Goal: Book appointment/travel/reservation

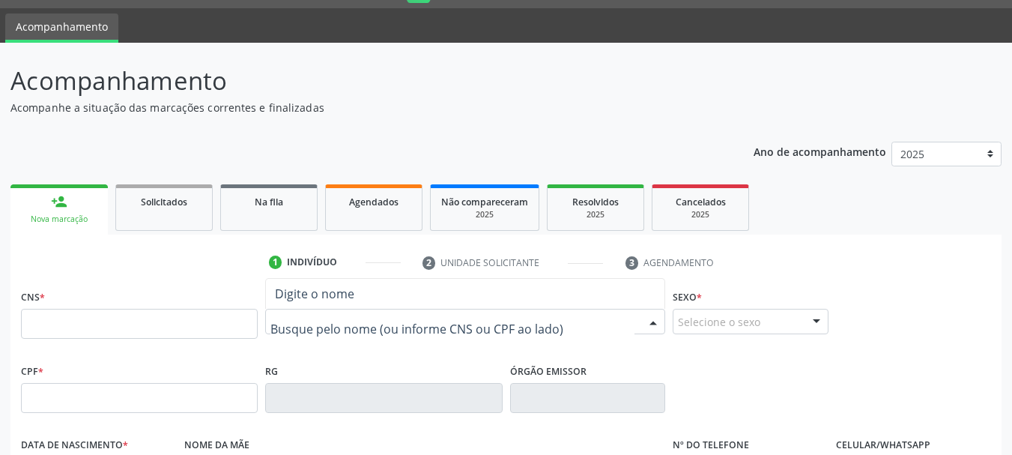
scroll to position [40, 0]
paste input "[PERSON_NAME]"
type input "[PERSON_NAME]"
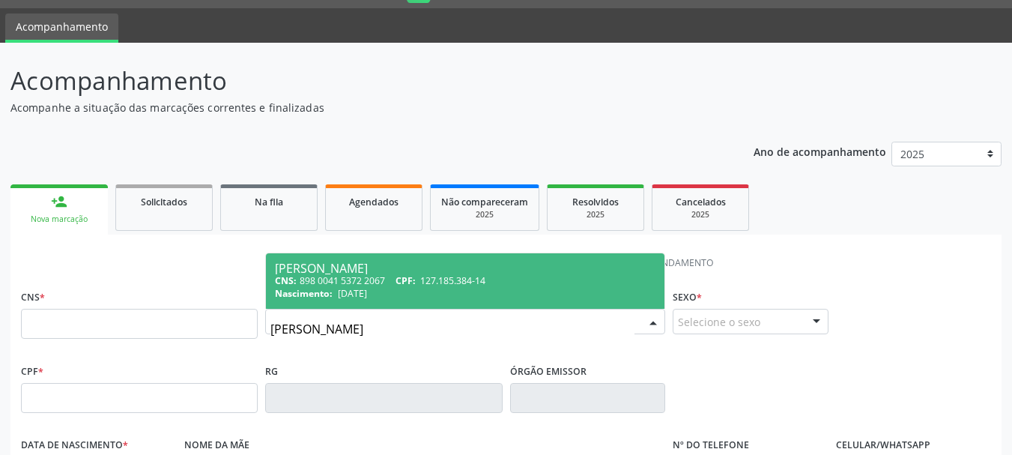
click at [520, 277] on div "CNS: 898 0041 5372 2067 CPF: 127.185.384-14" at bounding box center [465, 280] width 381 height 13
type input "898 0041 5372 2067"
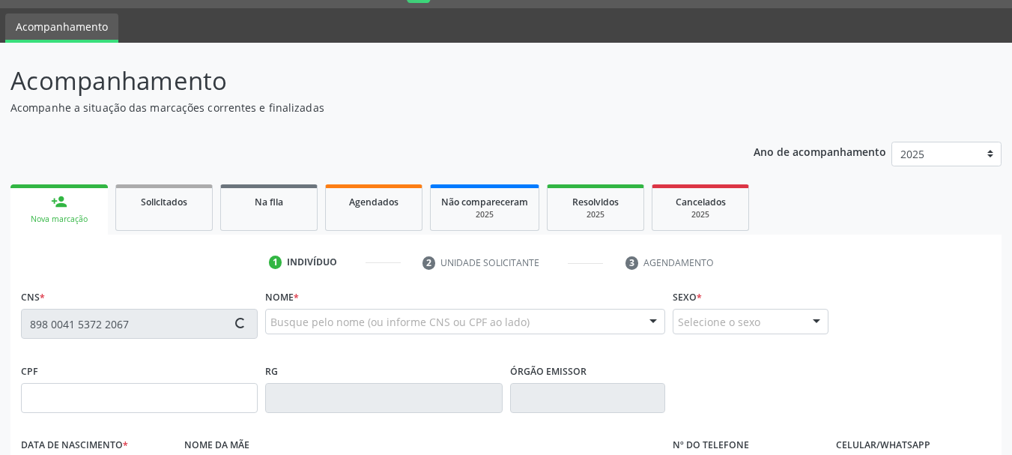
type input "127.185.384-14"
type input "0[DATE]"
type input "[PERSON_NAME]"
type input "[PHONE_NUMBER]"
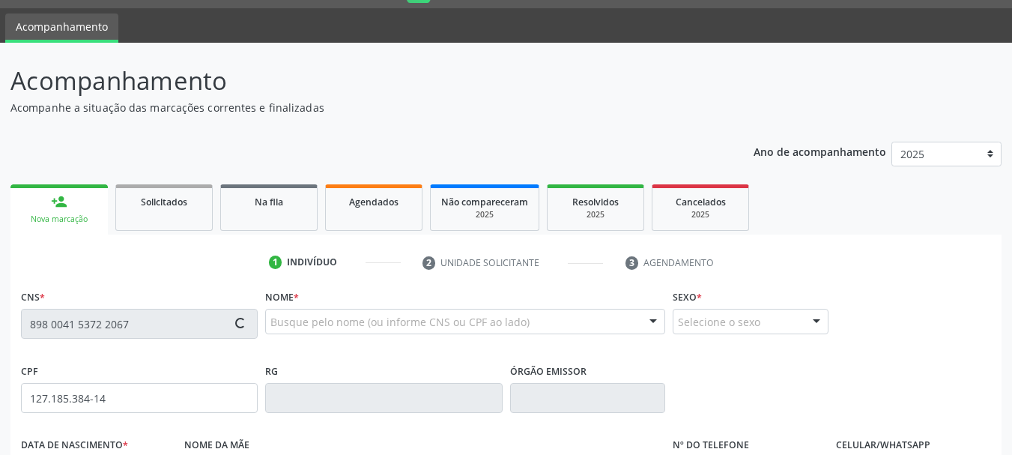
type input "115.237.724-84"
type input "1[DEMOGRAPHIC_DATA]"
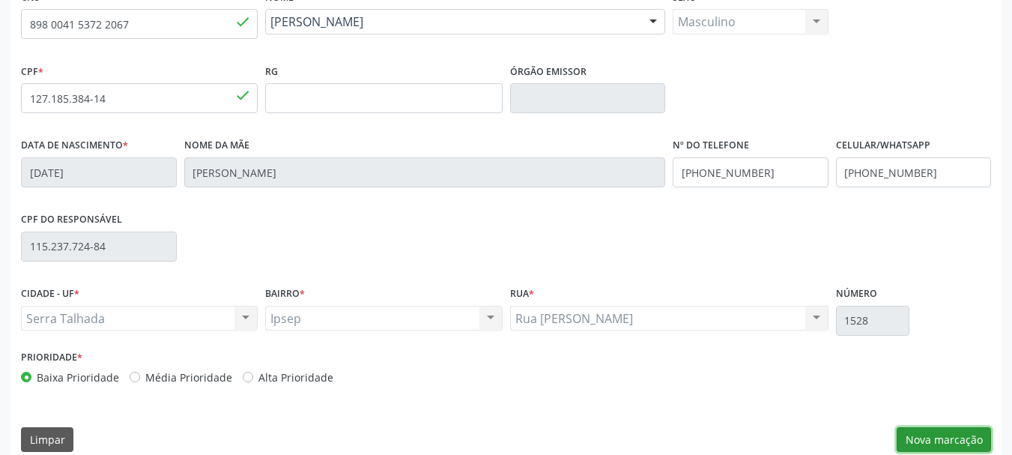
click at [945, 438] on button "Nova marcação" at bounding box center [944, 439] width 94 height 25
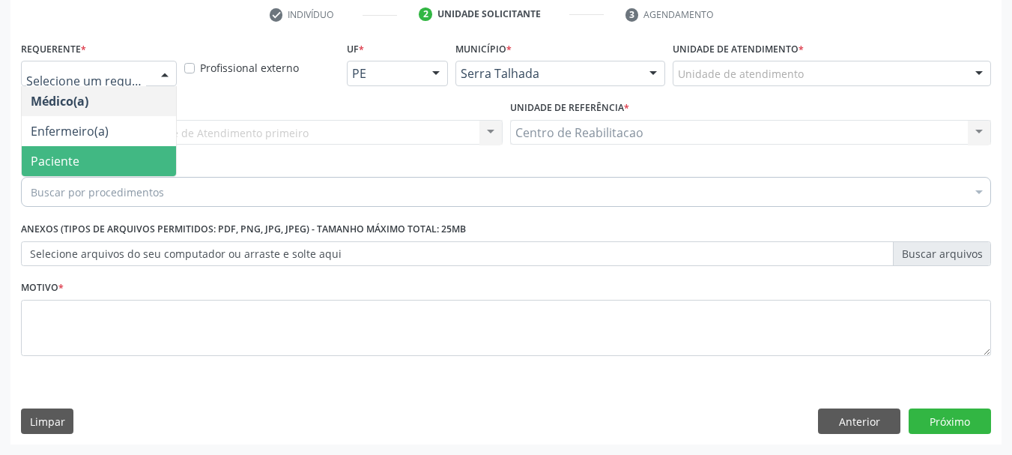
click at [132, 146] on span "Paciente" at bounding box center [99, 161] width 154 height 30
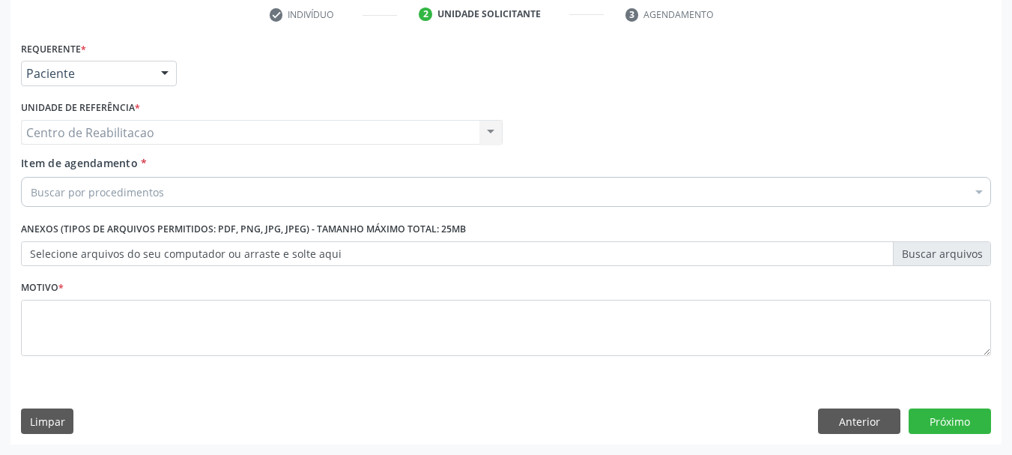
click at [174, 186] on div "Buscar por procedimentos" at bounding box center [506, 192] width 970 height 30
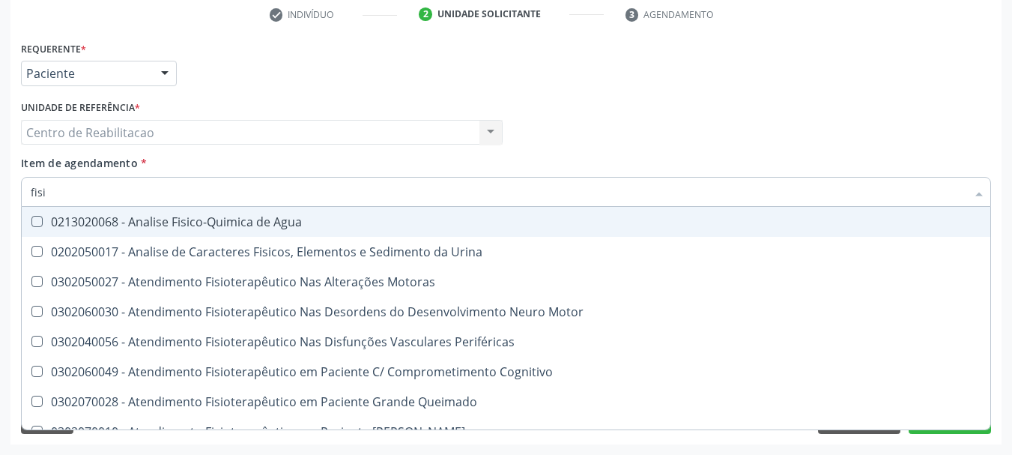
type input "fisio"
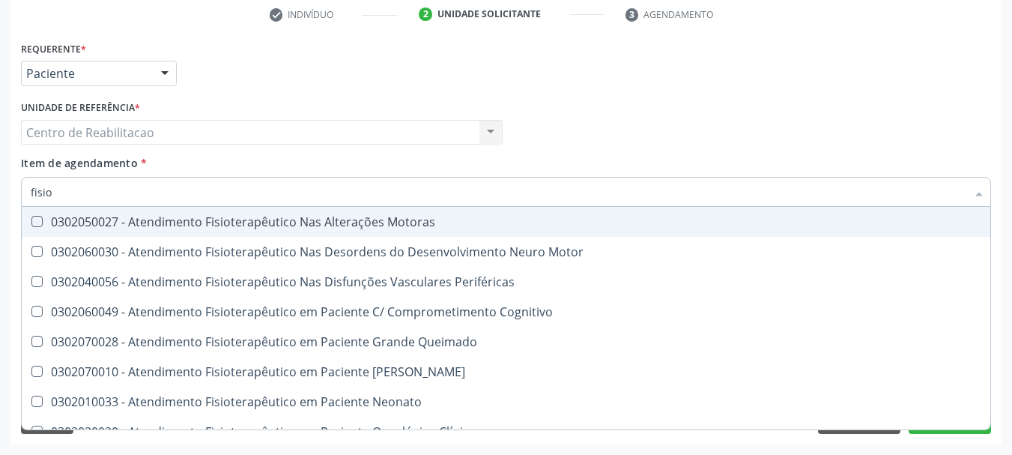
click at [327, 221] on div "0302050027 - Atendimento Fisioterapêutico Nas Alterações Motoras" at bounding box center [567, 222] width 1072 height 12
checkbox Motoras "true"
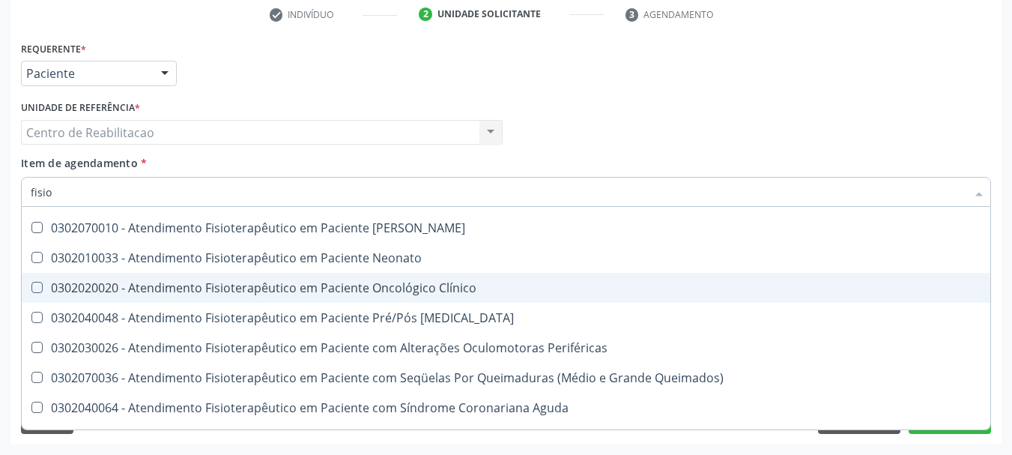
scroll to position [150, 0]
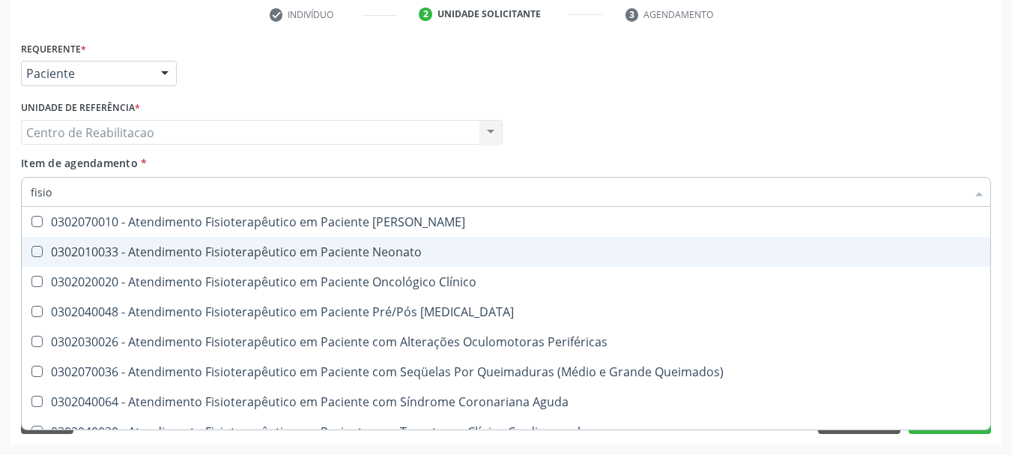
click at [803, 138] on div "Médico Solicitante Por favor, selecione a Unidade de Atendimento primeiro Nenhu…" at bounding box center [506, 126] width 978 height 58
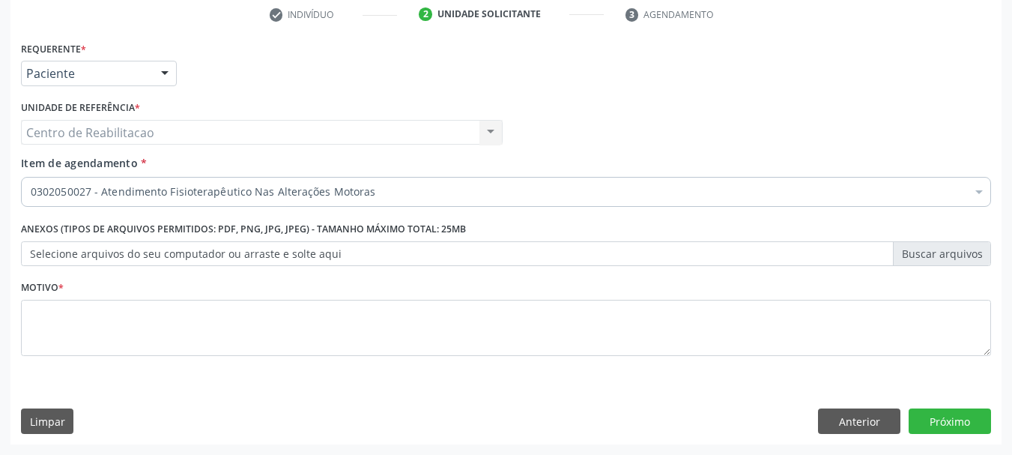
scroll to position [0, 0]
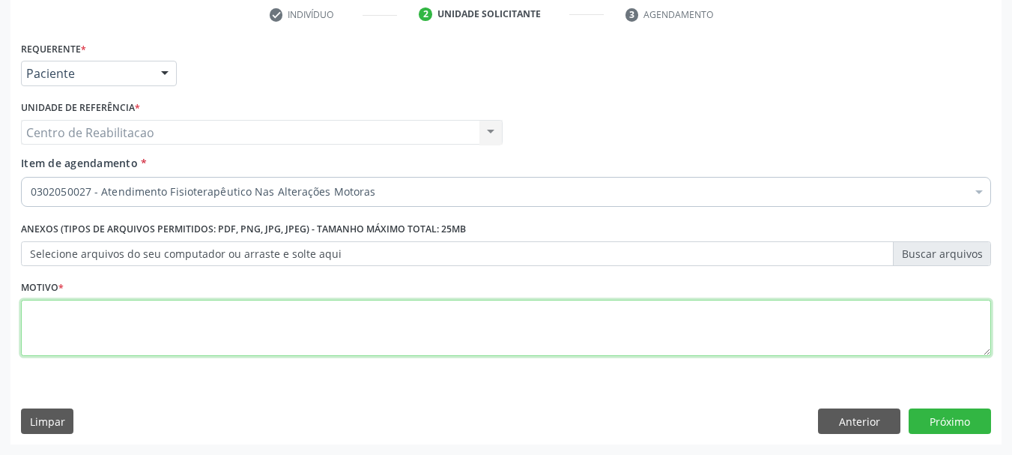
click at [139, 330] on textarea at bounding box center [506, 328] width 970 height 57
type textarea "."
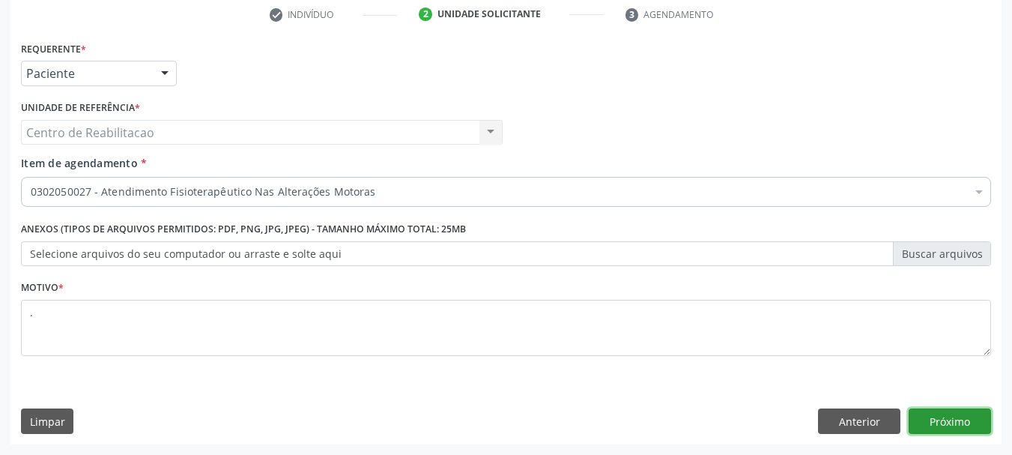
click at [931, 414] on button "Próximo" at bounding box center [950, 420] width 82 height 25
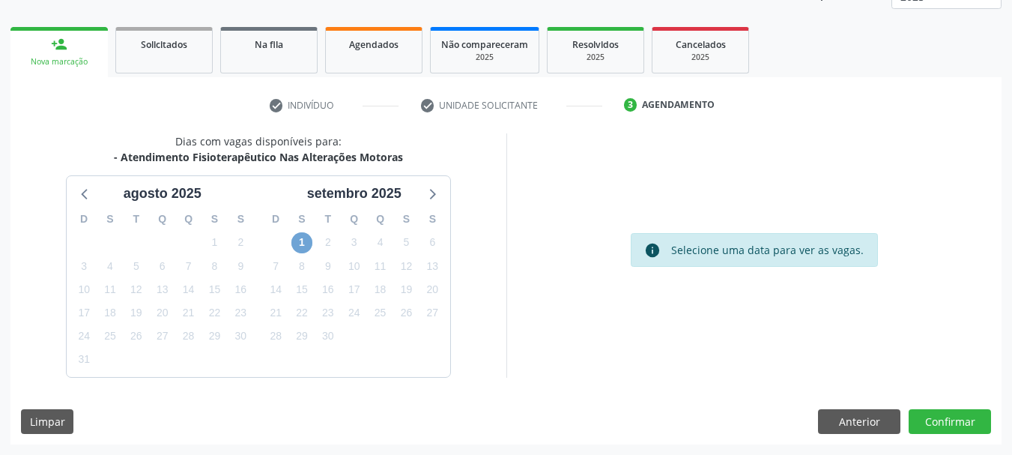
click at [303, 239] on span "1" at bounding box center [301, 242] width 21 height 21
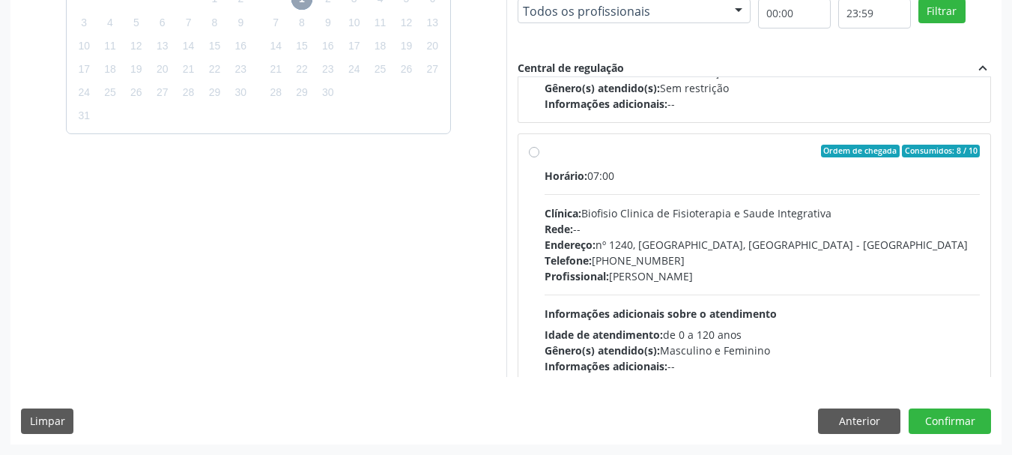
scroll to position [225, 0]
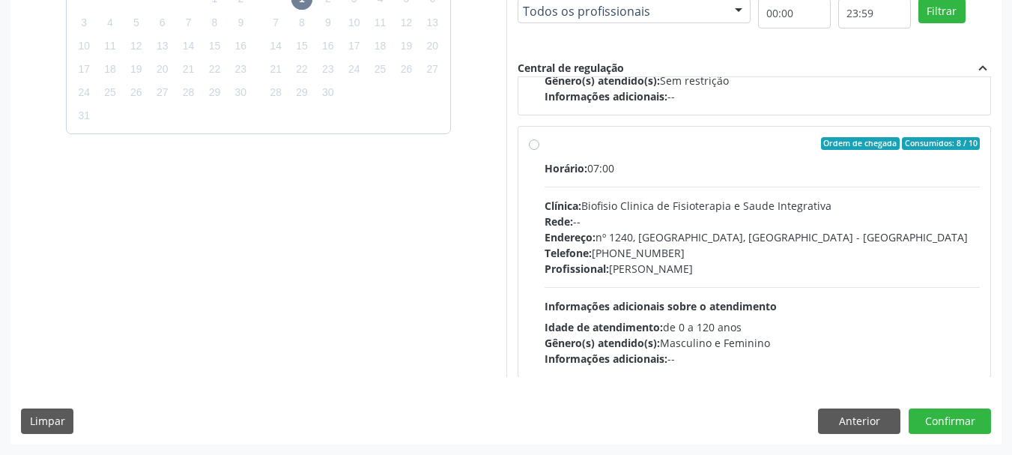
click at [653, 160] on div "Horário: 07:00" at bounding box center [763, 168] width 436 height 16
click at [539, 151] on input "Ordem de chegada Consumidos: 8 / 10 Horário: 07:00 Clínica: Biofisio Clinica de…" at bounding box center [534, 143] width 10 height 13
radio input "true"
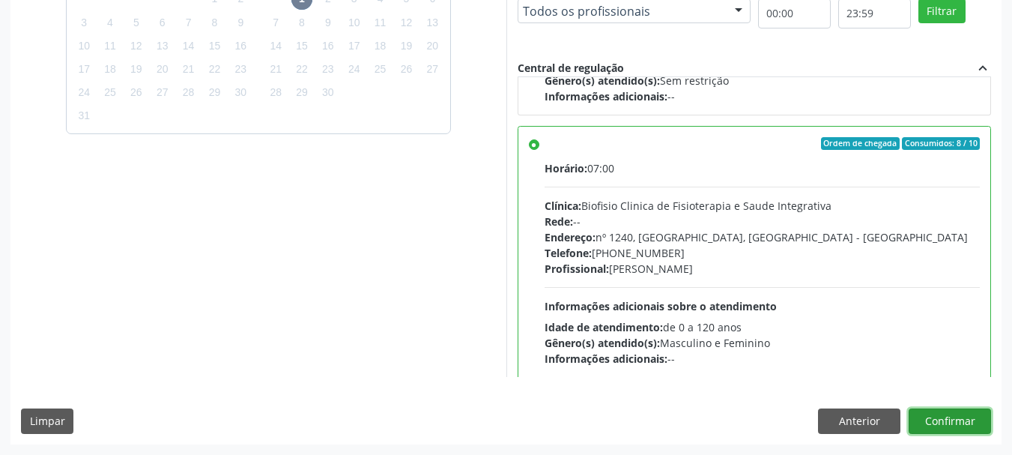
click at [963, 420] on button "Confirmar" at bounding box center [950, 420] width 82 height 25
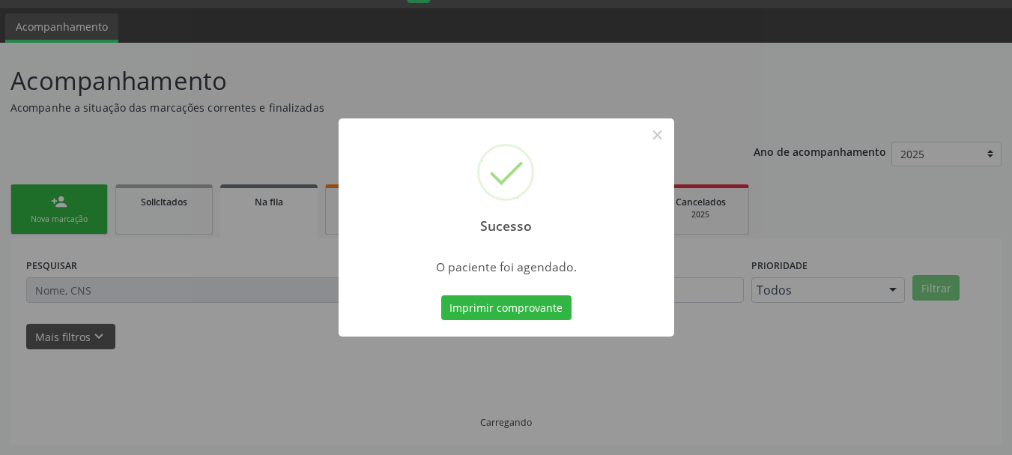
scroll to position [40, 0]
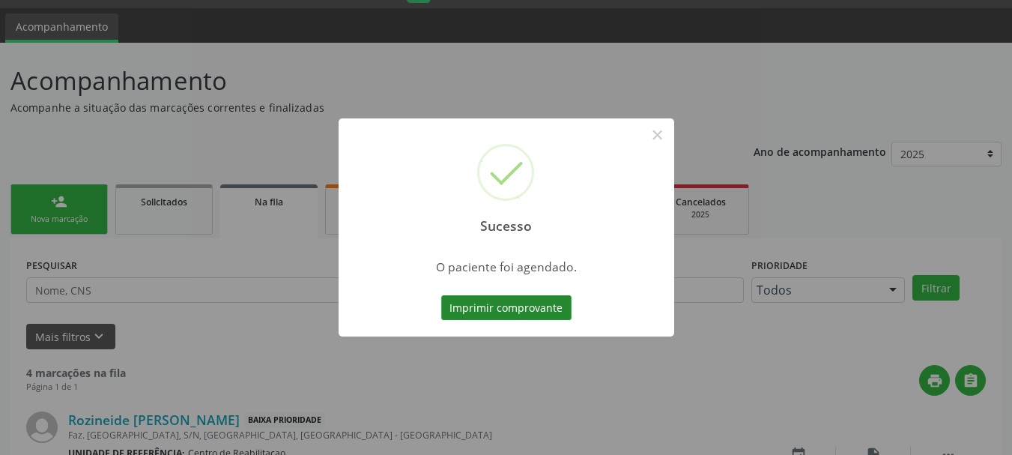
click at [514, 309] on button "Imprimir comprovante" at bounding box center [506, 307] width 130 height 25
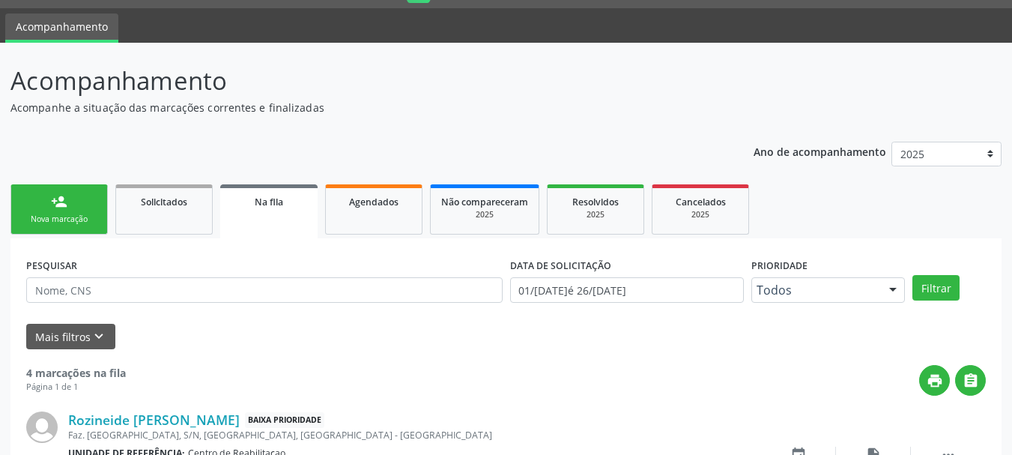
click at [90, 211] on link "person_add Nova marcação" at bounding box center [58, 209] width 97 height 50
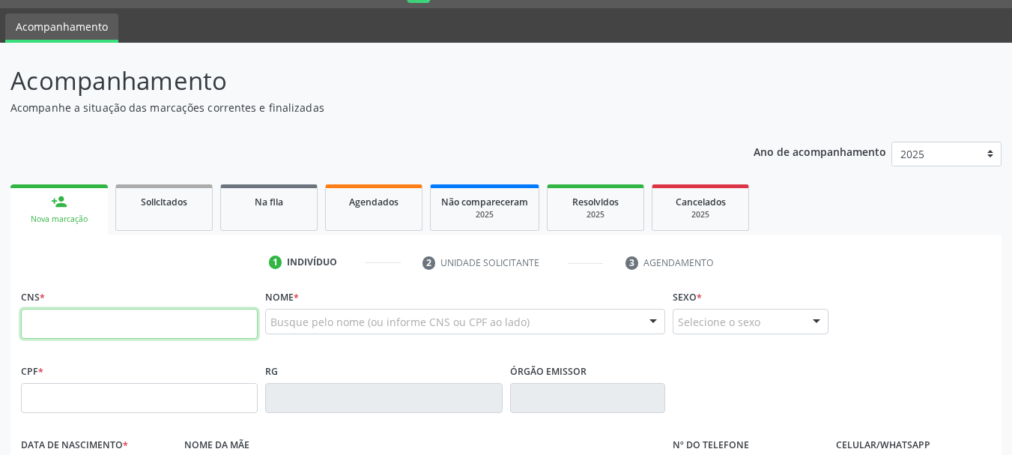
click at [116, 321] on input "text" at bounding box center [139, 324] width 237 height 30
type input "703 4000 7599 6400"
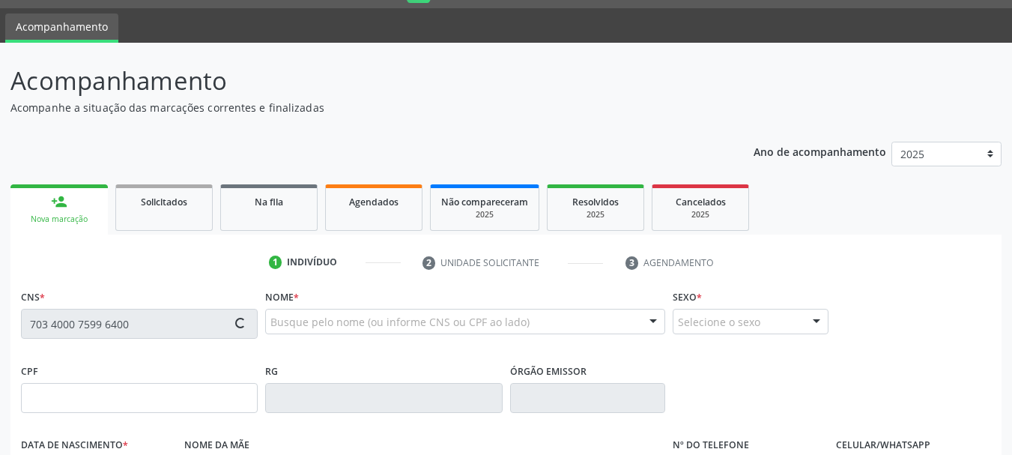
type input "023.972.594-86"
type input "[DATE]"
type input "[PERSON_NAME]"
type input "[PHONE_NUMBER]"
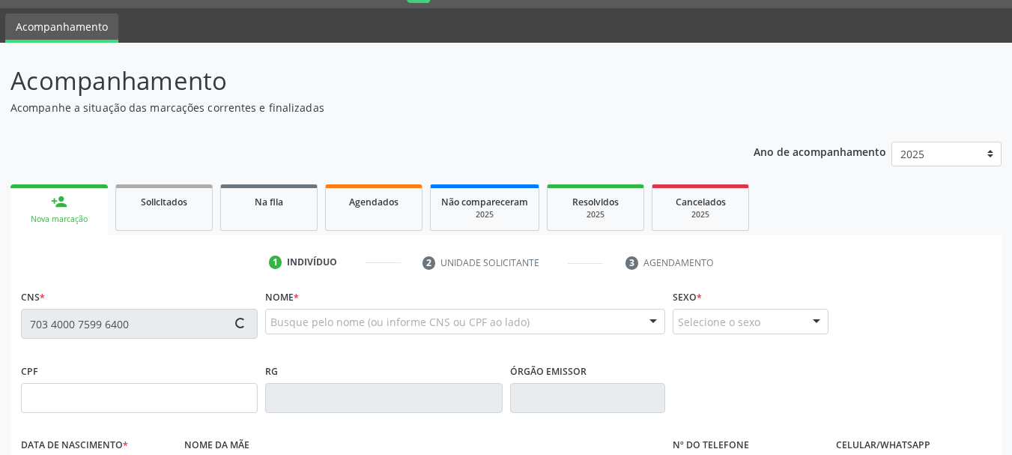
type input "092.167.434-17"
type input "S/N"
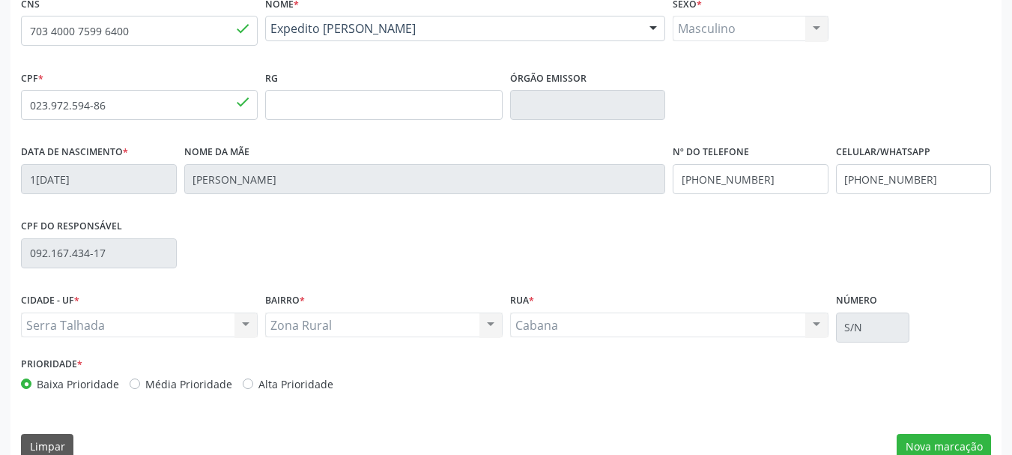
scroll to position [339, 0]
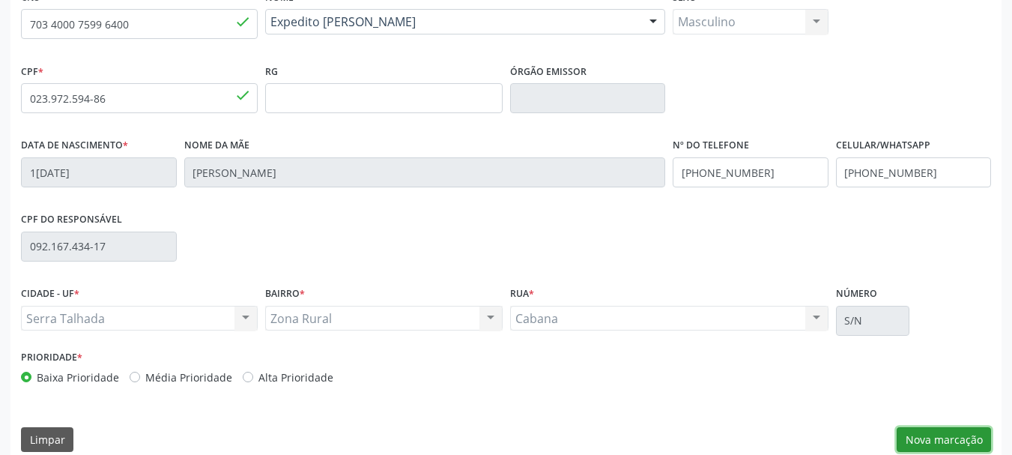
click at [926, 435] on button "Nova marcação" at bounding box center [944, 439] width 94 height 25
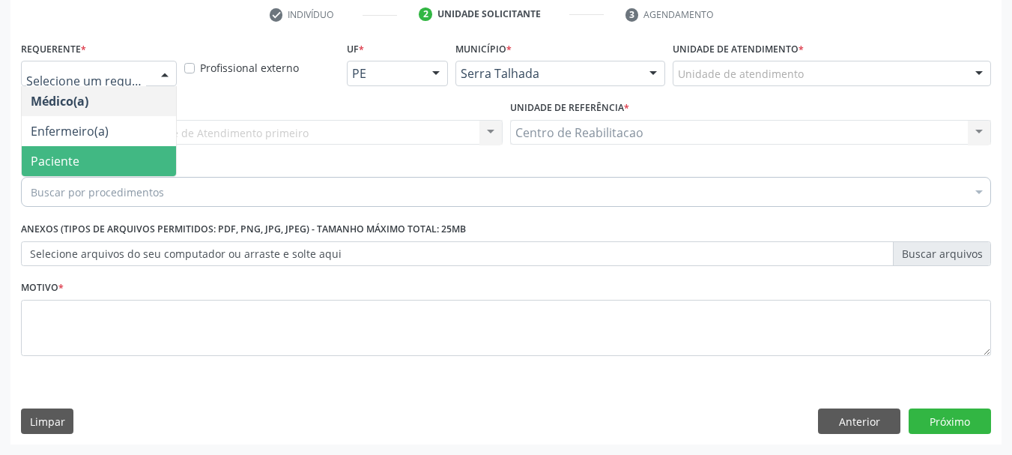
click at [103, 153] on span "Paciente" at bounding box center [99, 161] width 154 height 30
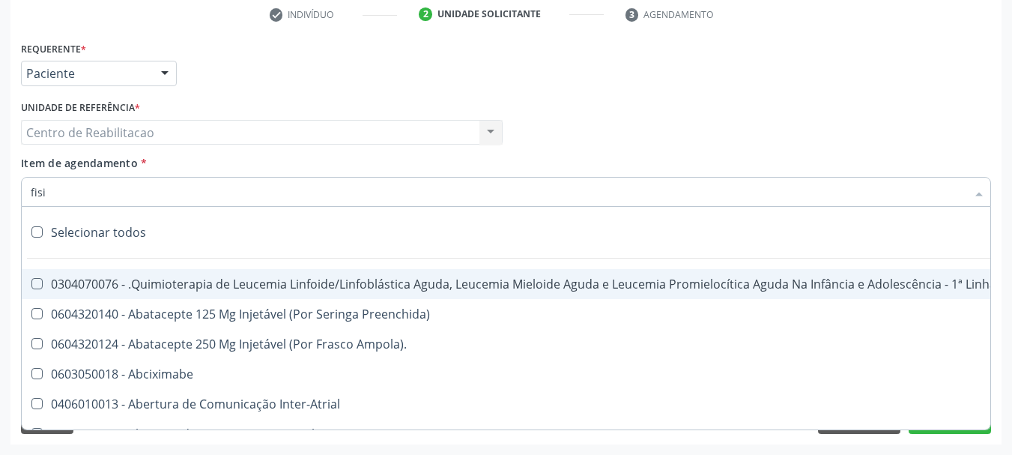
type input "fisio"
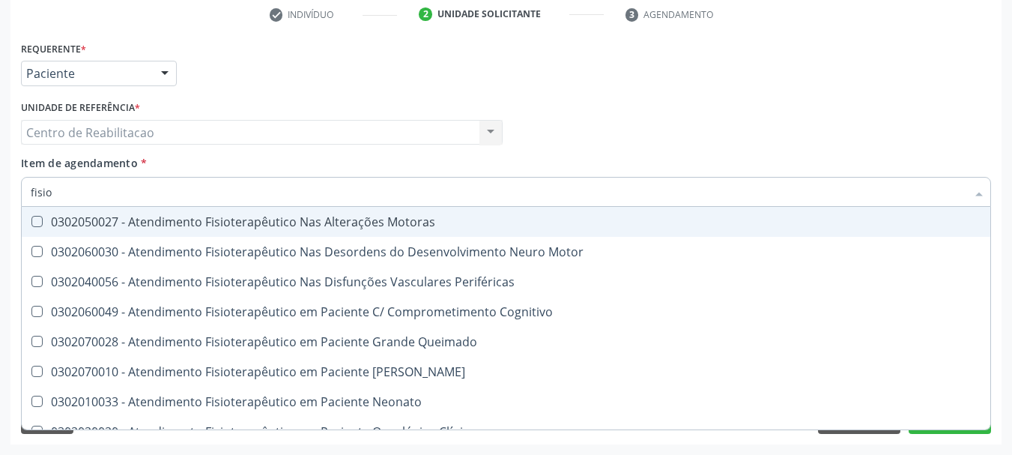
click at [448, 216] on div "0302050027 - Atendimento Fisioterapêutico Nas Alterações Motoras" at bounding box center [567, 222] width 1072 height 12
checkbox Motoras "true"
click at [447, 161] on div "Item de agendamento * fisio Desfazer seleção 0302050027 - Atendimento Fisiotera…" at bounding box center [506, 178] width 970 height 47
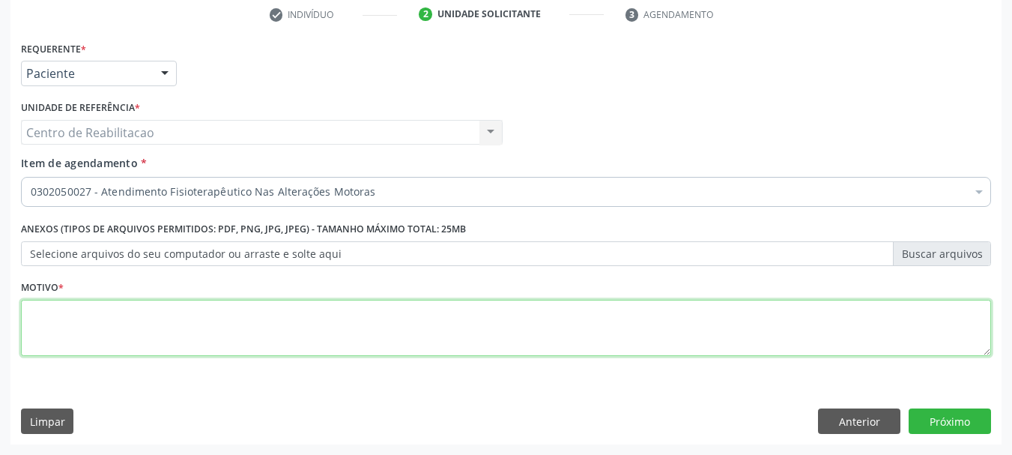
click at [253, 316] on textarea at bounding box center [506, 328] width 970 height 57
type textarea "."
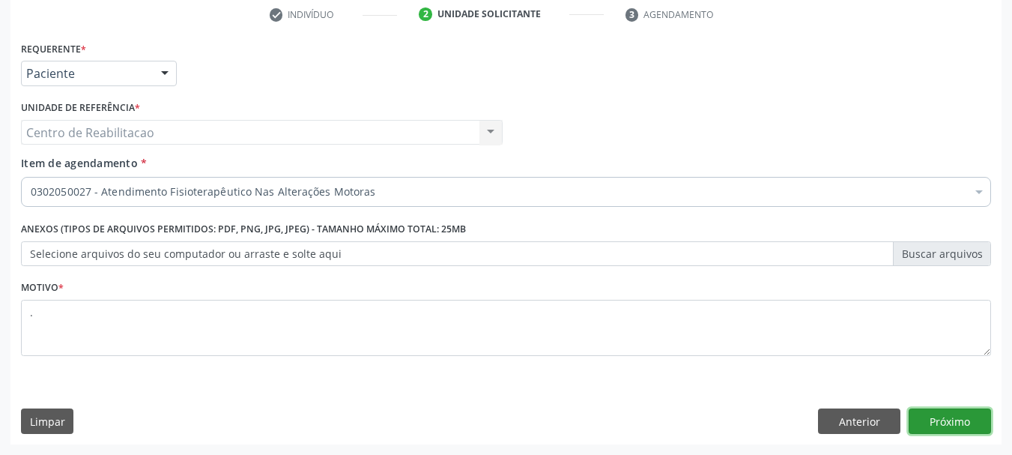
click at [955, 425] on button "Próximo" at bounding box center [950, 420] width 82 height 25
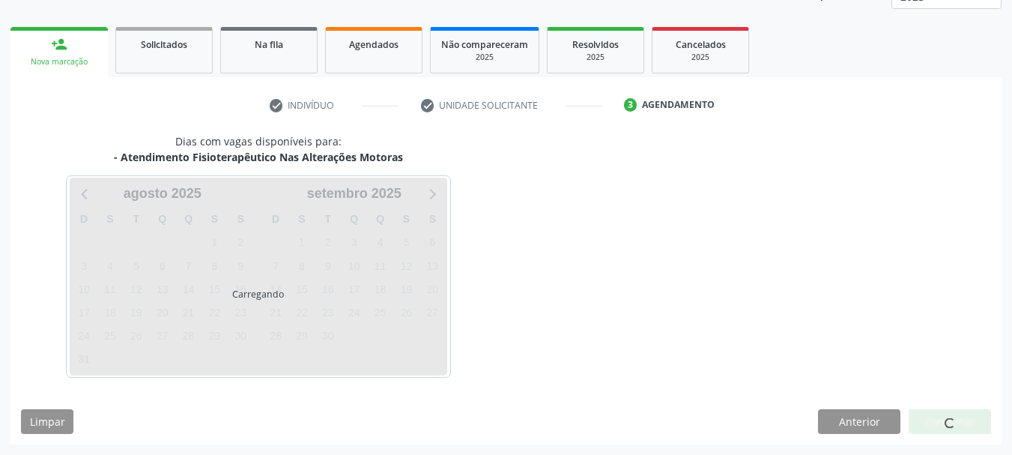
scroll to position [197, 0]
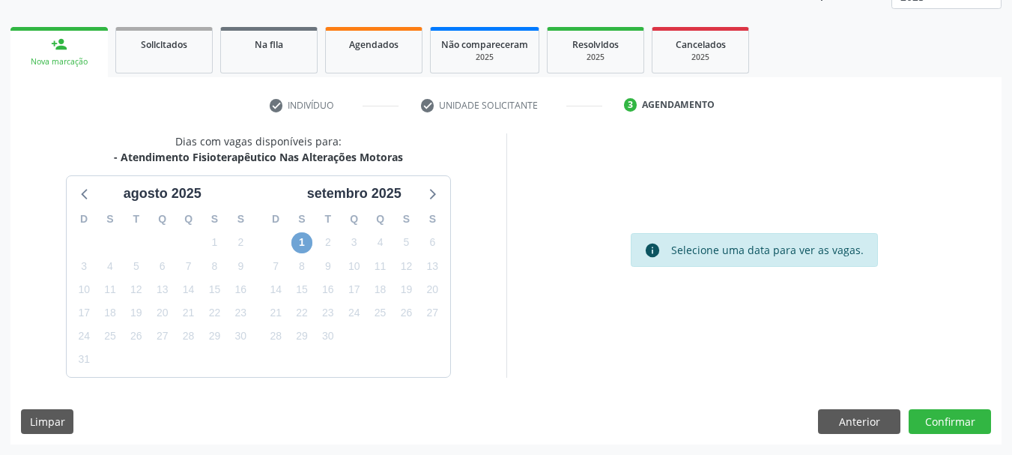
click at [305, 241] on span "1" at bounding box center [301, 242] width 21 height 21
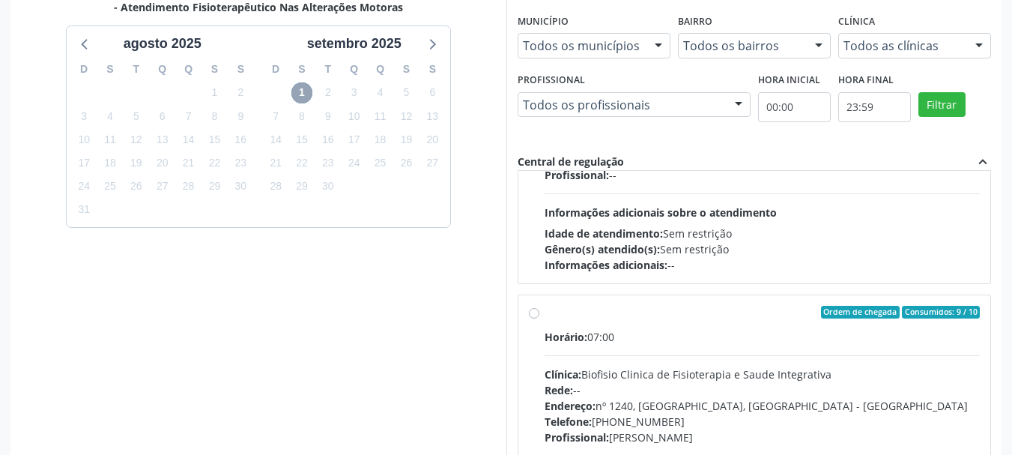
scroll to position [0, 0]
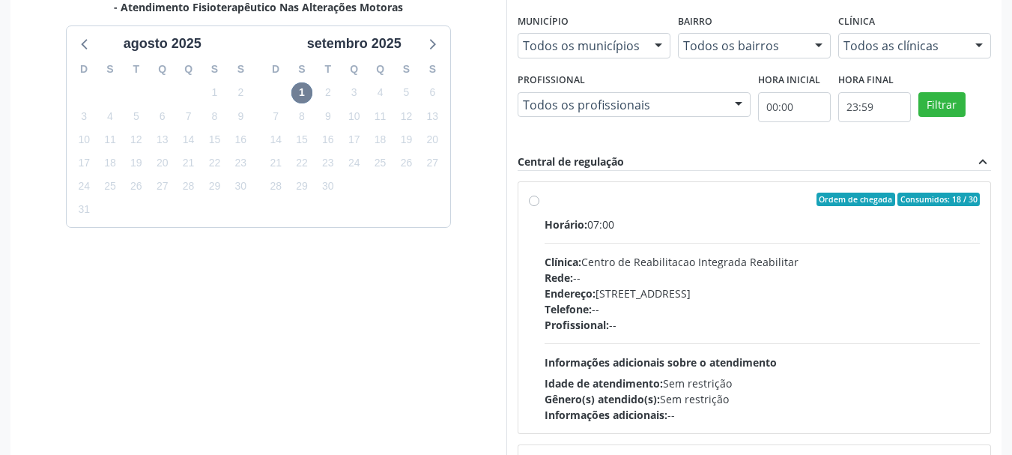
click at [653, 217] on div "Horário: 07:00" at bounding box center [763, 225] width 436 height 16
click at [539, 206] on input "Ordem de chegada Consumidos: 18 / 30 Horário: 07:00 Clínica: Centro de Reabilit…" at bounding box center [534, 199] width 10 height 13
radio input "true"
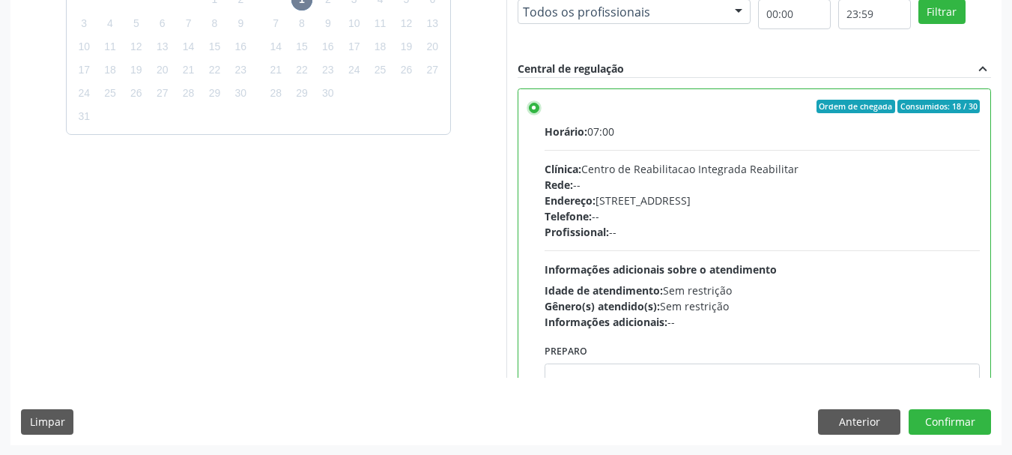
scroll to position [441, 0]
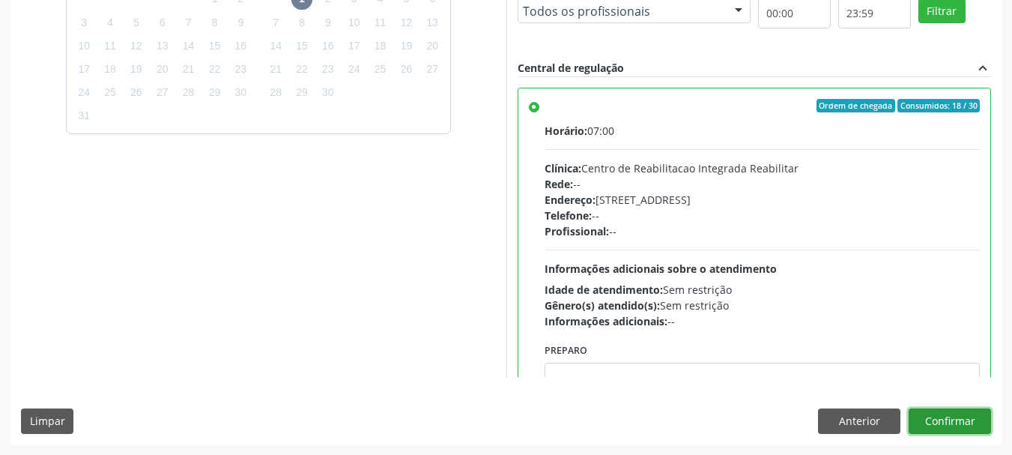
click at [957, 425] on button "Confirmar" at bounding box center [950, 420] width 82 height 25
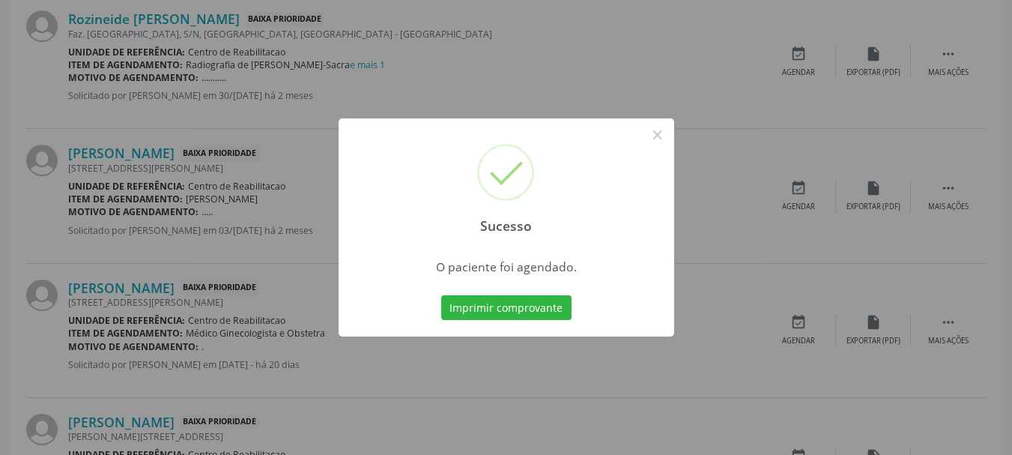
scroll to position [40, 0]
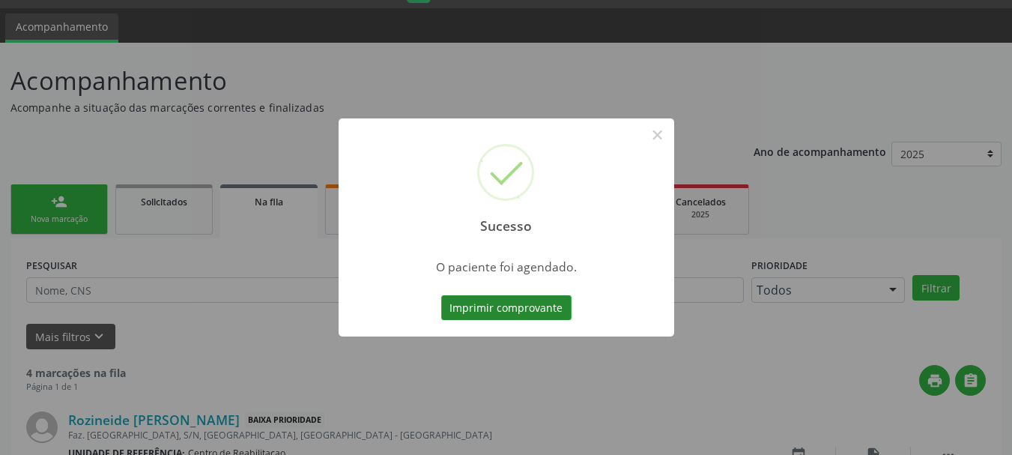
click at [530, 312] on button "Imprimir comprovante" at bounding box center [506, 307] width 130 height 25
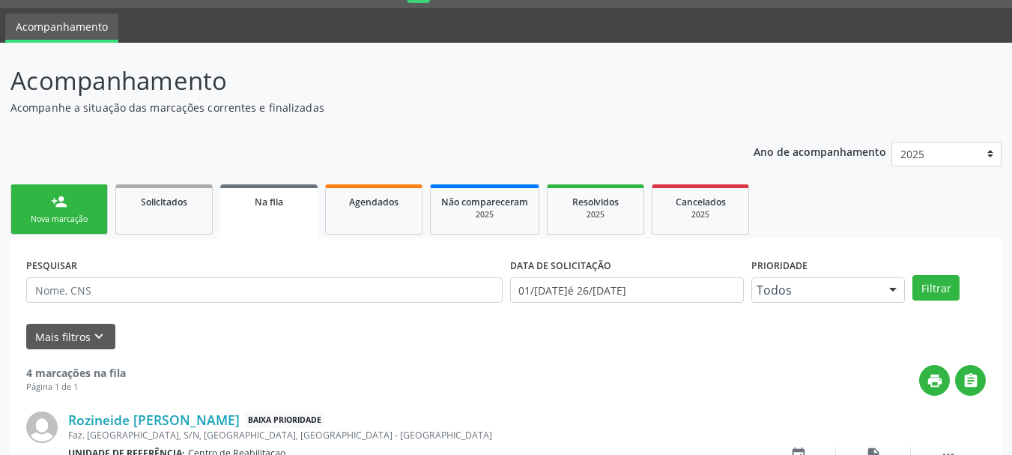
click at [47, 208] on link "person_add Nova marcação" at bounding box center [58, 209] width 97 height 50
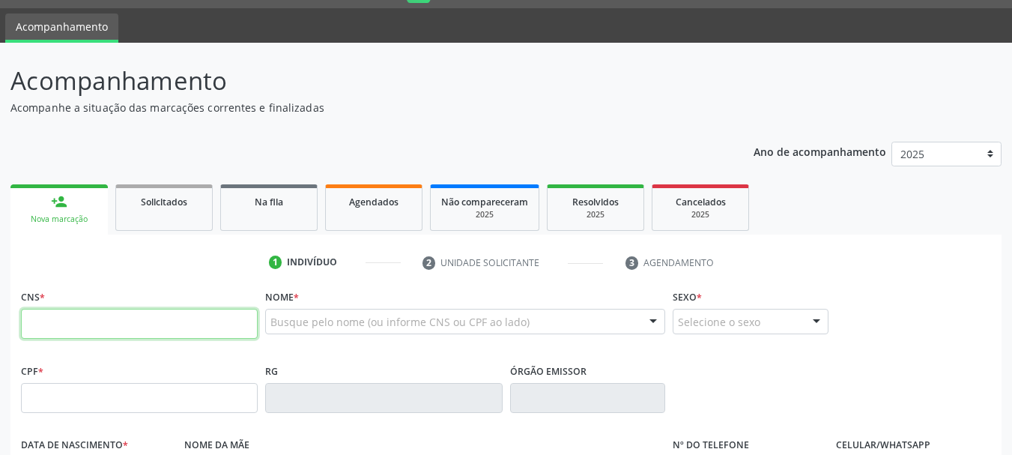
click at [103, 315] on input "text" at bounding box center [139, 324] width 237 height 30
type input "701 8082 7293 5576"
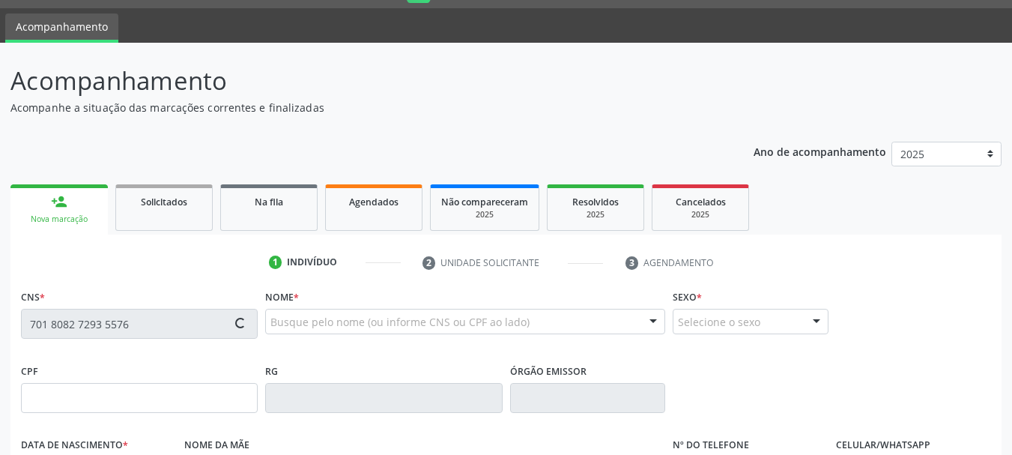
type input "089.824.534-66"
type input "[DATE]"
type input "Creuza [PERSON_NAME]"
type input "[PHONE_NUMBER]"
type input "441"
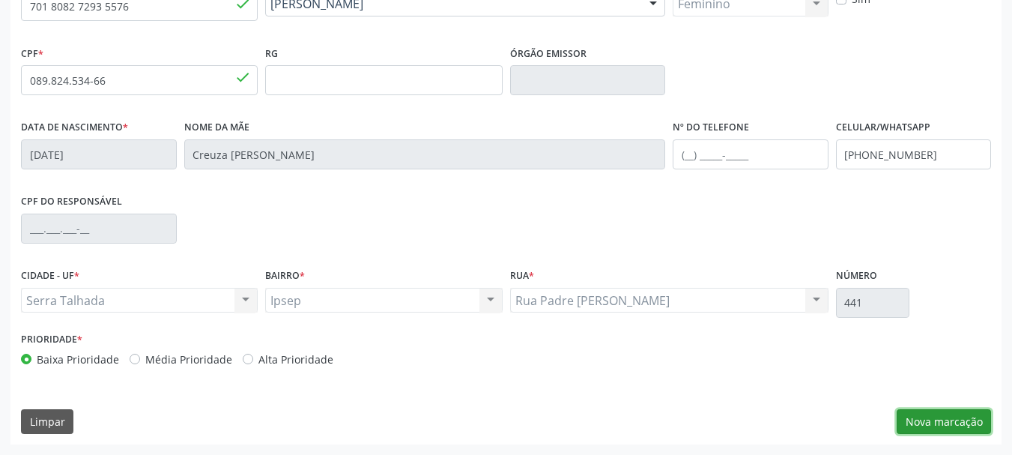
click at [940, 419] on button "Nova marcação" at bounding box center [944, 421] width 94 height 25
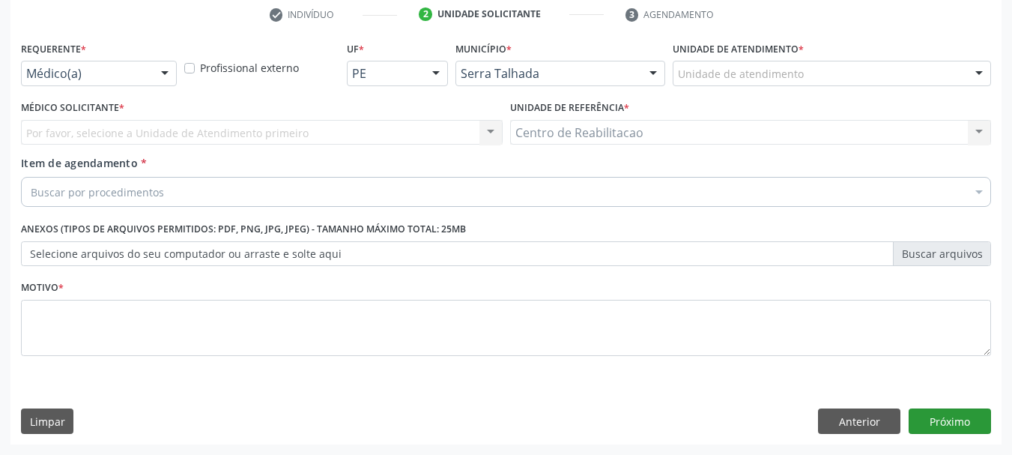
scroll to position [288, 0]
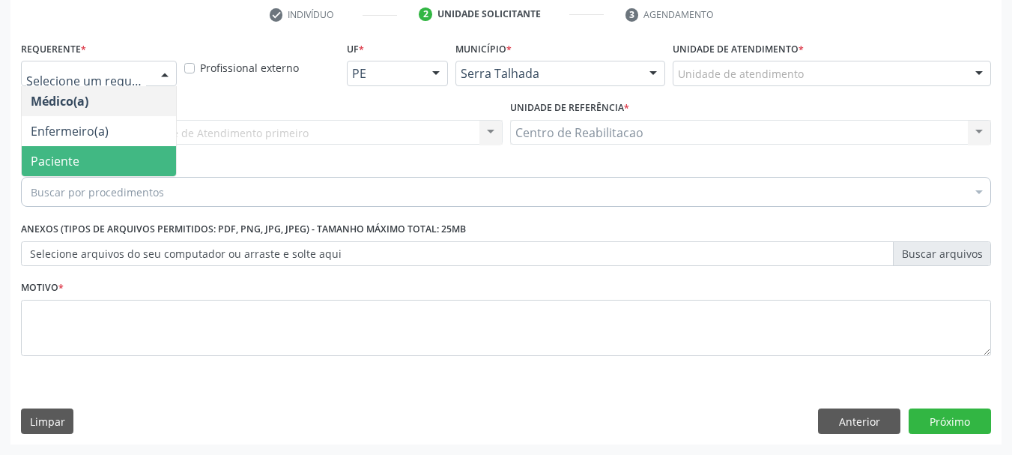
click at [89, 160] on span "Paciente" at bounding box center [99, 161] width 154 height 30
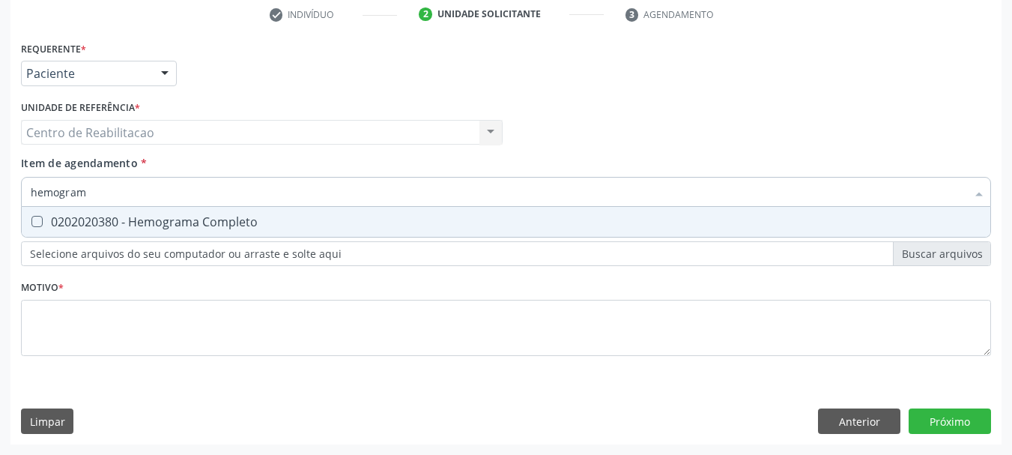
type input "hemograma"
click at [152, 222] on div "0202020380 - Hemograma Completo" at bounding box center [506, 222] width 951 height 12
checkbox Completo "true"
type input "gli"
checkbox Completo "false"
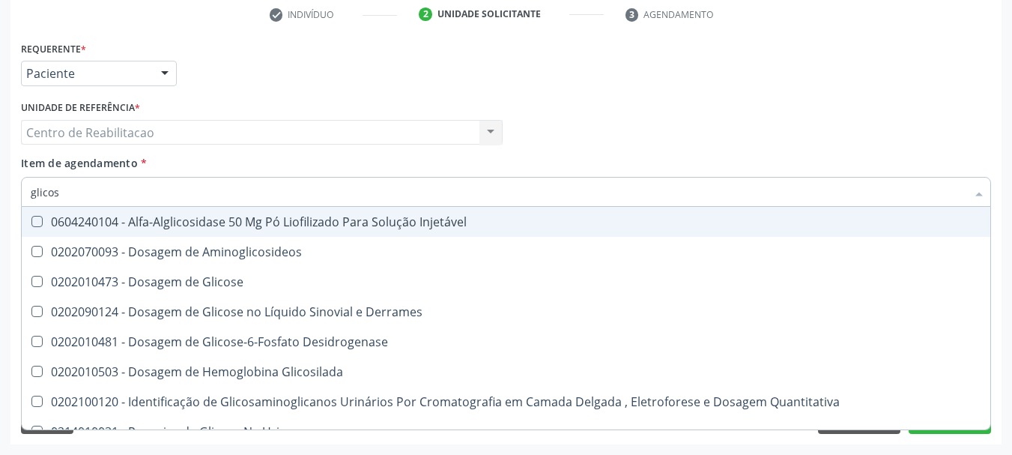
type input "glicose"
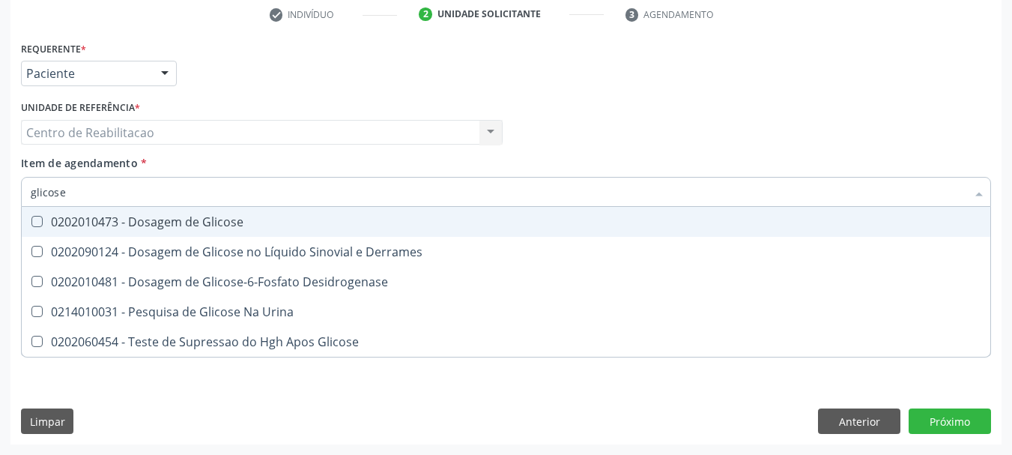
click at [152, 222] on div "0202010473 - Dosagem de Glicose" at bounding box center [506, 222] width 951 height 12
checkbox Glicose "true"
type input "tap"
checkbox Glicose "false"
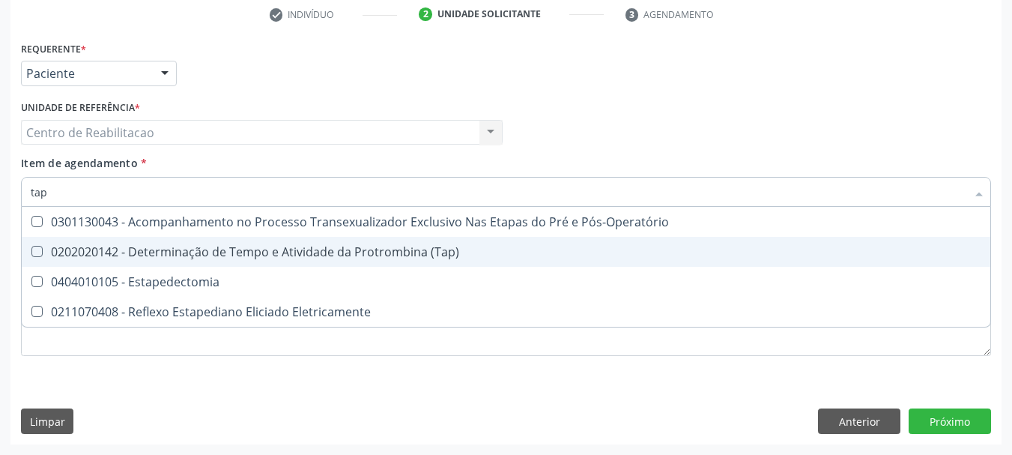
click at [168, 250] on div "0202020142 - Determinação de Tempo e Atividade da Protrombina (Tap)" at bounding box center [506, 252] width 951 height 12
checkbox \(Tap\) "true"
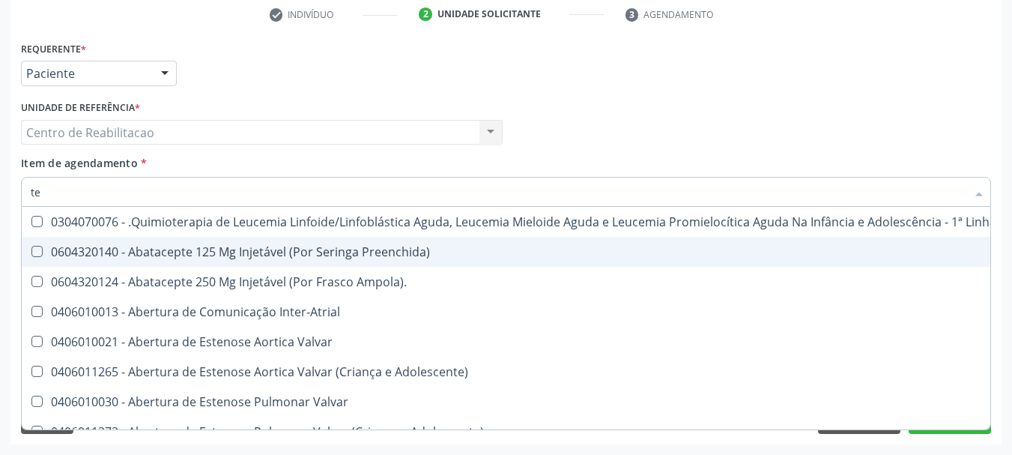
type input "tem"
checkbox Preenchida\) "false"
checkbox \(Uaa\)\ "true"
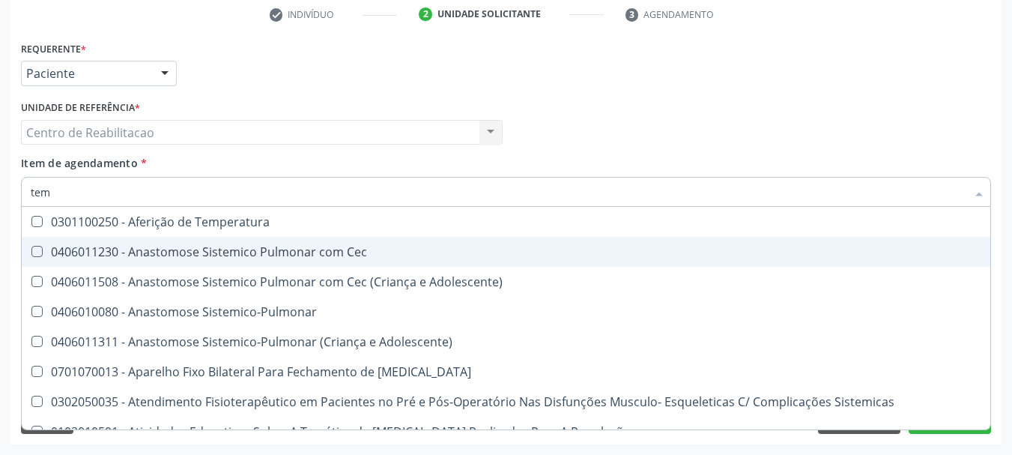
type input "temp"
checkbox Hanseníase "true"
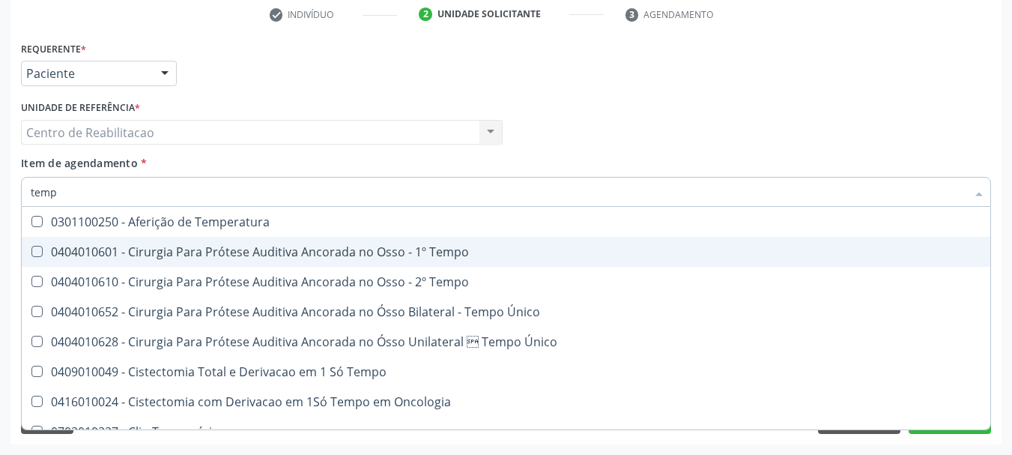
type input "tempo"
checkbox Ativada\) "true"
checkbox \(Tap\) "false"
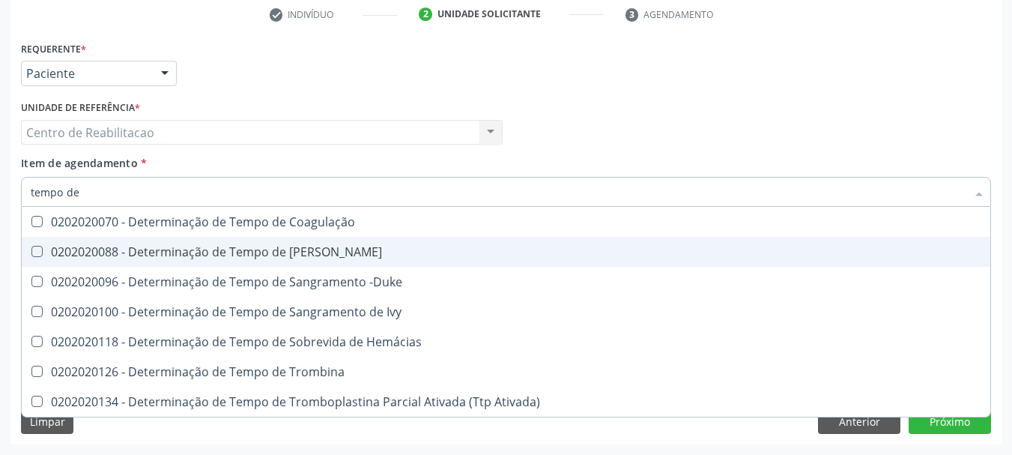
type input "tempo de"
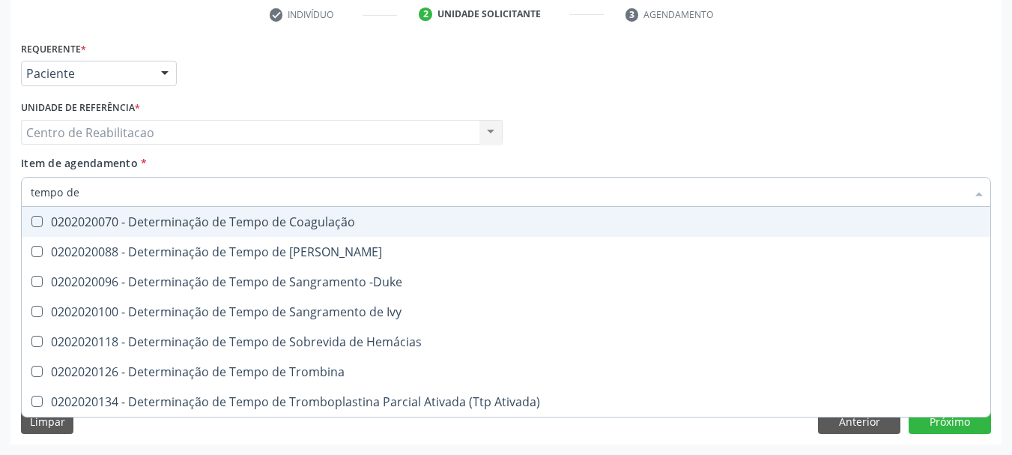
click at [239, 217] on div "0202020070 - Determinação de Tempo de Coagulação" at bounding box center [506, 222] width 951 height 12
checkbox Coagulação "true"
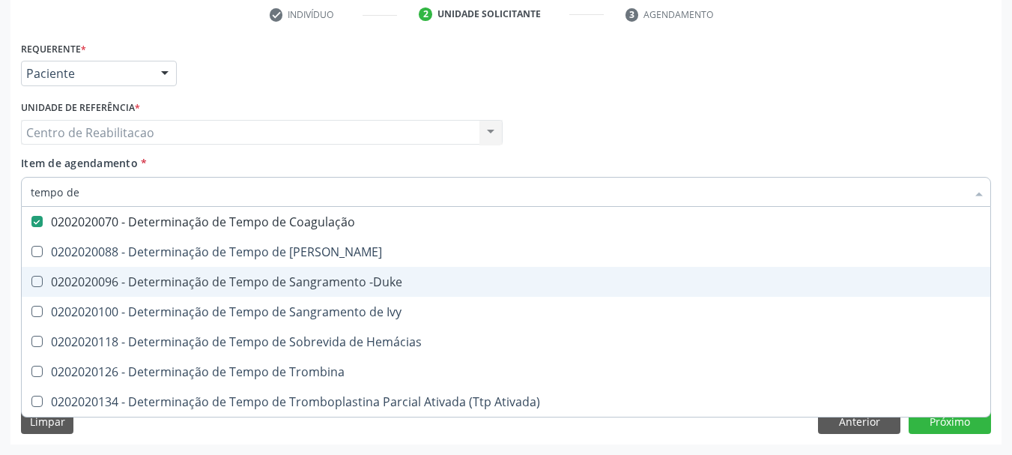
click at [238, 276] on div "0202020096 - Determinação de Tempo de Sangramento -Duke" at bounding box center [506, 282] width 951 height 12
checkbox -Duke "true"
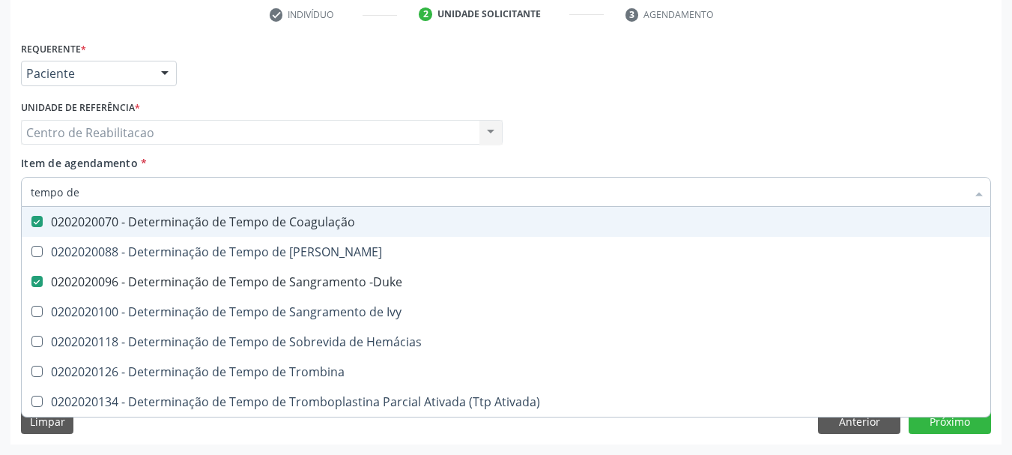
click at [243, 160] on div "Item de agendamento * tempo de Desfazer seleção 0202020070 - Determinação de Te…" at bounding box center [506, 178] width 970 height 47
checkbox Euglobulina "true"
checkbox Ivy "true"
checkbox Hemácias "true"
checkbox Trombina "true"
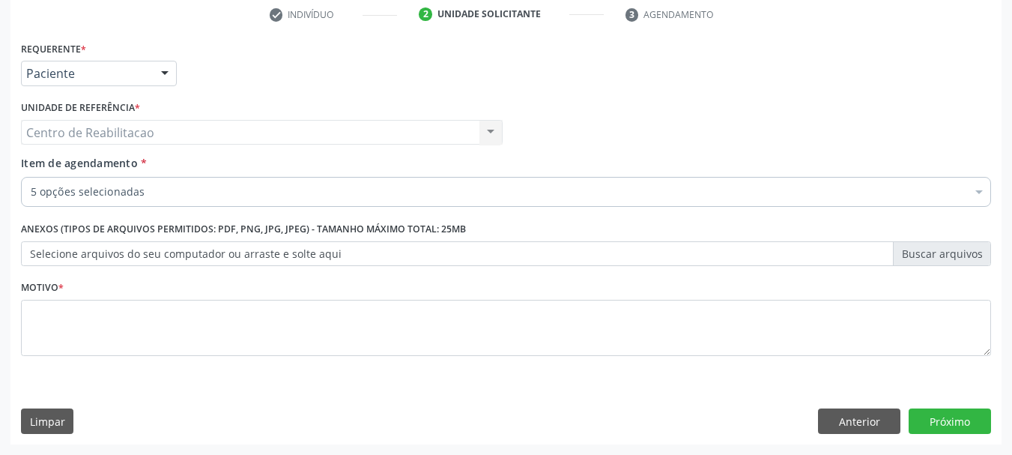
click at [199, 258] on label "Selecione arquivos do seu computador ou arraste e solte aqui" at bounding box center [506, 253] width 970 height 25
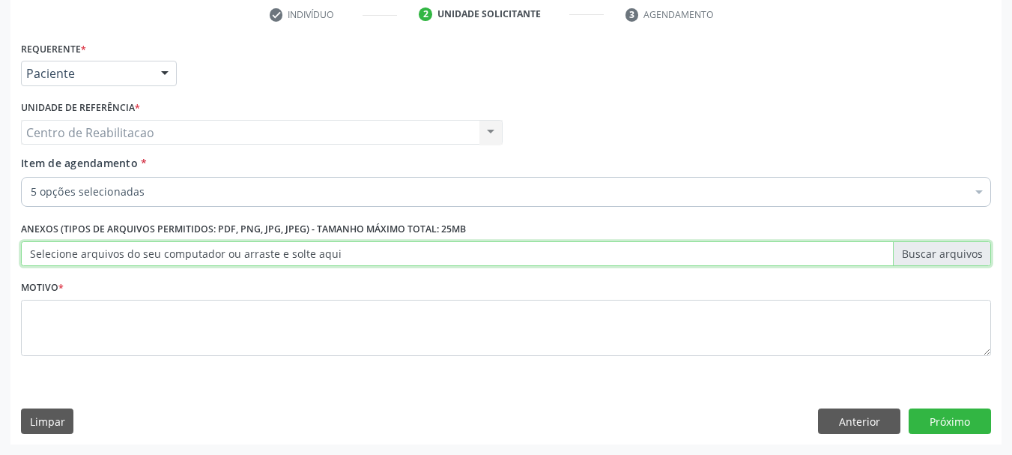
click at [199, 258] on input "Selecione arquivos do seu computador ou arraste e solte aqui" at bounding box center [506, 253] width 970 height 25
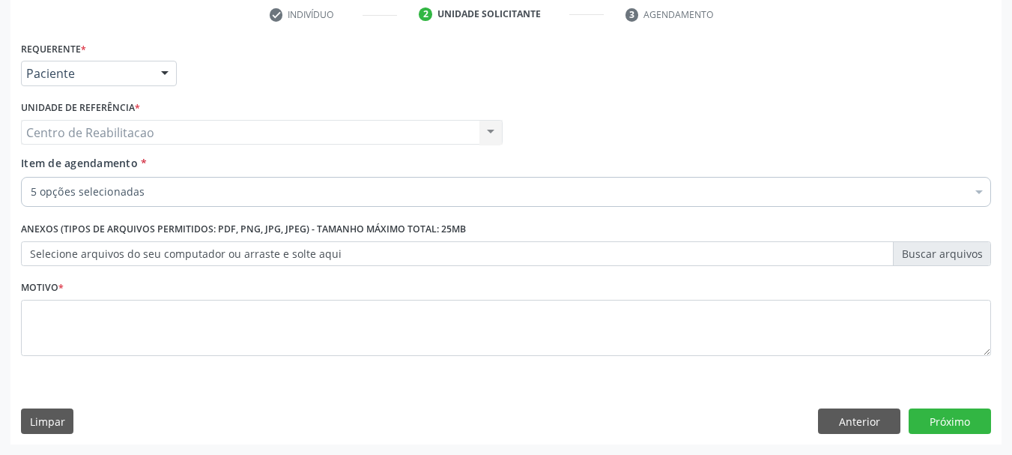
click at [155, 181] on div "5 opções selecionadas" at bounding box center [506, 192] width 970 height 30
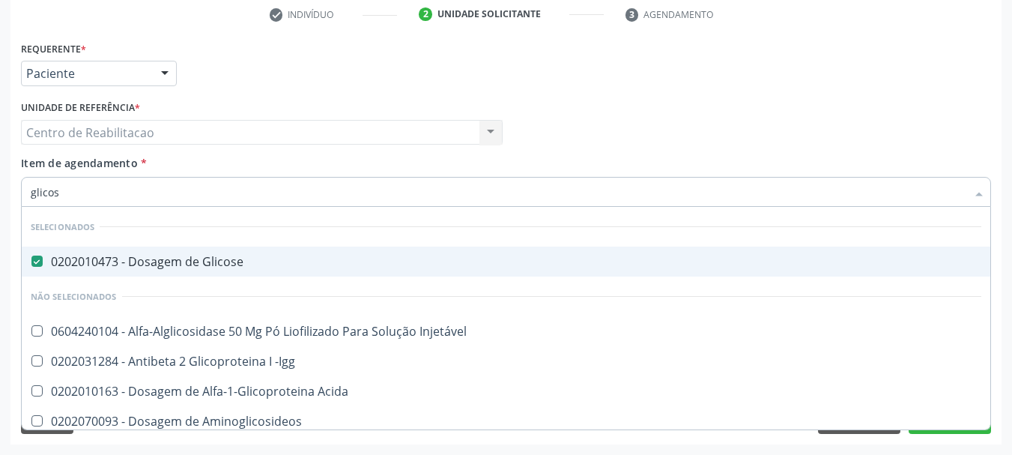
type input "glicosi"
checkbox Glicose "false"
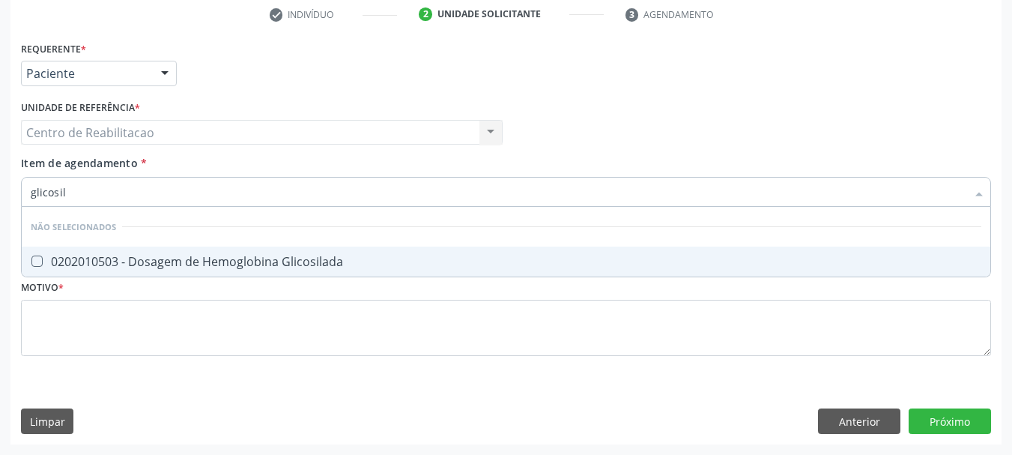
type input "glicosila"
click at [191, 266] on div "0202010503 - Dosagem de Hemoglobina Glicosilada" at bounding box center [506, 262] width 951 height 12
checkbox Glicosilada "true"
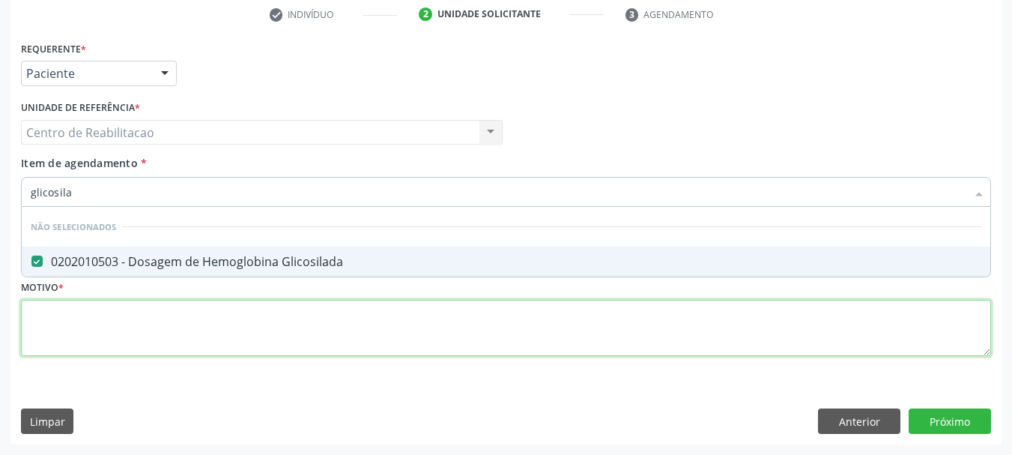
click at [174, 338] on div "Requerente * Paciente Médico(a) Enfermeiro(a) Paciente Nenhum resultado encontr…" at bounding box center [506, 206] width 970 height 339
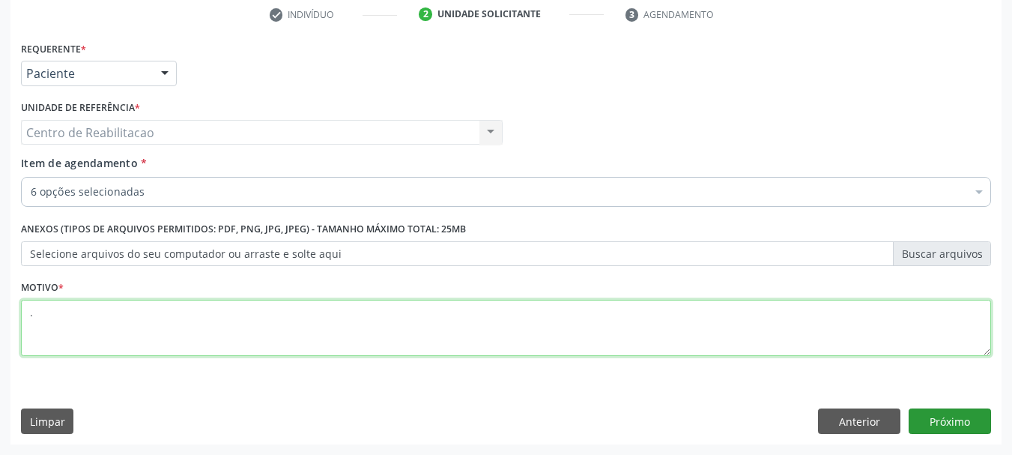
type textarea "."
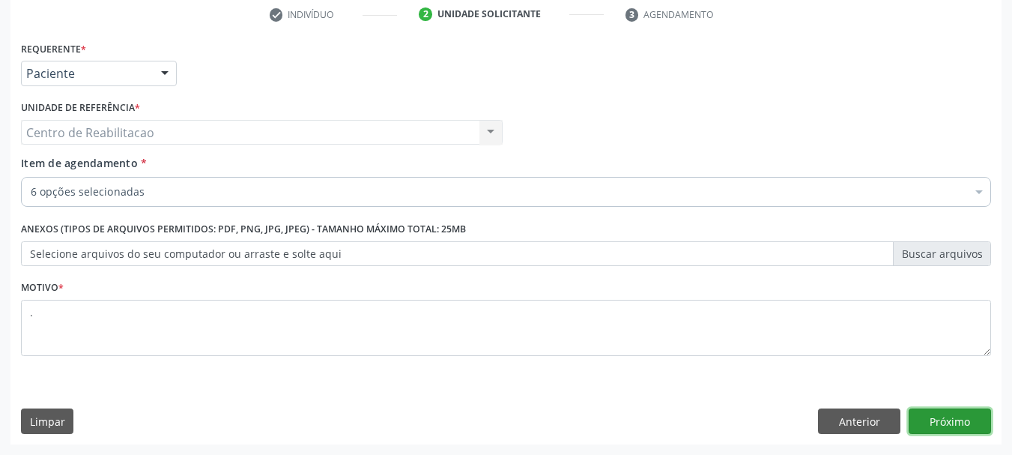
click at [976, 429] on button "Próximo" at bounding box center [950, 420] width 82 height 25
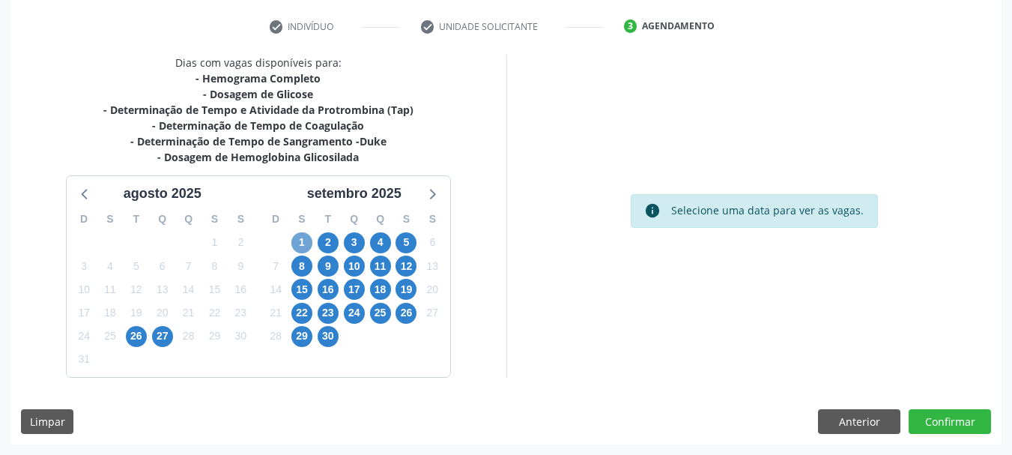
click at [303, 242] on span "1" at bounding box center [301, 242] width 21 height 21
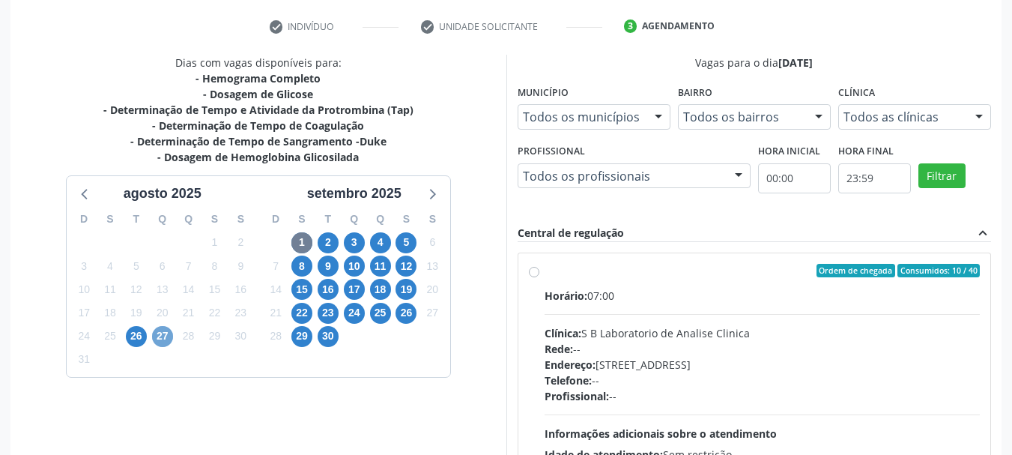
click at [155, 339] on span "27" at bounding box center [162, 336] width 21 height 21
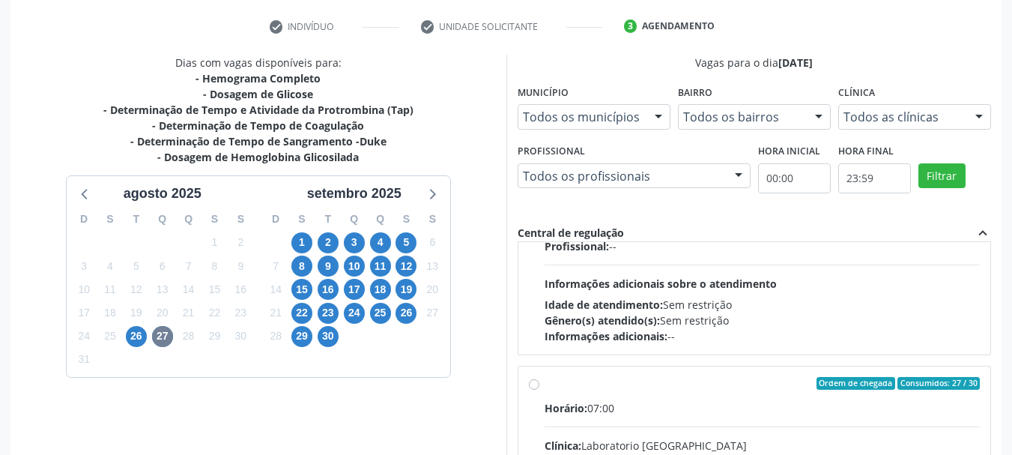
scroll to position [225, 0]
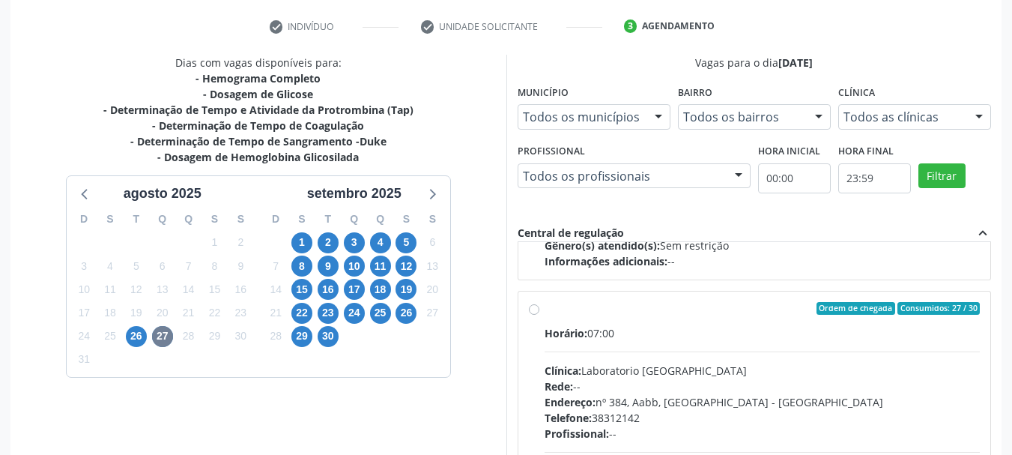
click at [645, 312] on div "Ordem de chegada Consumidos: 27 / 30" at bounding box center [763, 308] width 436 height 13
click at [539, 312] on input "Ordem de chegada Consumidos: 27 / 30 Horário: 07:00 Clínica: Laboratorio [GEOGR…" at bounding box center [534, 308] width 10 height 13
radio input "true"
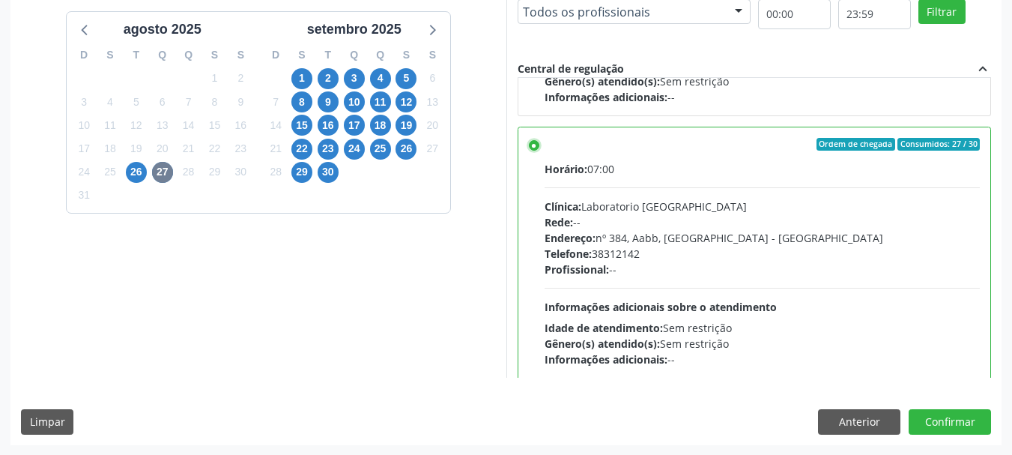
scroll to position [441, 0]
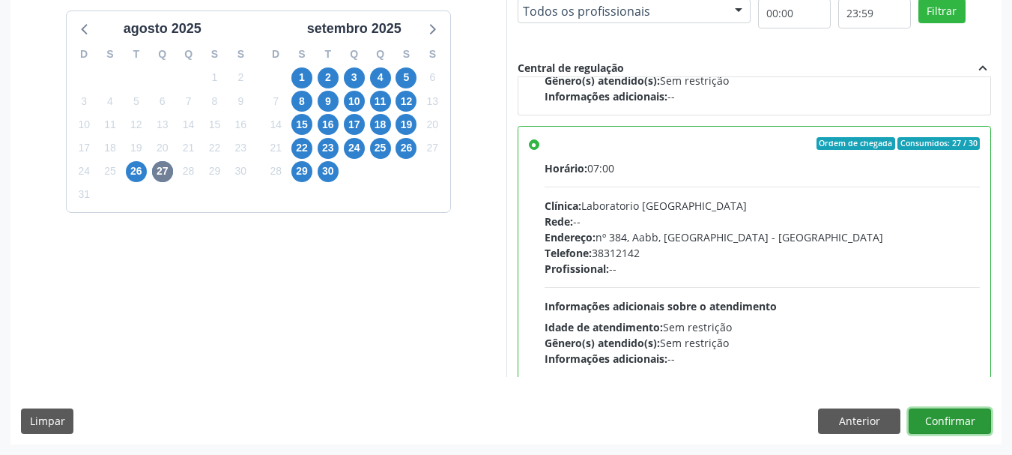
click at [978, 423] on button "Confirmar" at bounding box center [950, 420] width 82 height 25
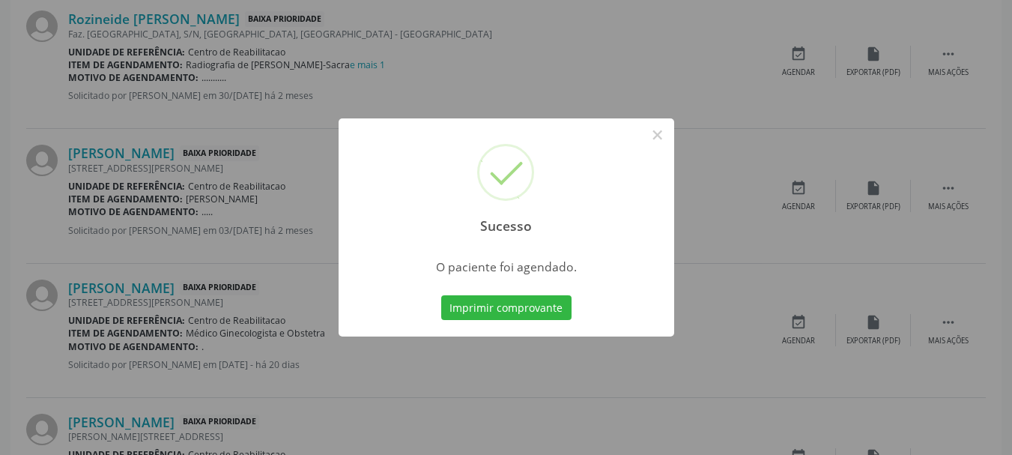
scroll to position [40, 0]
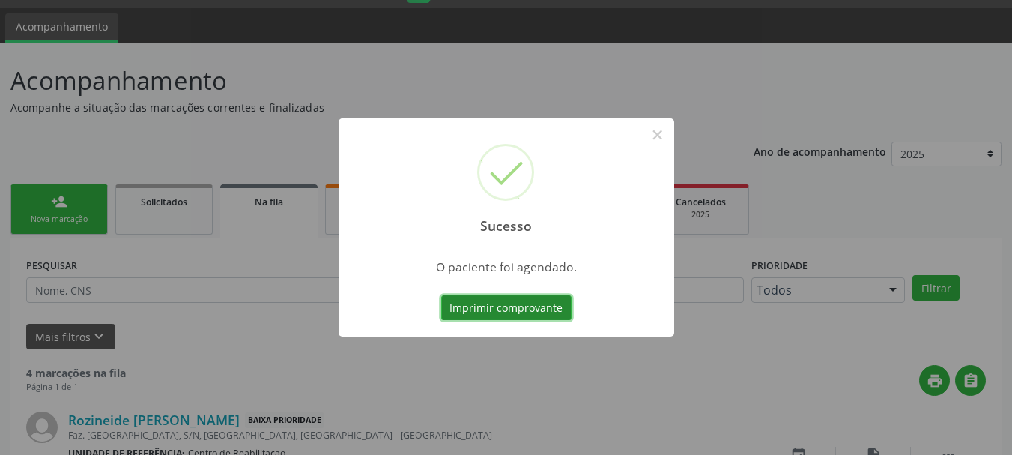
click at [519, 308] on button "Imprimir comprovante" at bounding box center [506, 307] width 130 height 25
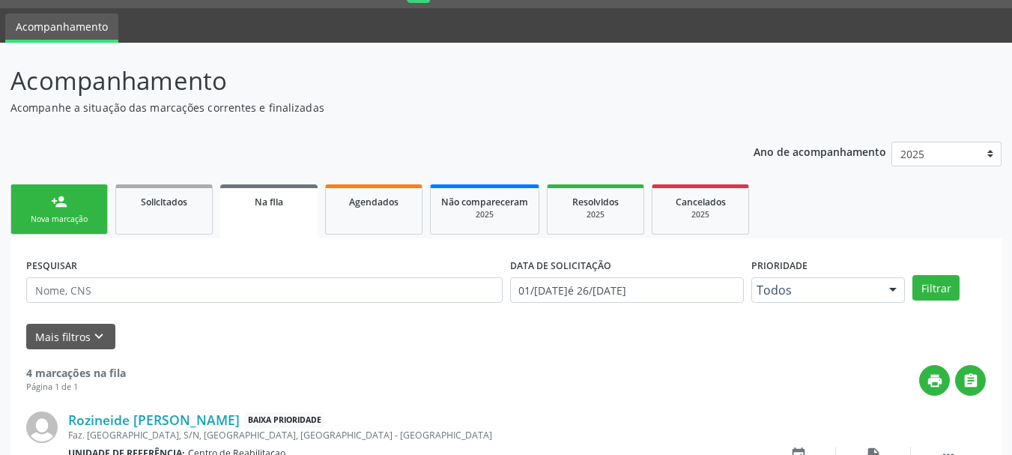
click at [79, 209] on link "person_add Nova marcação" at bounding box center [58, 209] width 97 height 50
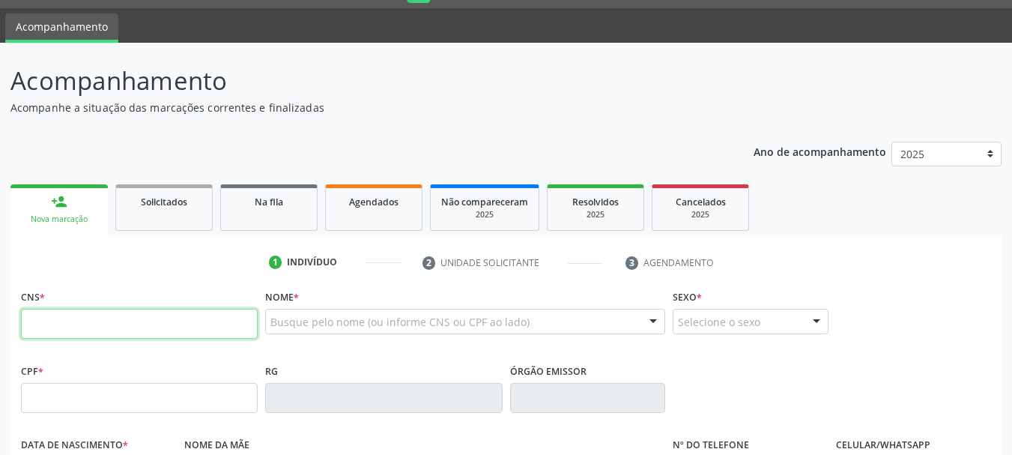
click at [92, 336] on input "text" at bounding box center [139, 324] width 237 height 30
click at [82, 329] on input "text" at bounding box center [139, 324] width 237 height 30
click at [142, 327] on input "text" at bounding box center [139, 324] width 237 height 30
click at [145, 327] on input "text" at bounding box center [139, 324] width 237 height 30
type input "709 6036 1450 8970"
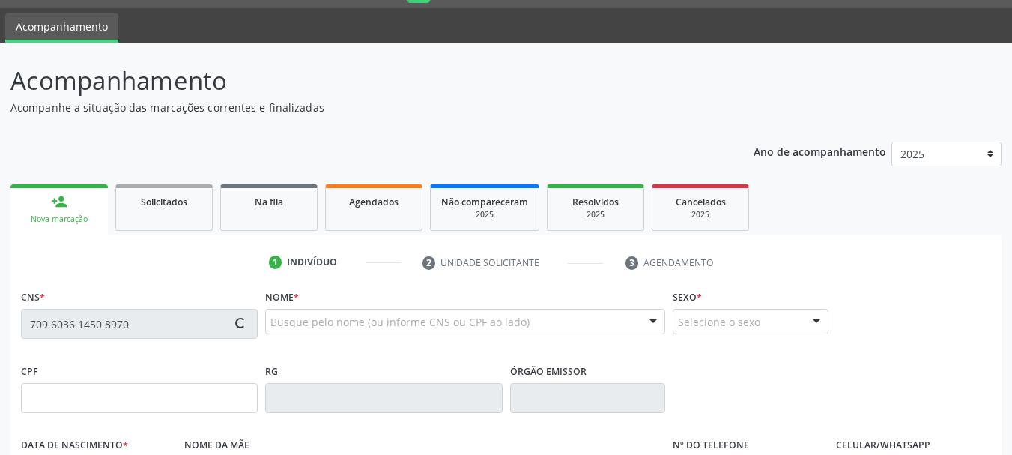
type input "071.863.244-36"
type input "2[DATE]"
type input "[PERSON_NAME]"
type input "[PHONE_NUMBER]"
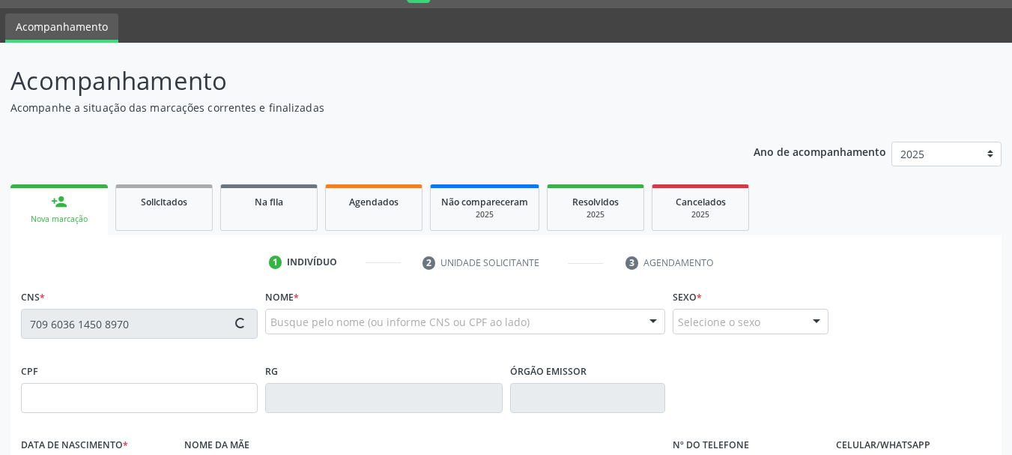
type input "415"
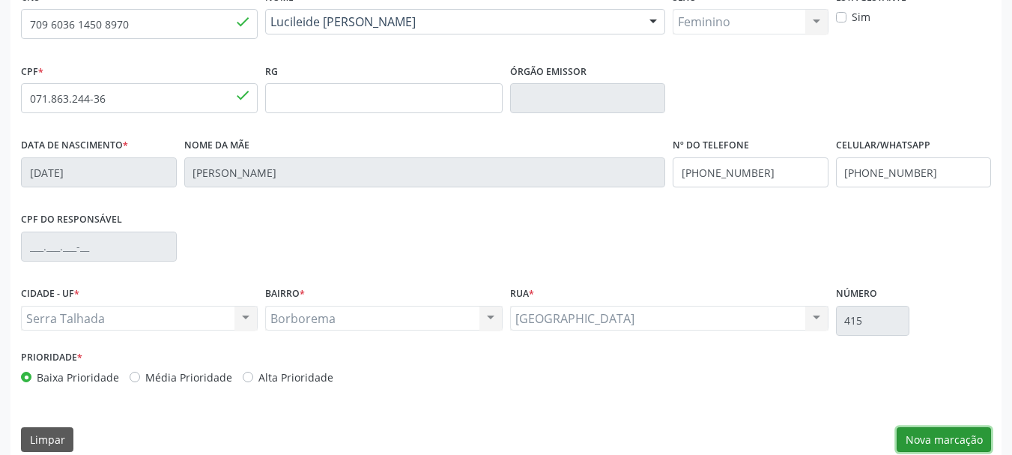
click at [946, 443] on button "Nova marcação" at bounding box center [944, 439] width 94 height 25
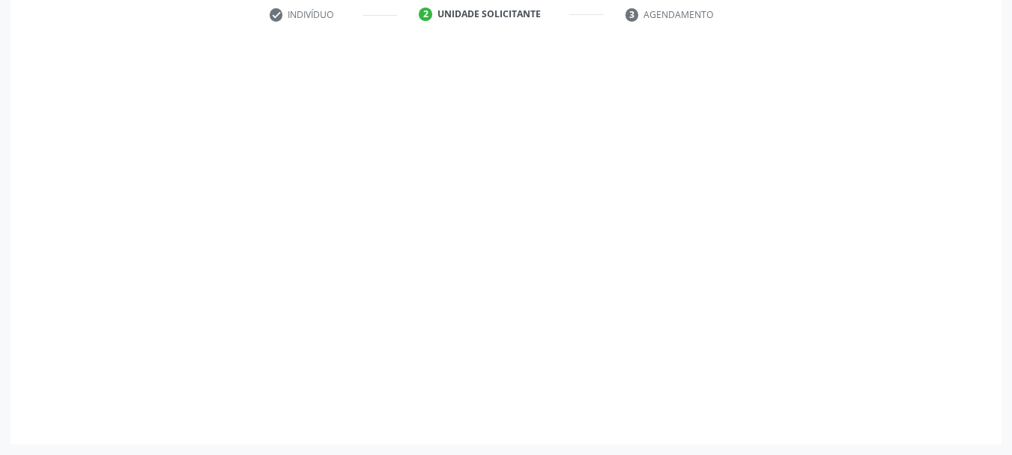
scroll to position [288, 0]
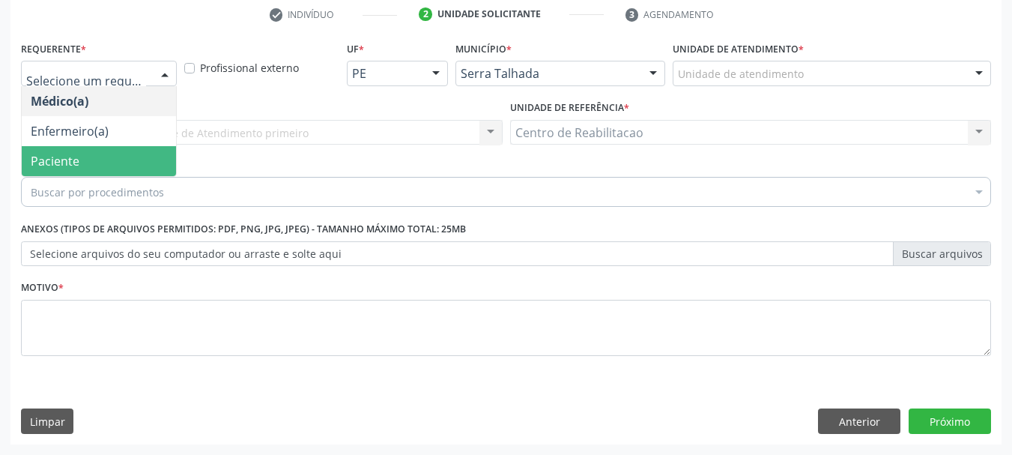
click at [79, 161] on span "Paciente" at bounding box center [99, 161] width 154 height 30
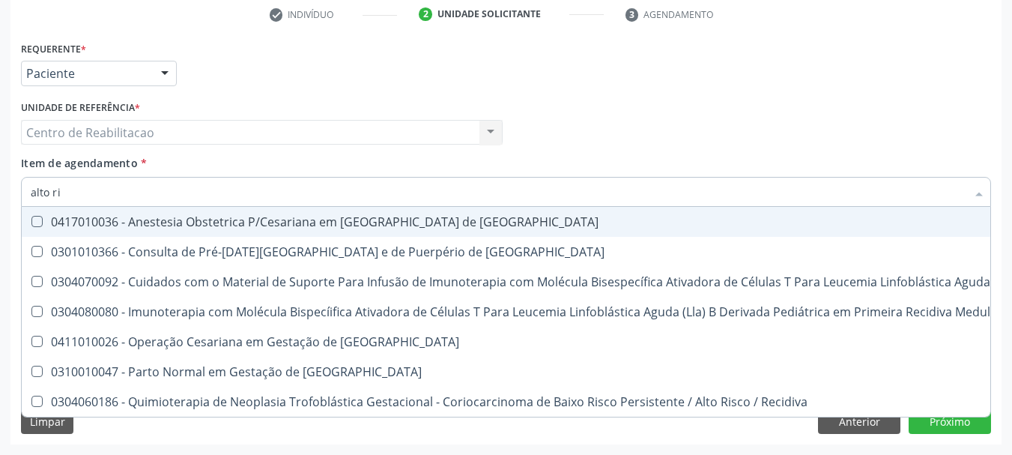
type input "alto ris"
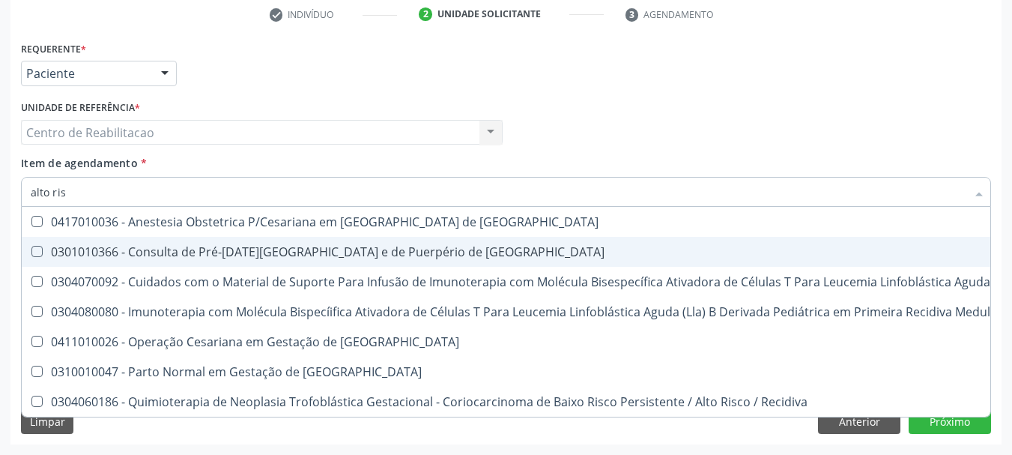
click at [299, 253] on div "0301010366 - Consulta de Pré-[DATE][GEOGRAPHIC_DATA] e de Puerpério de [GEOGRAP…" at bounding box center [800, 252] width 1539 height 12
checkbox Risco "true"
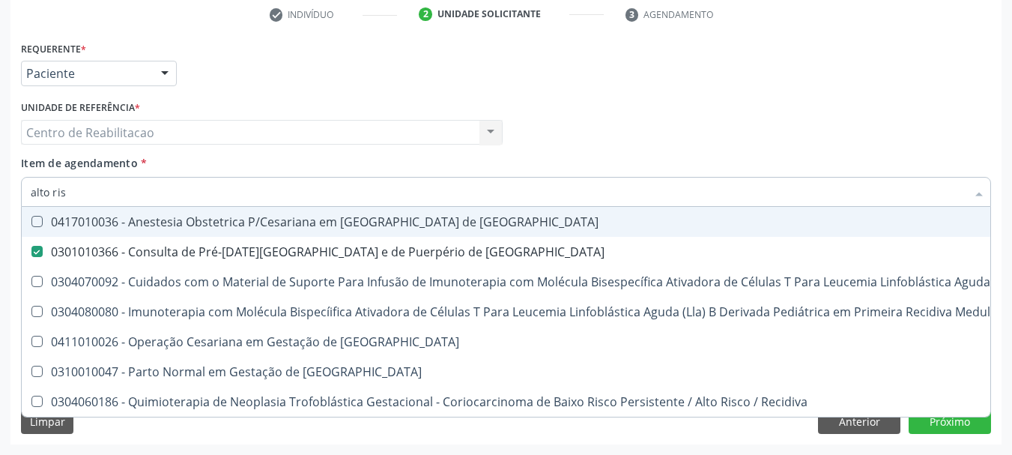
click at [683, 130] on div "Médico Solicitante Por favor, selecione a Unidade de Atendimento primeiro Nenhu…" at bounding box center [506, 126] width 978 height 58
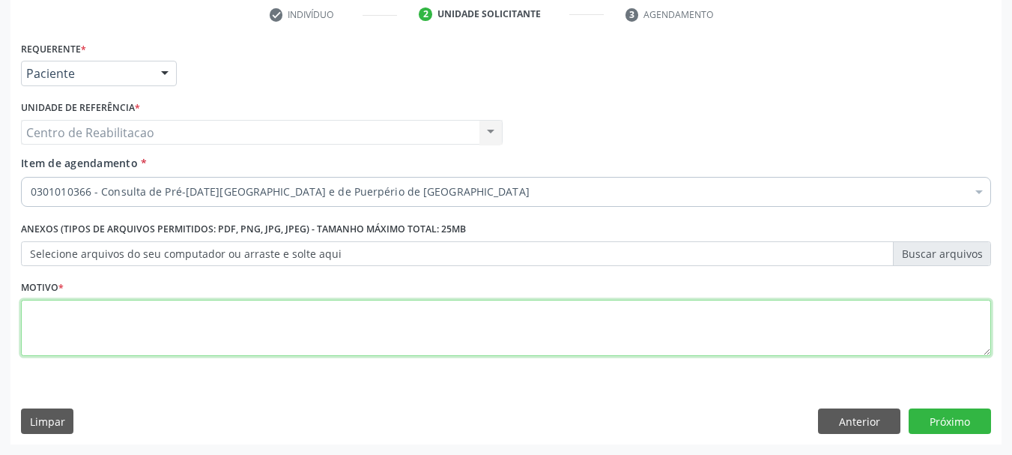
click at [267, 320] on textarea at bounding box center [506, 328] width 970 height 57
type textarea "."
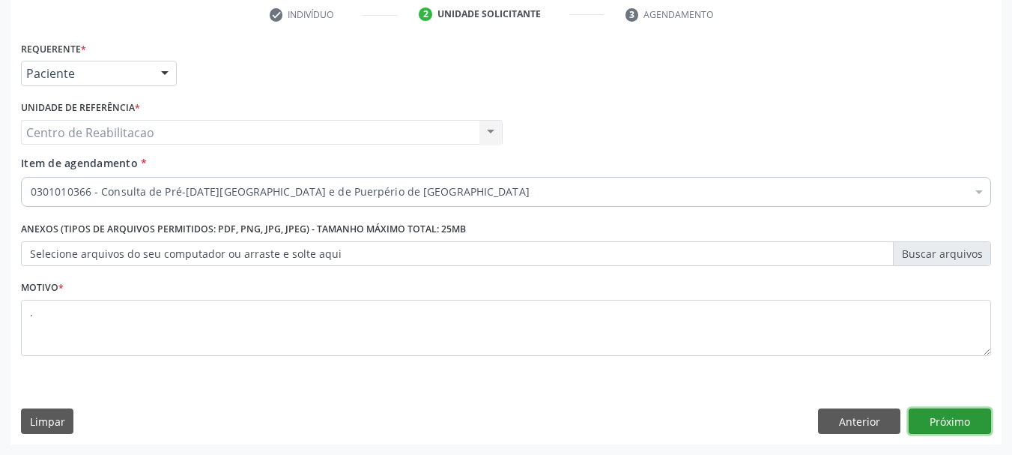
click at [937, 419] on button "Próximo" at bounding box center [950, 420] width 82 height 25
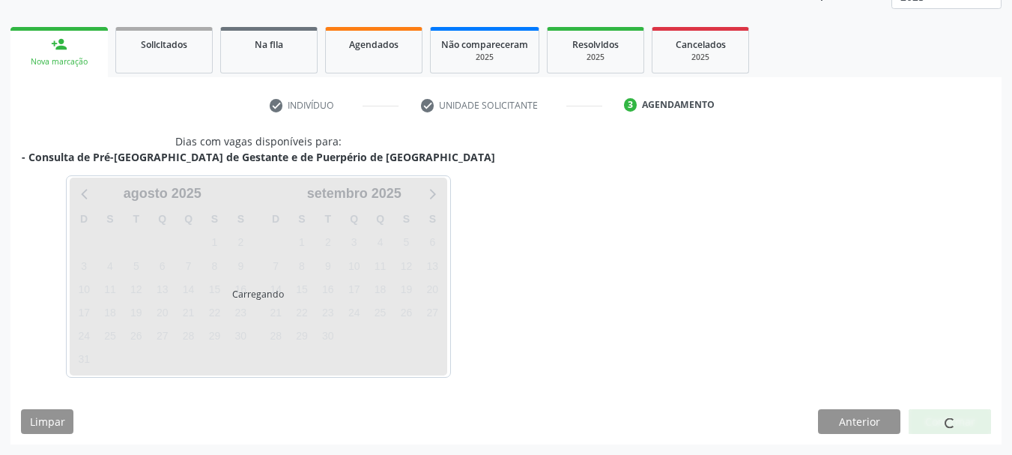
scroll to position [197, 0]
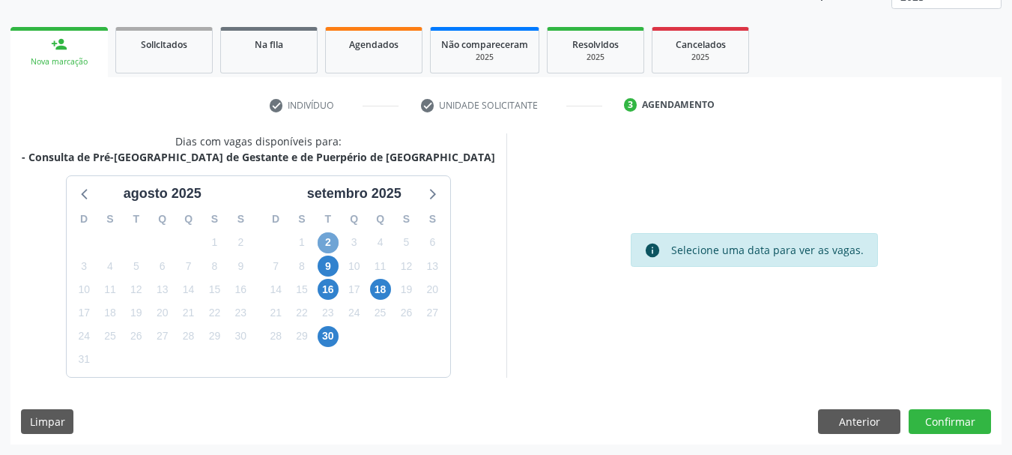
click at [324, 241] on span "2" at bounding box center [328, 242] width 21 height 21
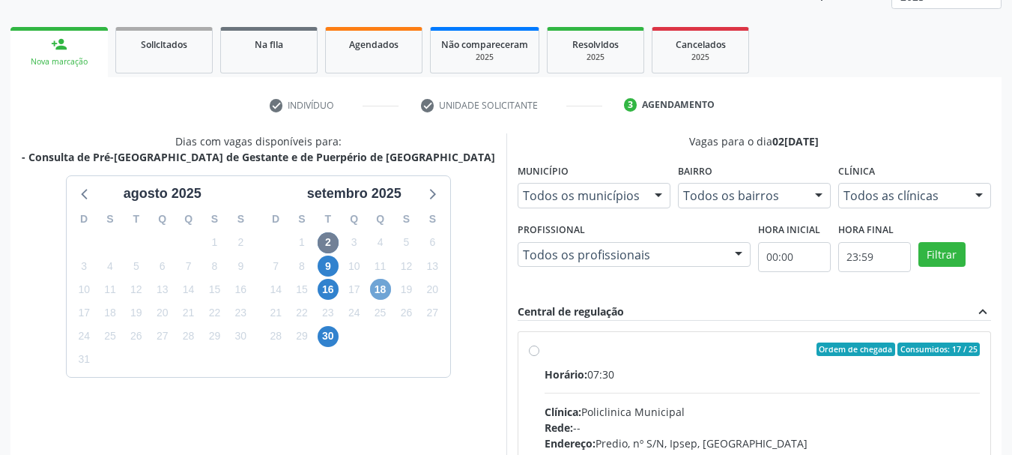
click at [376, 296] on span "18" at bounding box center [380, 289] width 21 height 21
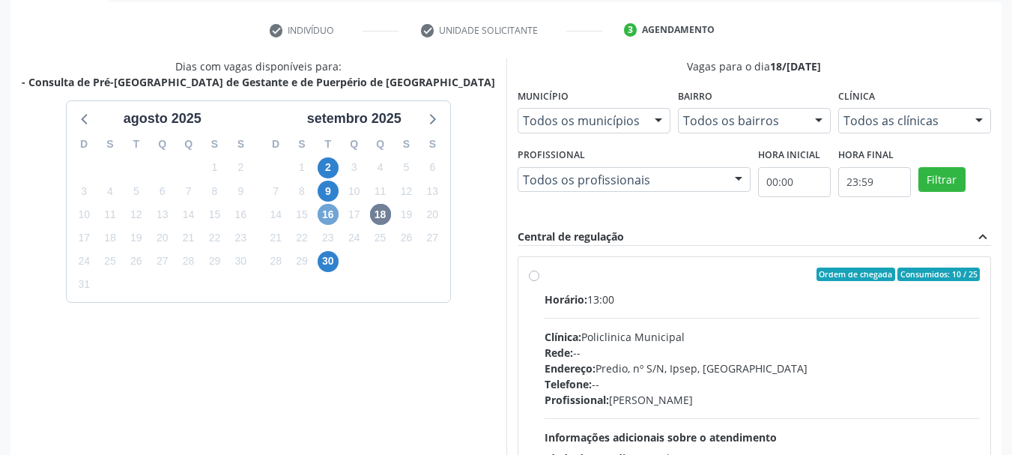
click at [321, 219] on span "16" at bounding box center [328, 214] width 21 height 21
click at [572, 284] on label "Ordem de chegada Consumidos: 0 / 25 Horário: 07:30 Clínica: Policlinica Municip…" at bounding box center [763, 383] width 436 height 230
radio input "true"
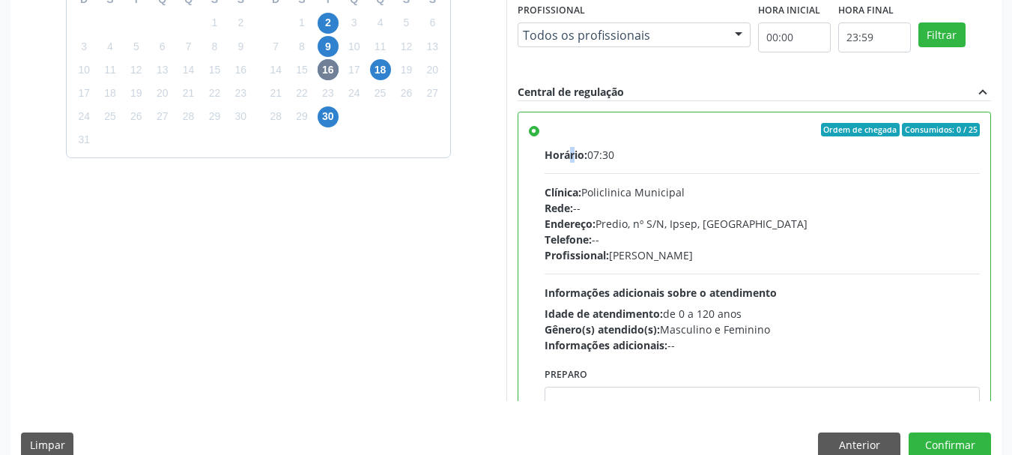
scroll to position [441, 0]
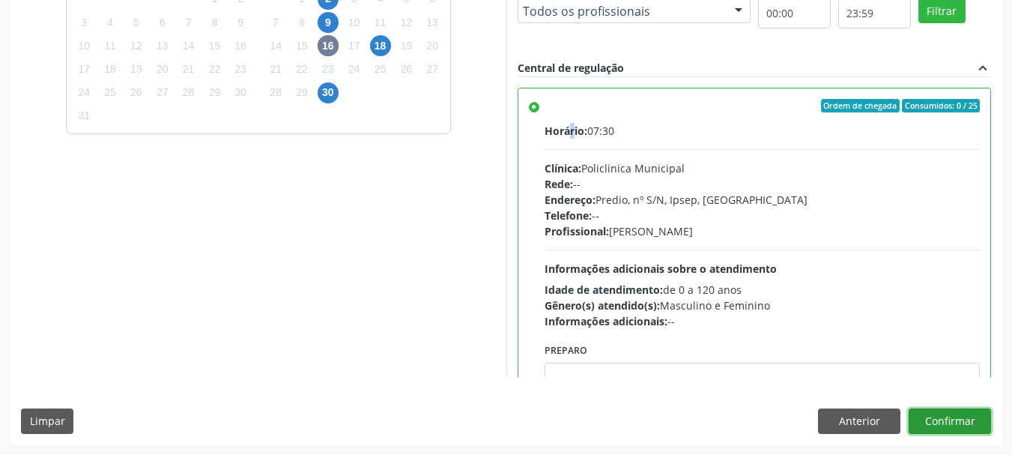
click at [967, 420] on button "Confirmar" at bounding box center [950, 420] width 82 height 25
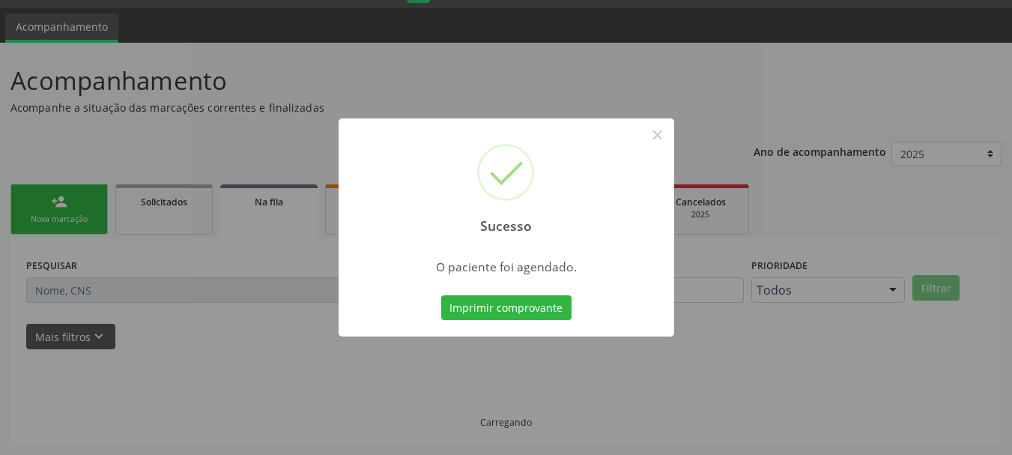
scroll to position [40, 0]
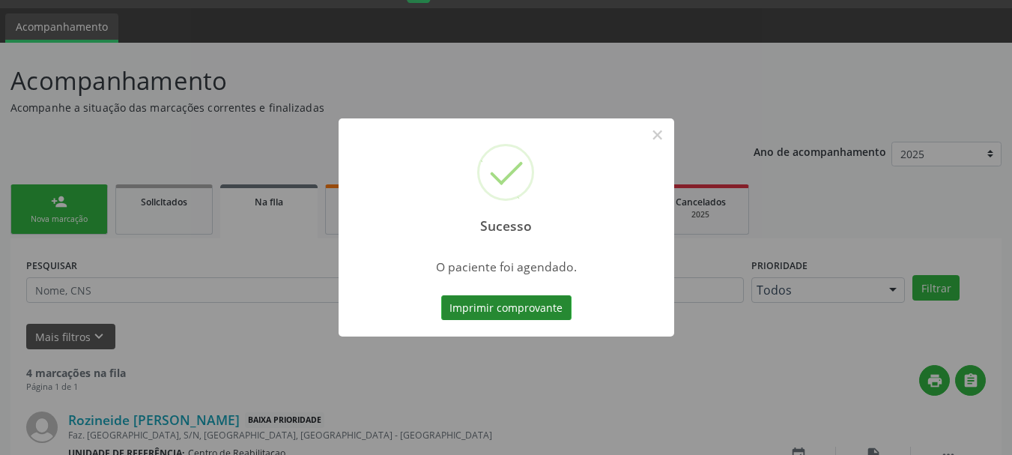
click at [529, 307] on button "Imprimir comprovante" at bounding box center [506, 307] width 130 height 25
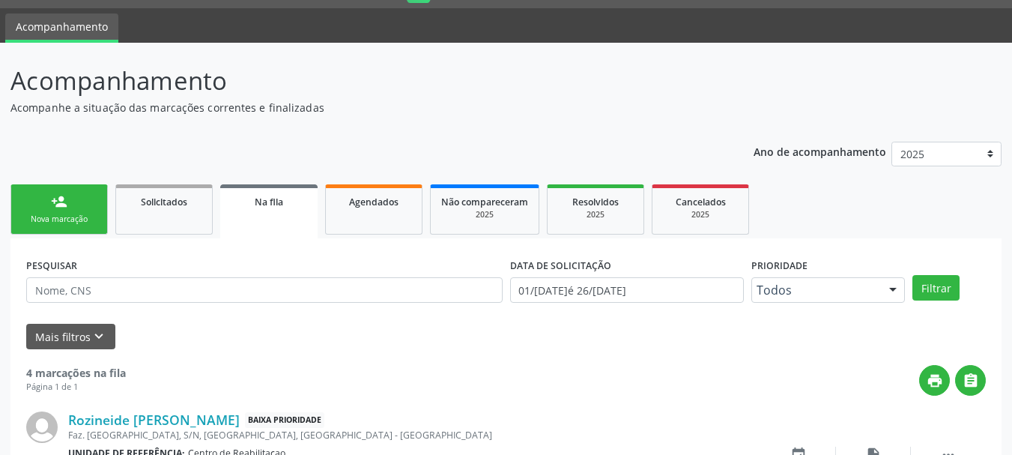
click at [73, 218] on div "Nova marcação" at bounding box center [59, 219] width 75 height 11
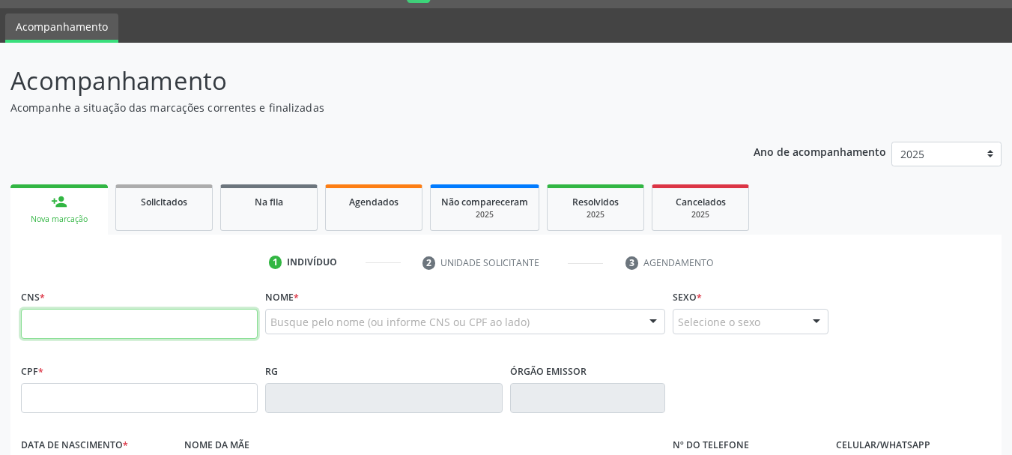
click at [172, 324] on input "text" at bounding box center [139, 324] width 237 height 30
type input "700 5063 9108 7954"
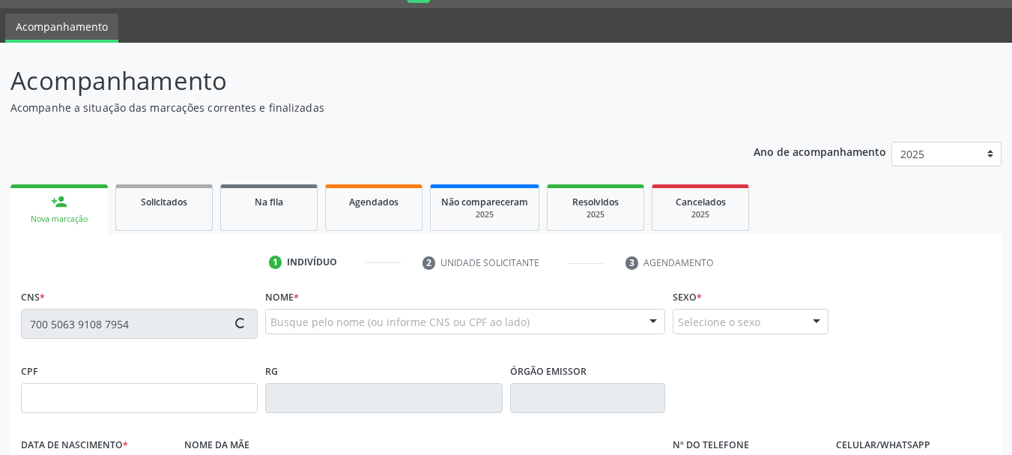
type input "011.571.444-89"
type input "1[DATE]"
type input "[PERSON_NAME]"
type input "[PHONE_NUMBER]"
type input "17"
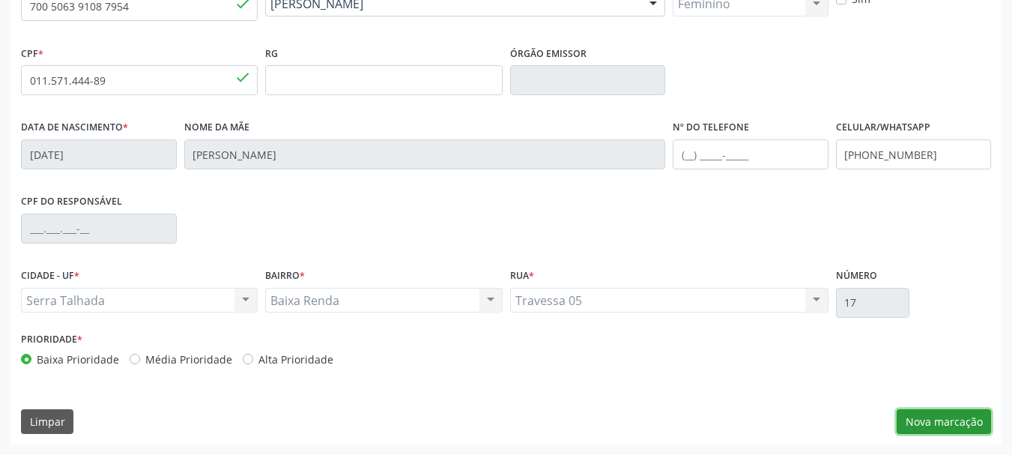
click at [946, 421] on button "Nova marcação" at bounding box center [944, 421] width 94 height 25
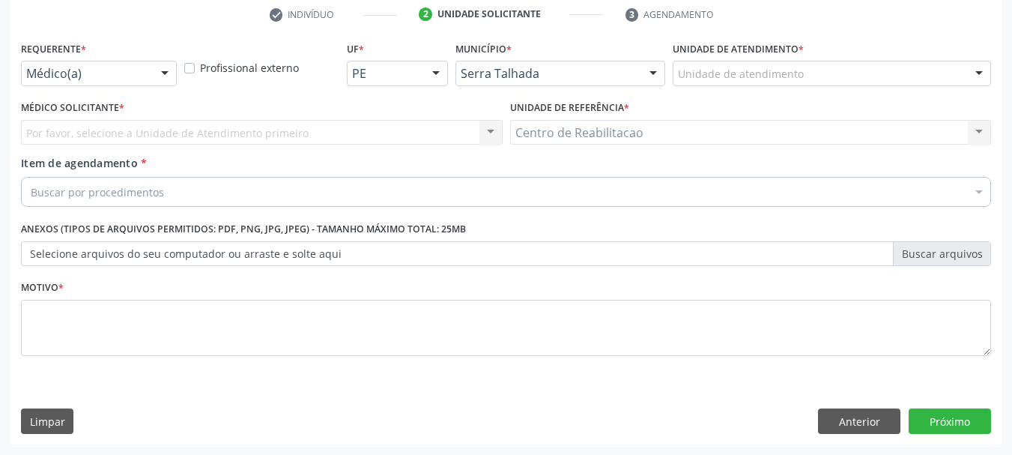
scroll to position [288, 0]
click at [76, 60] on label "Requerente *" at bounding box center [53, 48] width 65 height 23
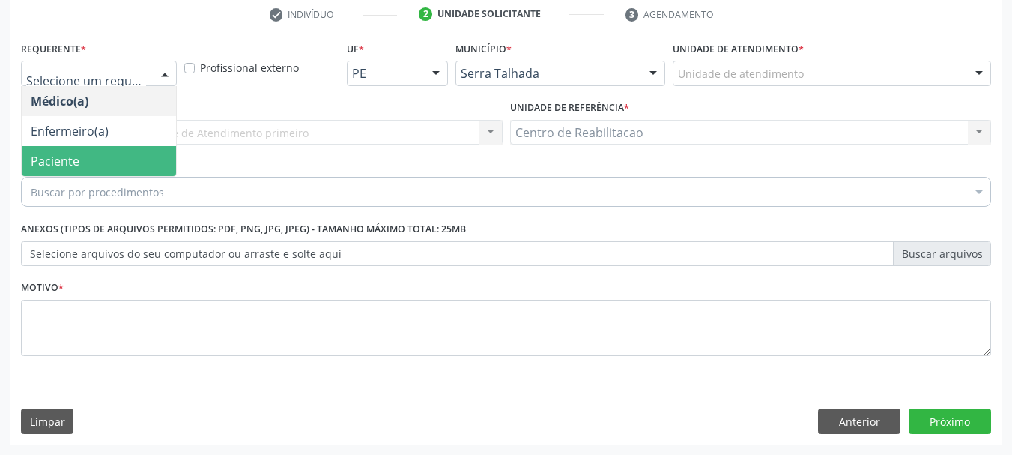
click at [79, 160] on span "Paciente" at bounding box center [99, 161] width 154 height 30
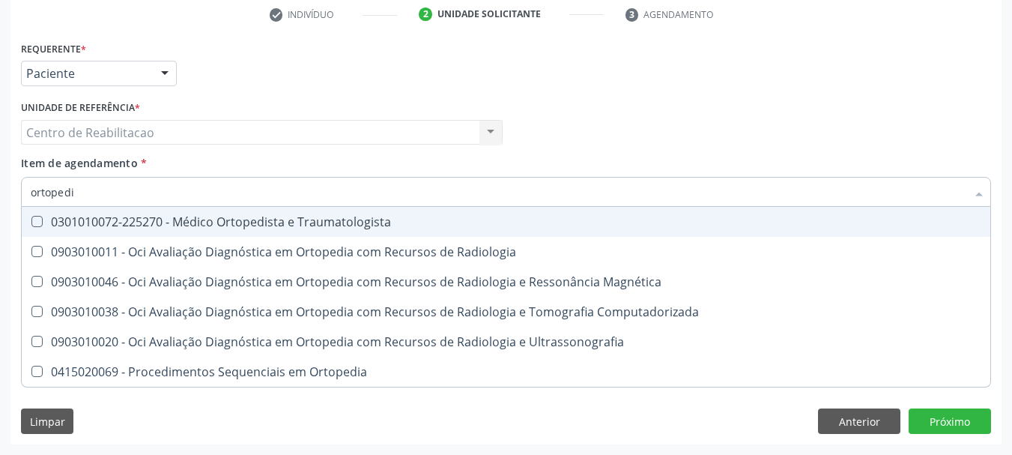
type input "ortopedis"
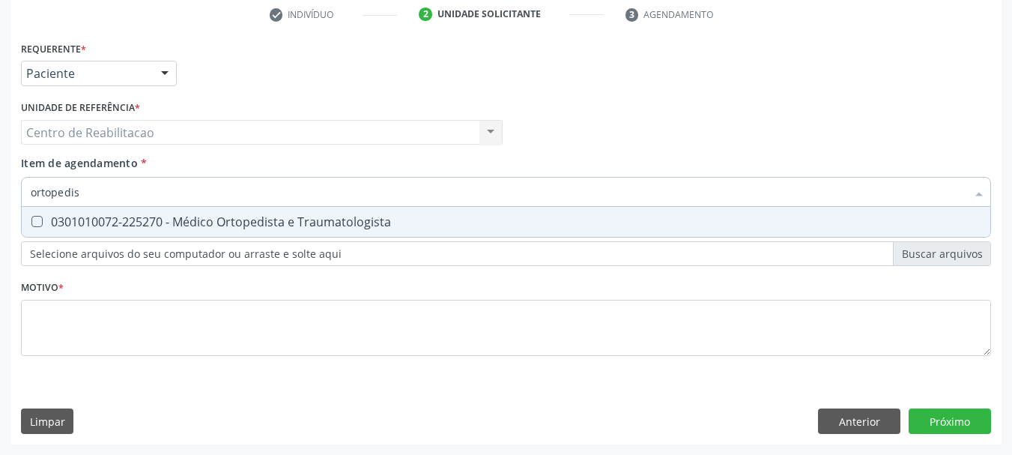
click at [250, 219] on div "0301010072-225270 - Médico Ortopedista e Traumatologista" at bounding box center [506, 222] width 951 height 12
checkbox Traumatologista "true"
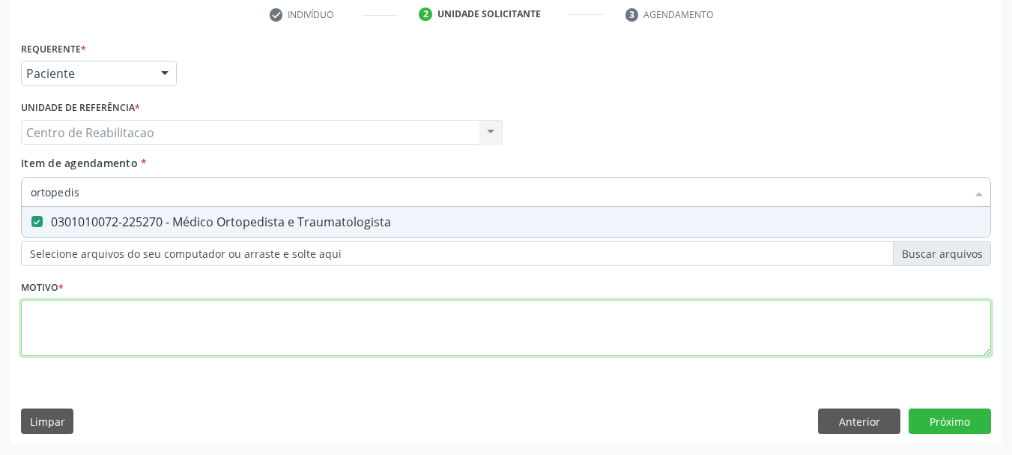
click at [235, 323] on div "Requerente * Paciente Médico(a) Enfermeiro(a) Paciente Nenhum resultado encontr…" at bounding box center [506, 206] width 970 height 339
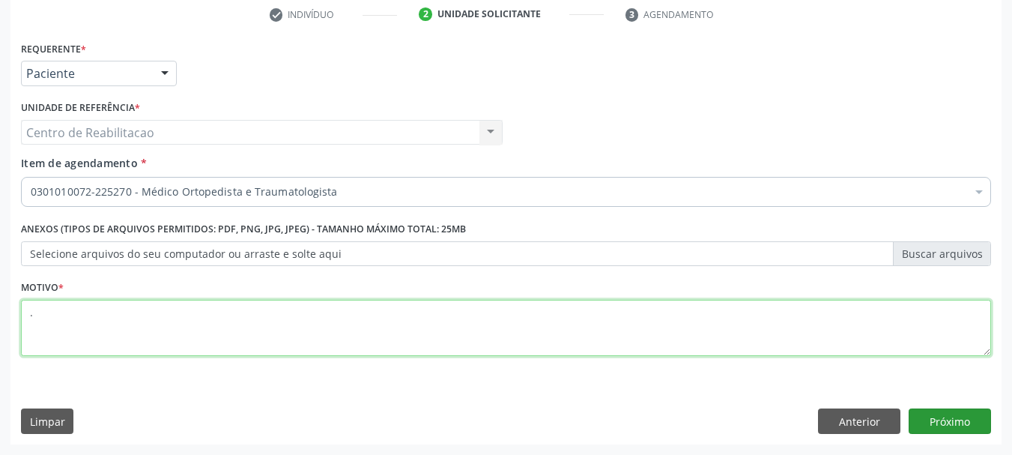
type textarea "."
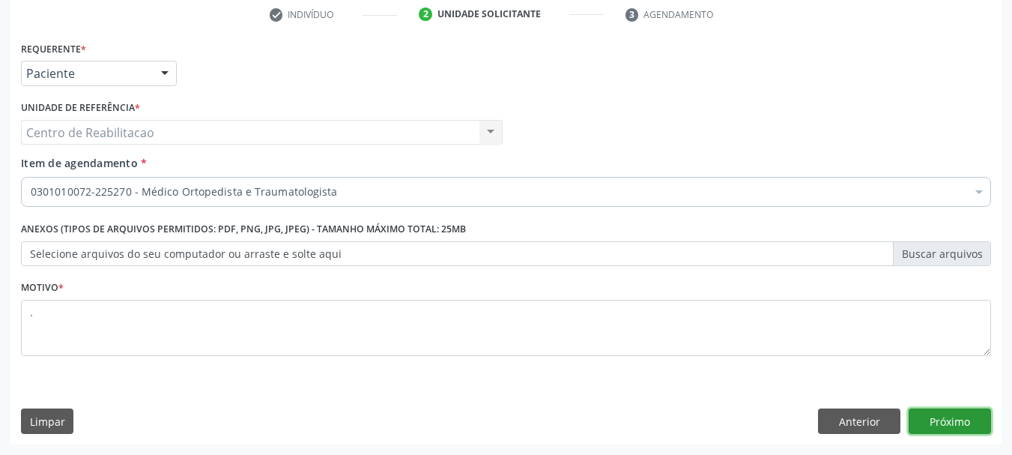
click at [940, 417] on button "Próximo" at bounding box center [950, 420] width 82 height 25
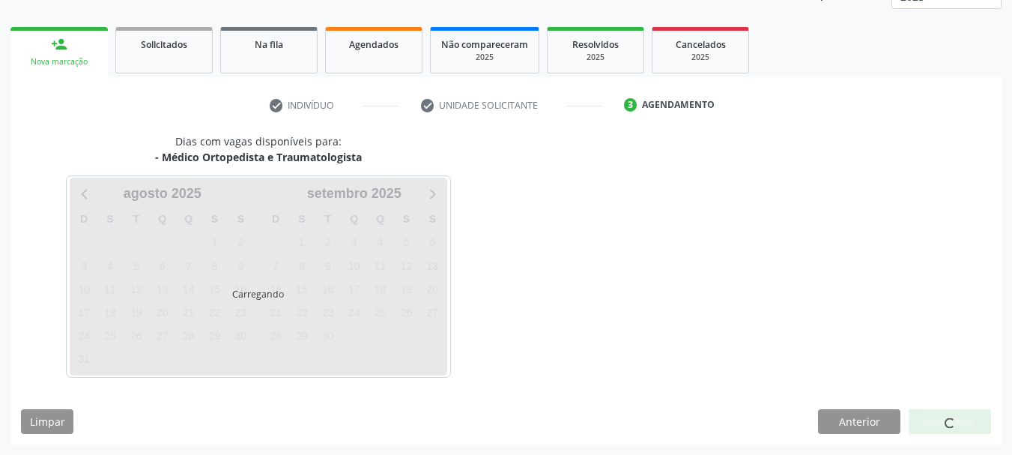
scroll to position [197, 0]
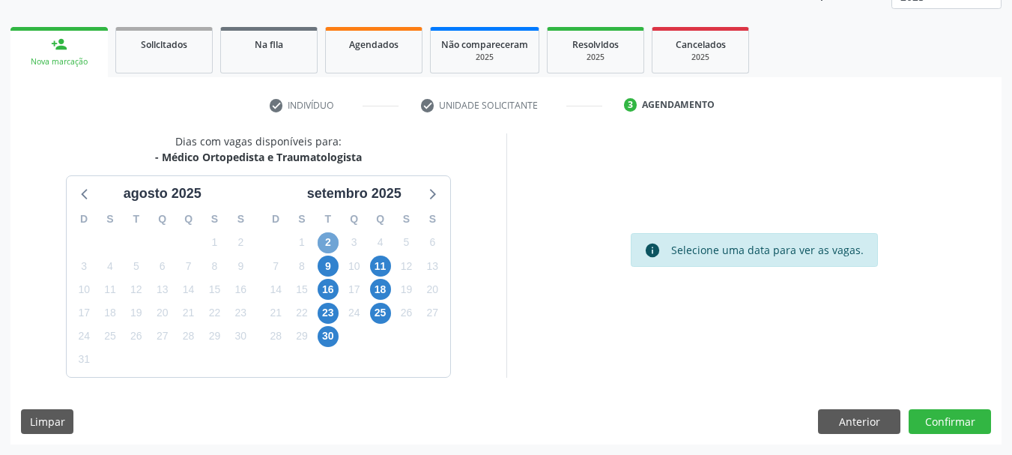
click at [327, 250] on span "2" at bounding box center [328, 242] width 21 height 21
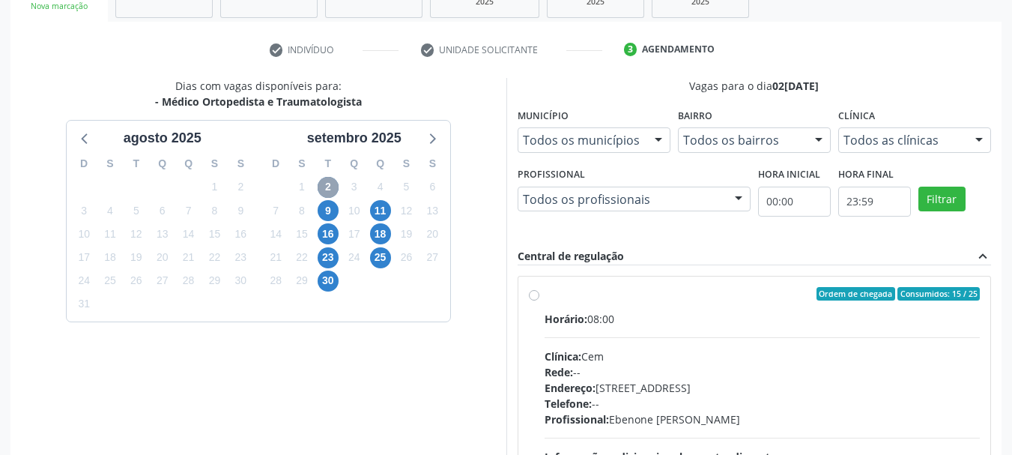
scroll to position [347, 0]
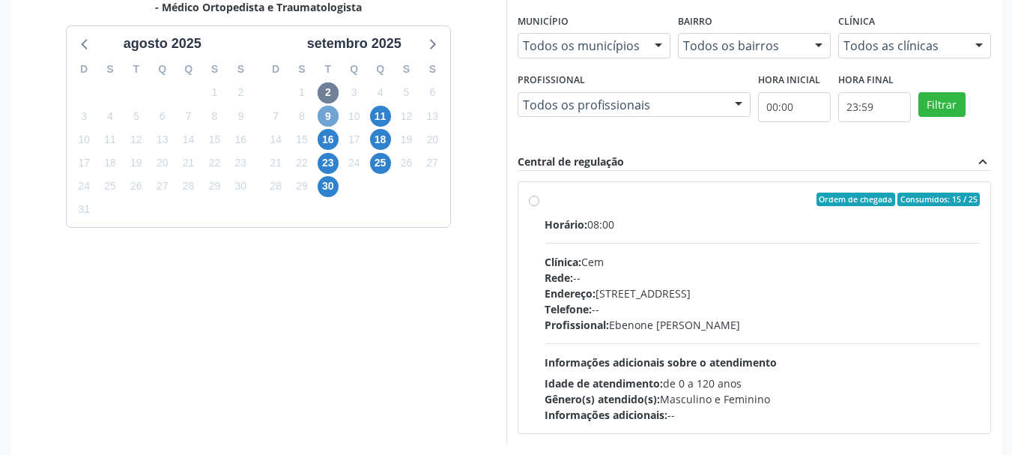
click at [332, 112] on span "9" at bounding box center [328, 116] width 21 height 21
click at [379, 115] on span "11" at bounding box center [380, 116] width 21 height 21
click at [582, 194] on div "Ordem de chegada Consumidos: 14 / 20" at bounding box center [763, 199] width 436 height 13
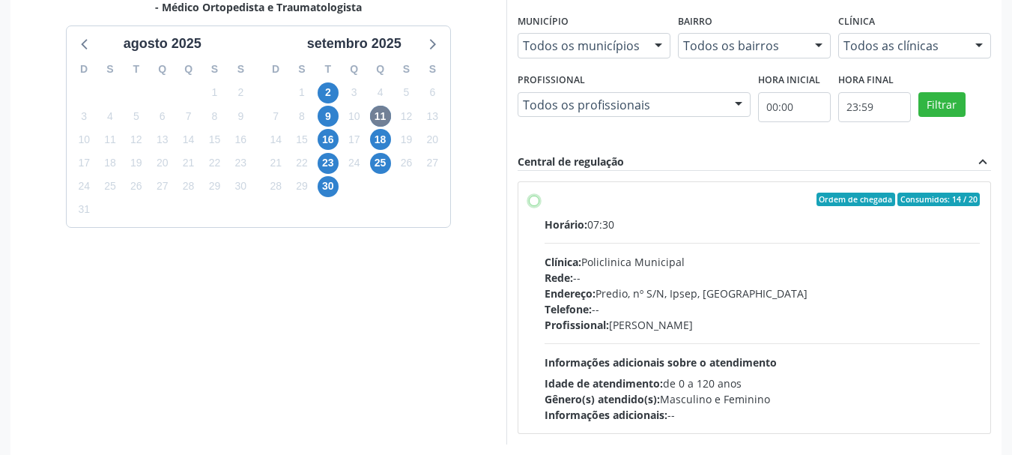
click at [539, 194] on input "Ordem de chegada Consumidos: 14 / 20 Horário: 07:30 Clínica: Policlinica Munici…" at bounding box center [534, 199] width 10 height 13
radio input "true"
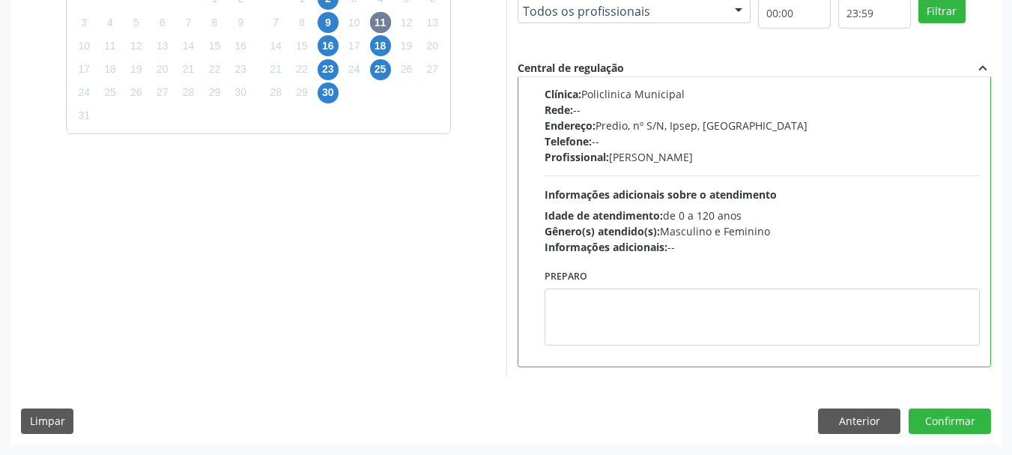
scroll to position [366, 0]
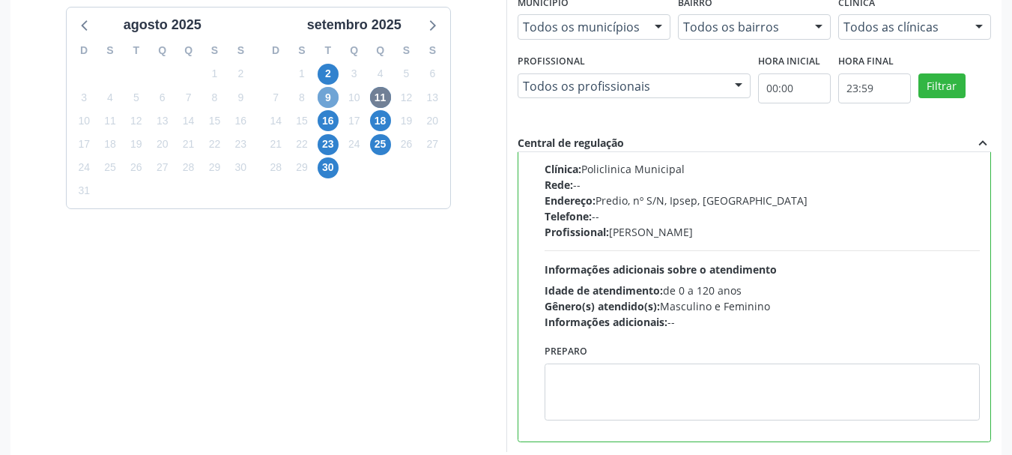
click at [327, 99] on span "9" at bounding box center [328, 97] width 21 height 21
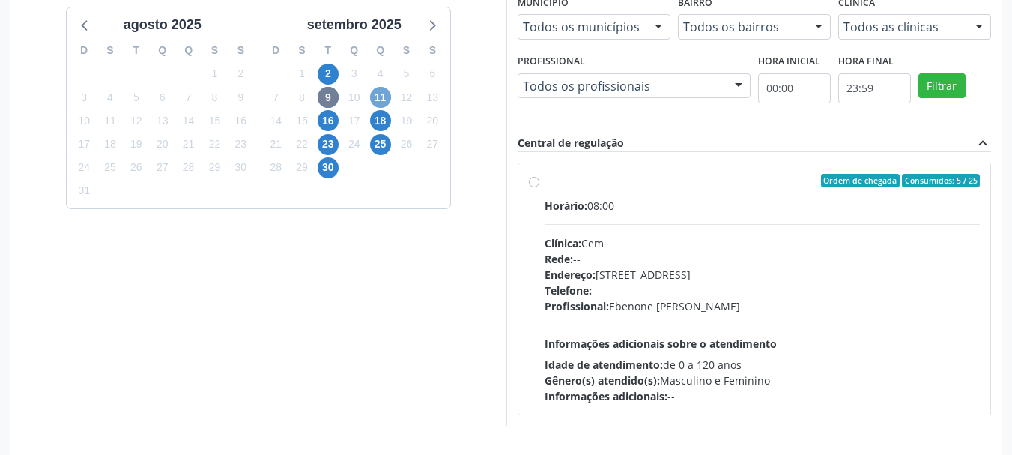
click at [381, 100] on span "11" at bounding box center [380, 97] width 21 height 21
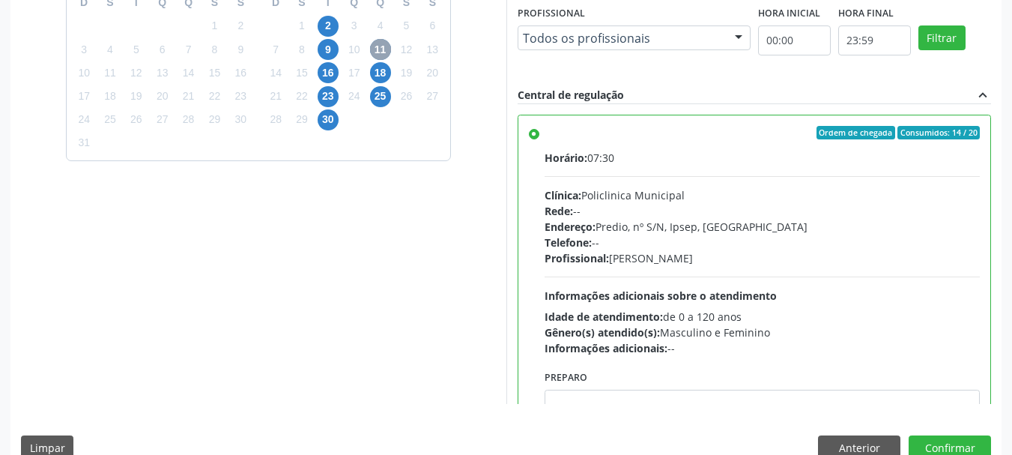
scroll to position [441, 0]
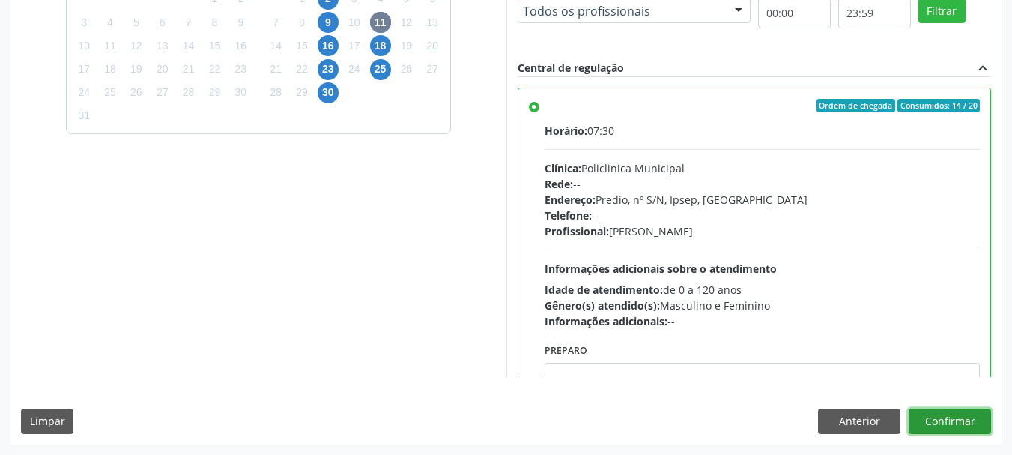
click at [953, 417] on button "Confirmar" at bounding box center [950, 420] width 82 height 25
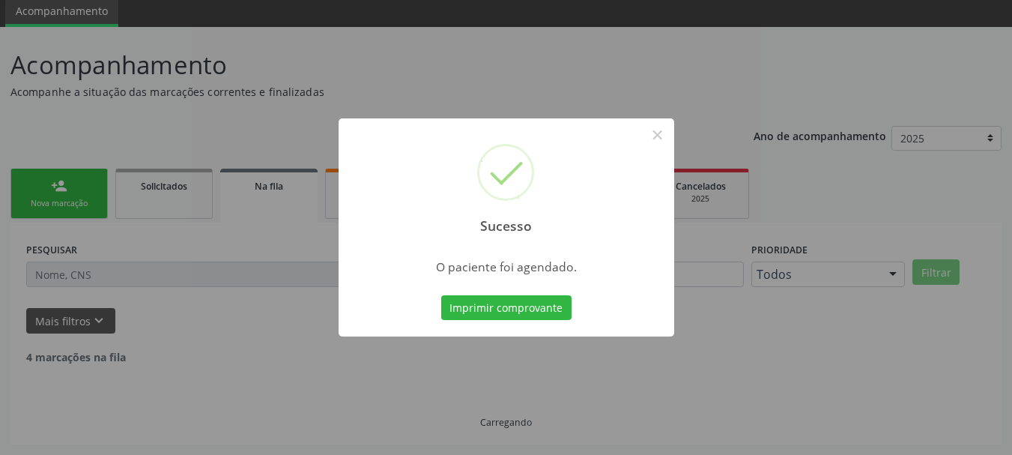
scroll to position [40, 0]
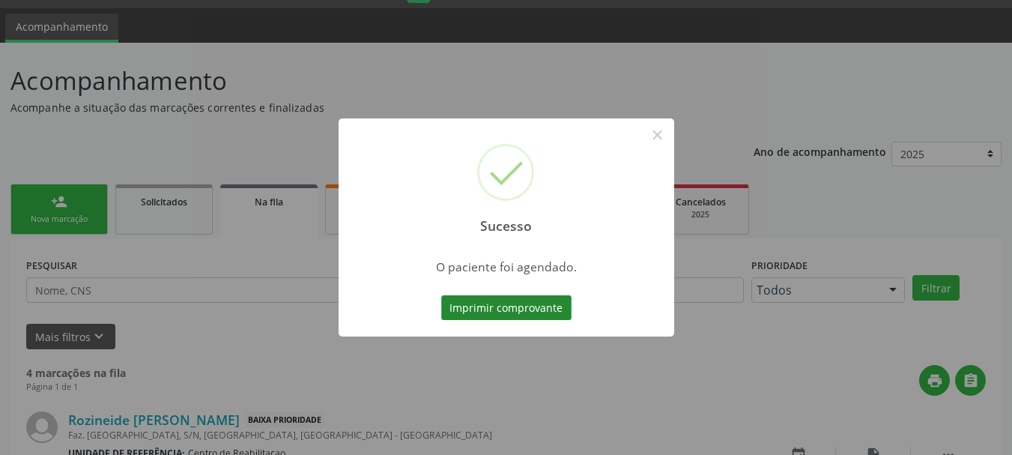
click at [528, 306] on button "Imprimir comprovante" at bounding box center [506, 307] width 130 height 25
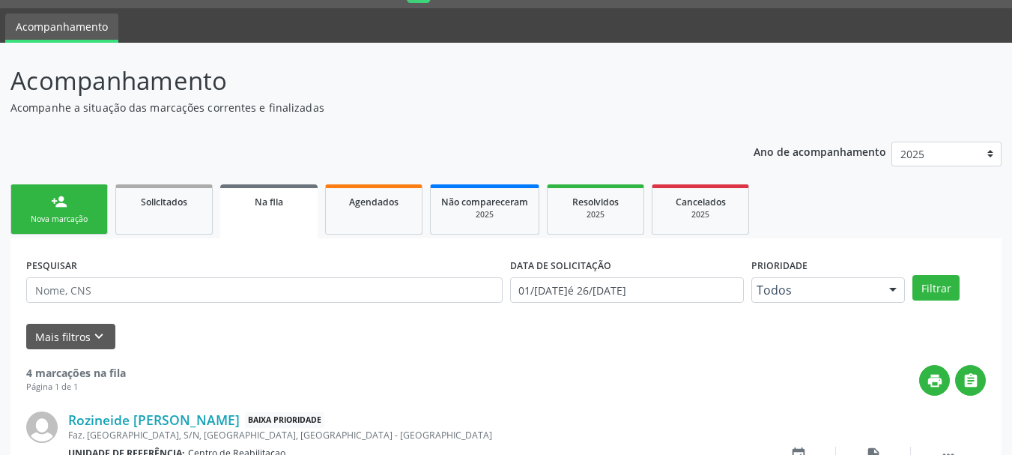
click at [75, 205] on link "person_add Nova marcação" at bounding box center [58, 209] width 97 height 50
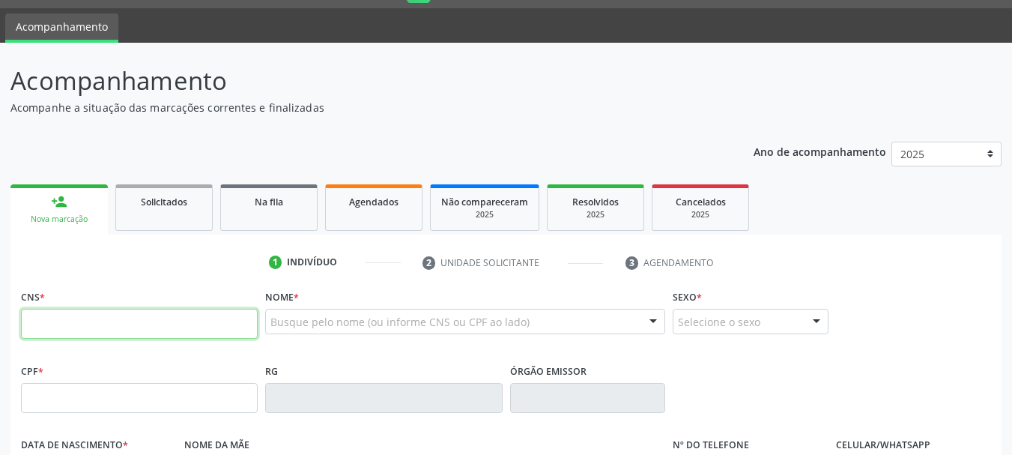
click at [109, 333] on input "text" at bounding box center [139, 324] width 237 height 30
type input "708 4062 1189 5565"
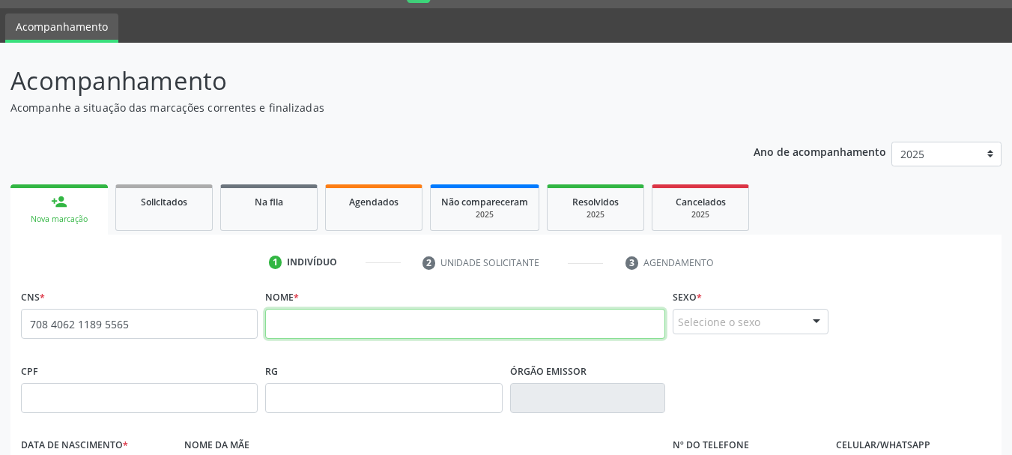
click at [385, 317] on input "text" at bounding box center [465, 324] width 400 height 30
type input "[PERSON_NAME]"
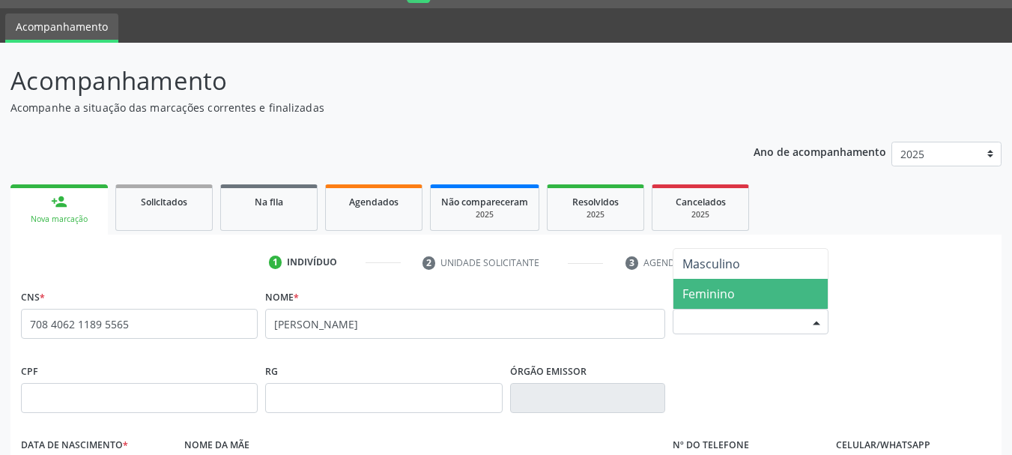
click at [688, 289] on span "Feminino" at bounding box center [709, 293] width 52 height 16
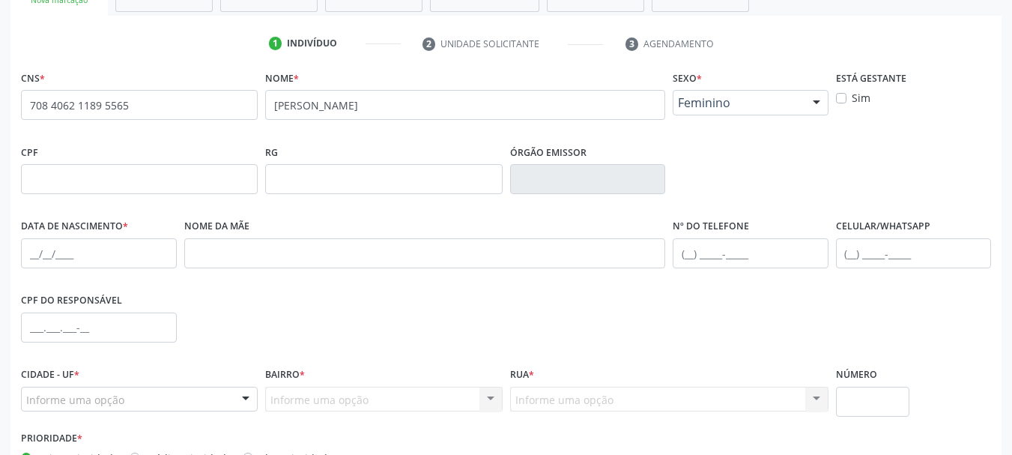
scroll to position [265, 0]
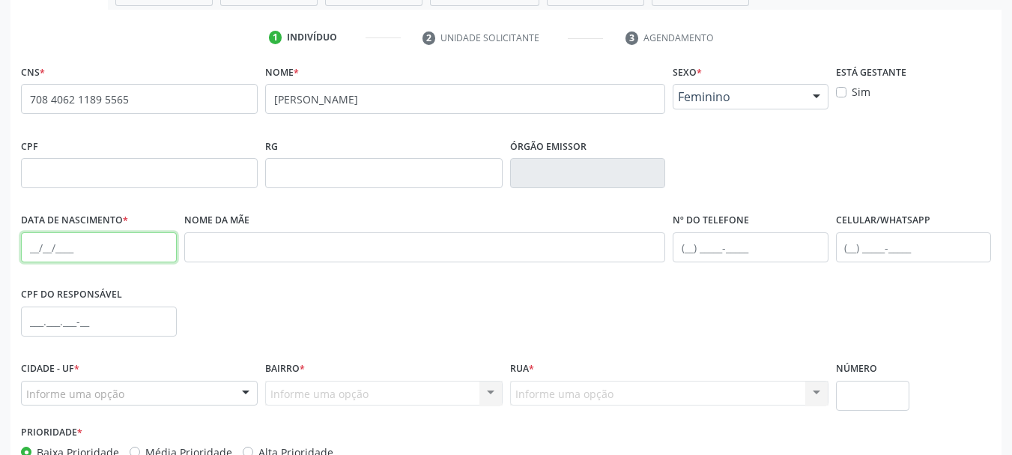
click at [49, 253] on input "text" at bounding box center [99, 247] width 156 height 30
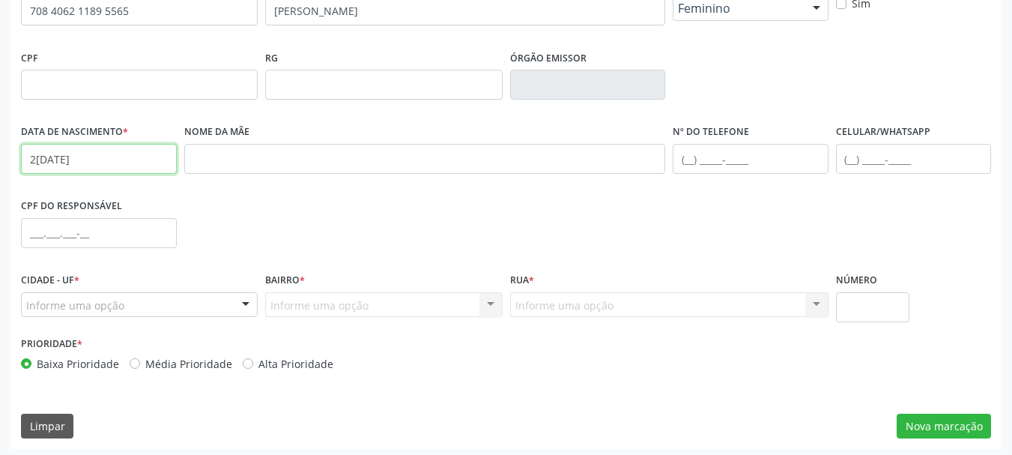
scroll to position [357, 0]
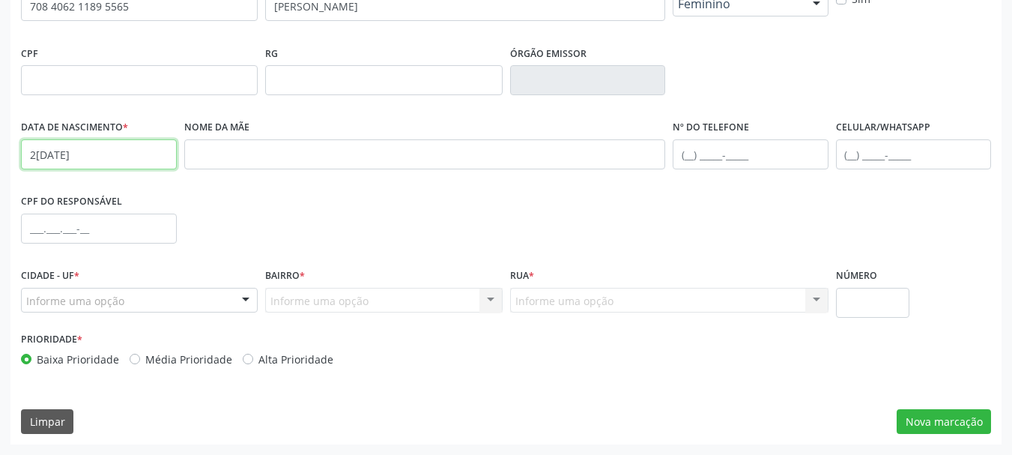
type input "2[DATE]"
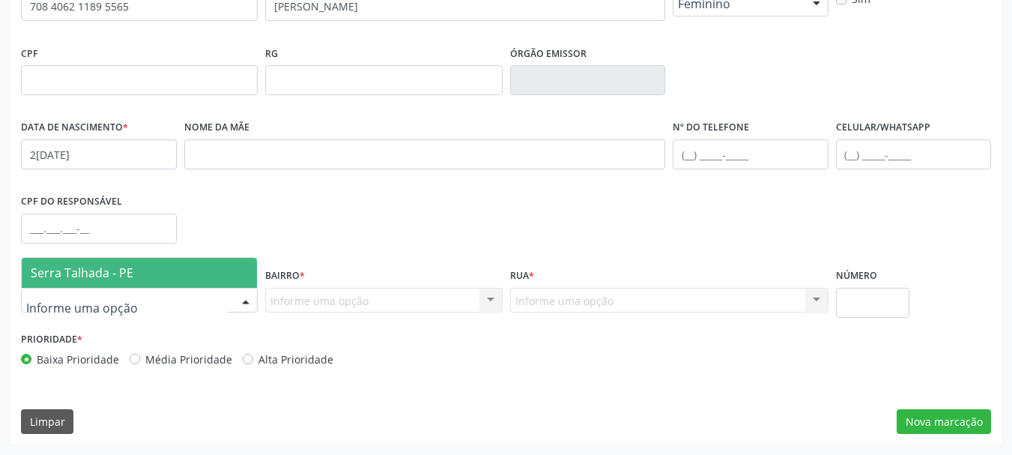
click at [123, 281] on span "Serra Talhada - PE" at bounding box center [139, 273] width 235 height 30
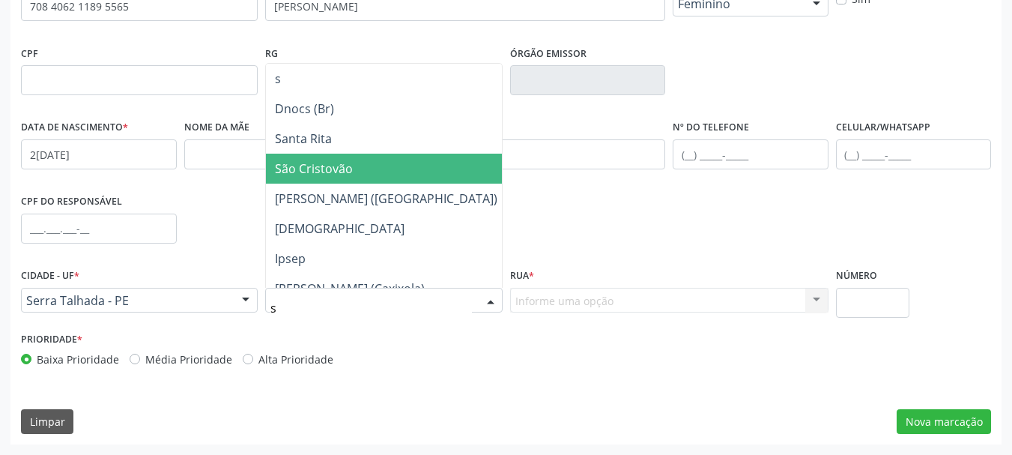
type input "se"
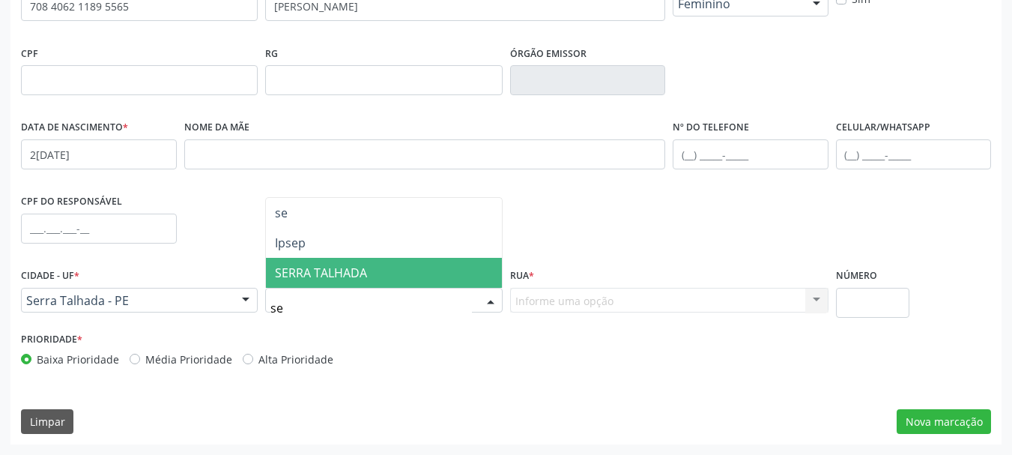
click at [394, 270] on span "SERRA TALHADA" at bounding box center [383, 273] width 235 height 30
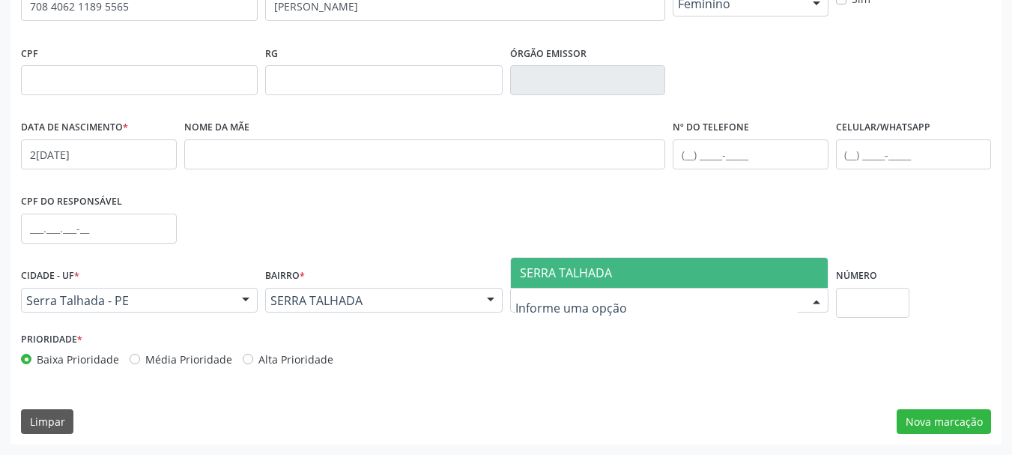
click at [571, 291] on div at bounding box center [669, 300] width 318 height 25
type input "s"
click at [584, 276] on span "SERRA TALHADA" at bounding box center [566, 273] width 92 height 16
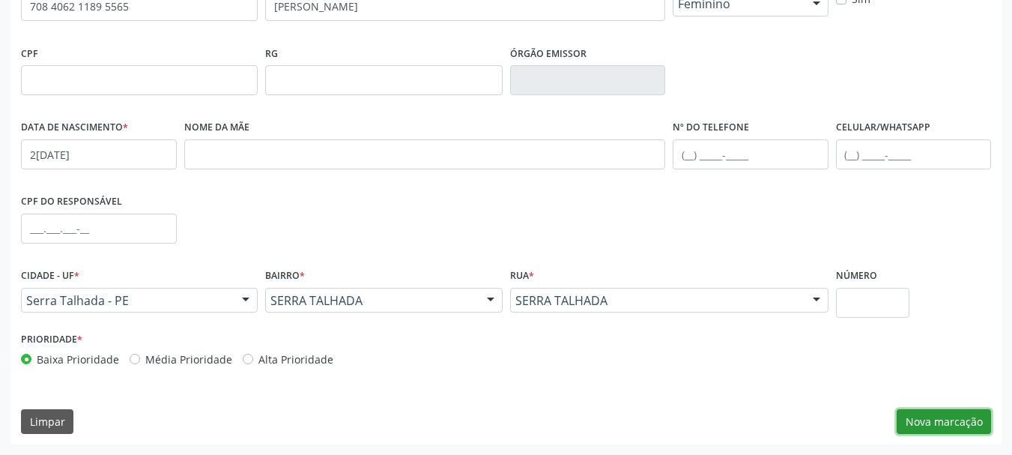
click at [921, 415] on button "Nova marcação" at bounding box center [944, 421] width 94 height 25
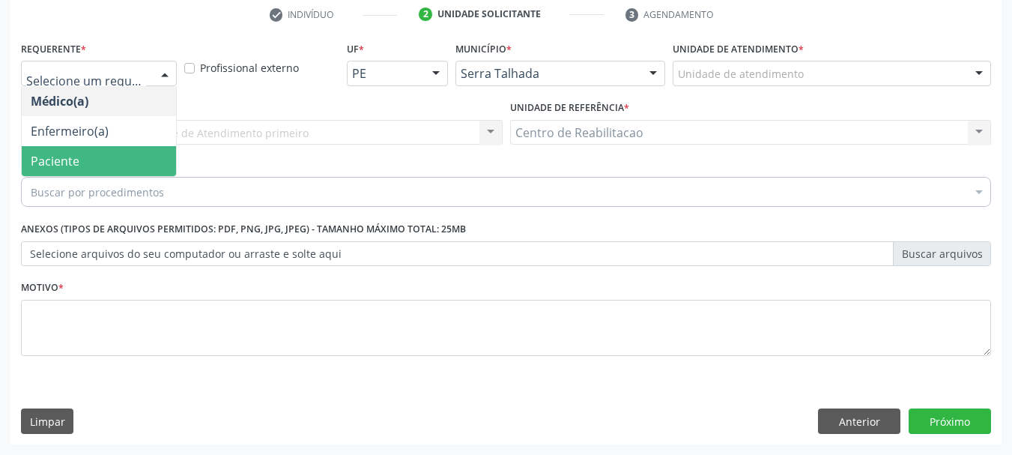
click at [100, 157] on span "Paciente" at bounding box center [99, 161] width 154 height 30
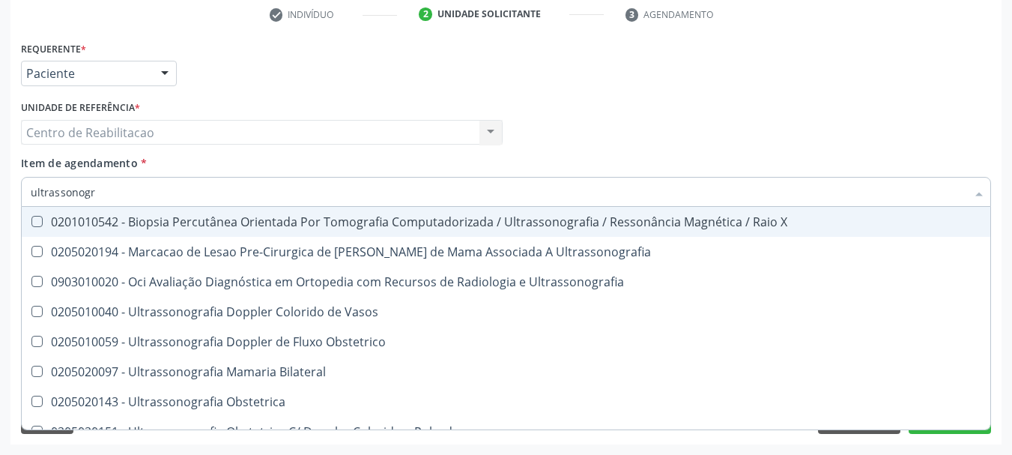
type input "ultrassonogra"
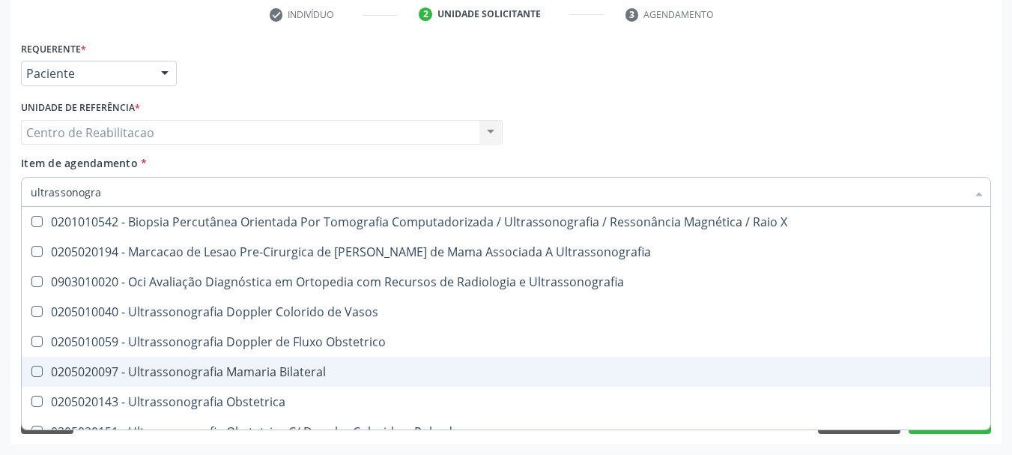
click at [258, 366] on div "0205020097 - Ultrassonografia Mamaria Bilateral" at bounding box center [506, 372] width 951 height 12
checkbox Bilateral "true"
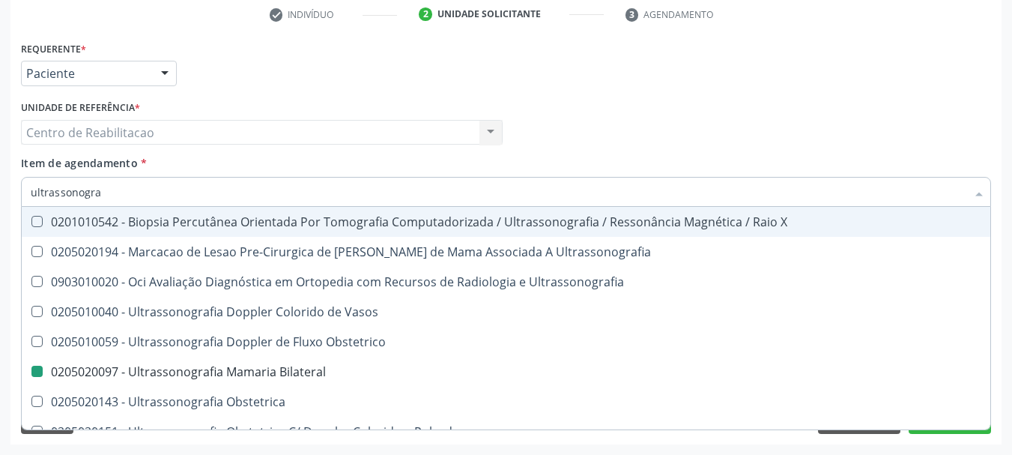
click at [297, 163] on div "Item de agendamento * ultrassonogra Desfazer seleção 0201010542 - Biopsia Percu…" at bounding box center [506, 178] width 970 height 47
checkbox Ultrassonografia "true"
checkbox Bilateral "false"
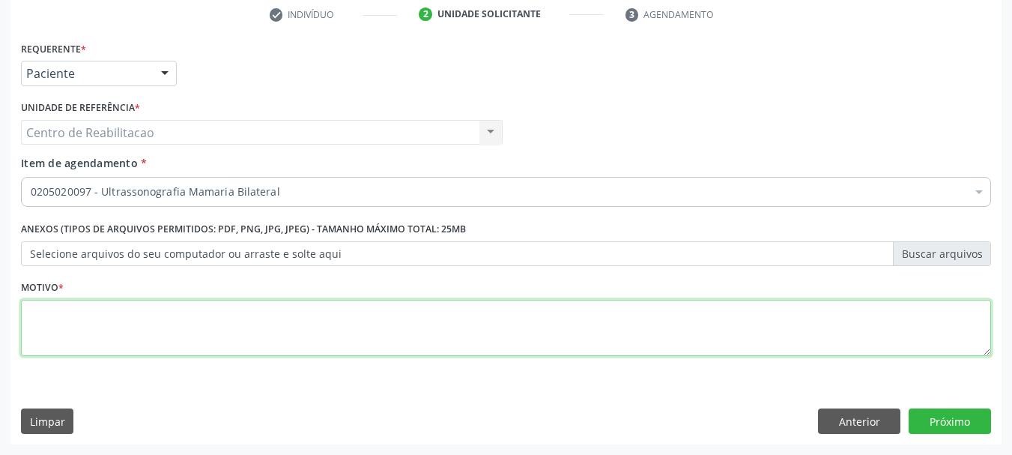
click at [136, 337] on textarea at bounding box center [506, 328] width 970 height 57
type textarea "."
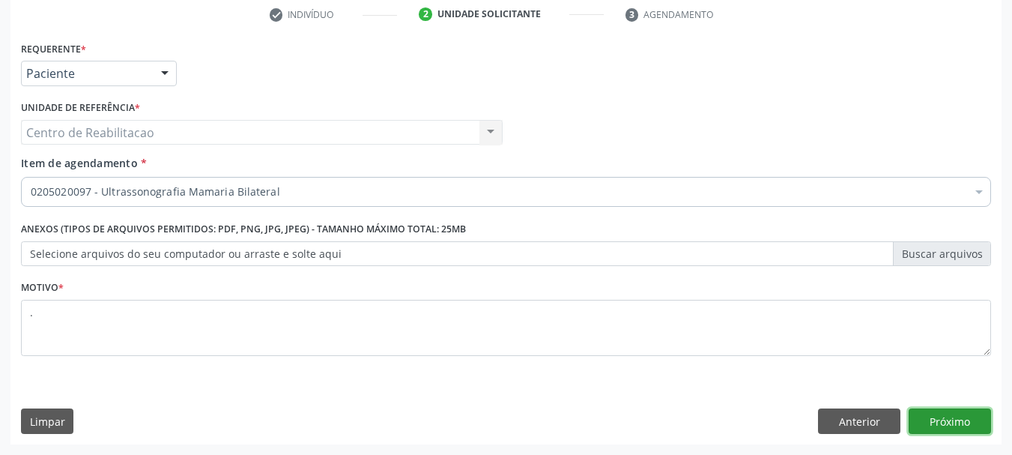
click at [954, 429] on button "Próximo" at bounding box center [950, 420] width 82 height 25
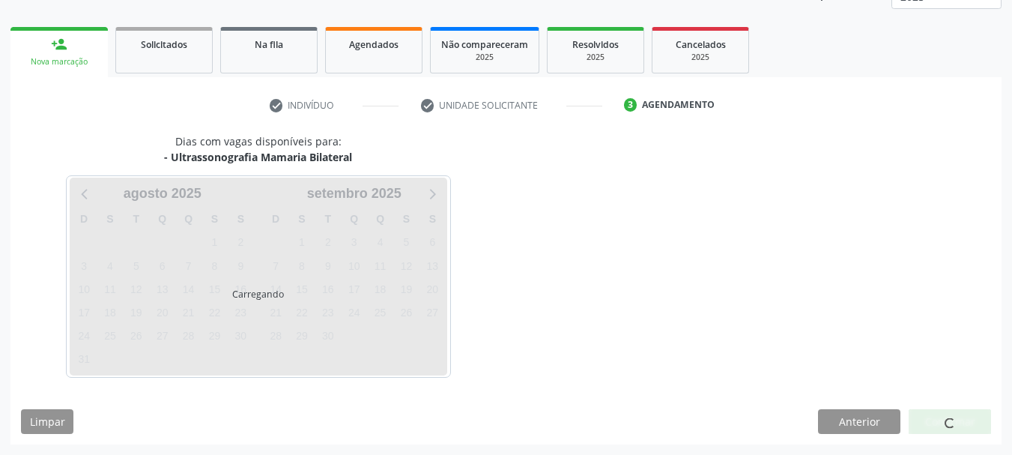
scroll to position [197, 0]
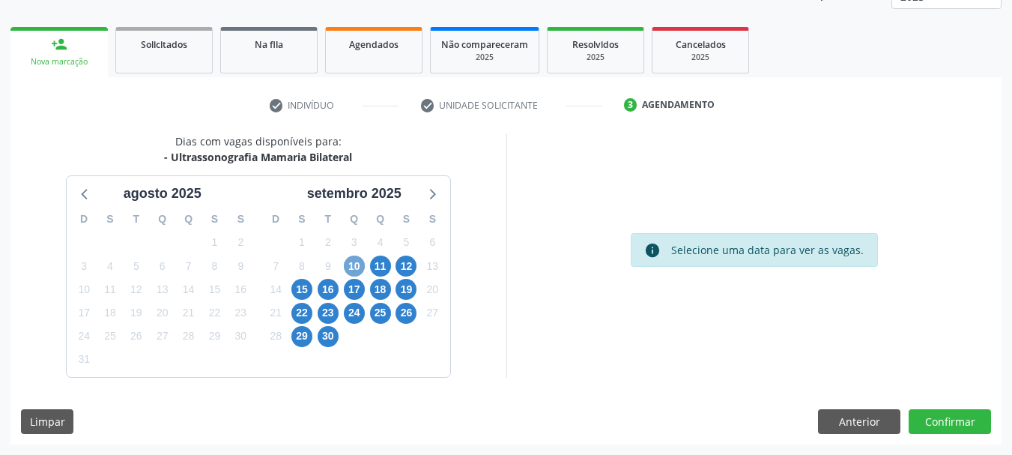
click at [357, 262] on span "10" at bounding box center [354, 266] width 21 height 21
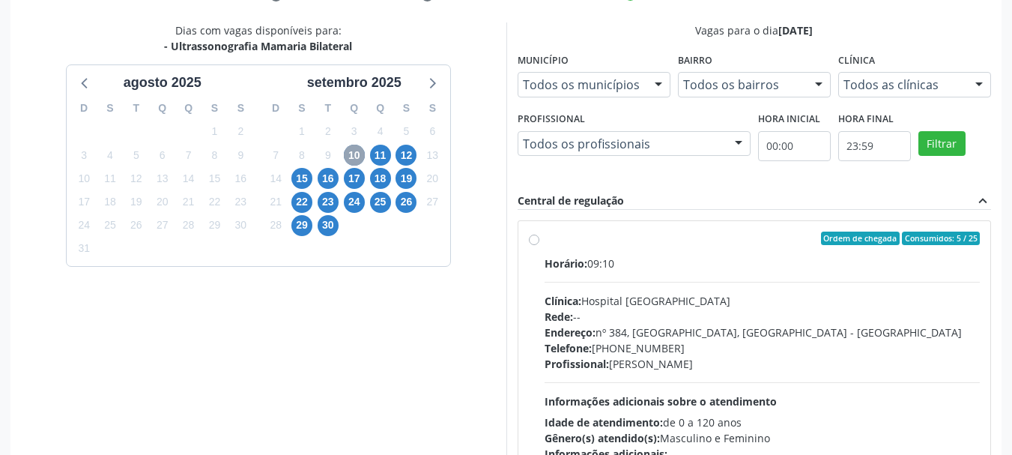
scroll to position [347, 0]
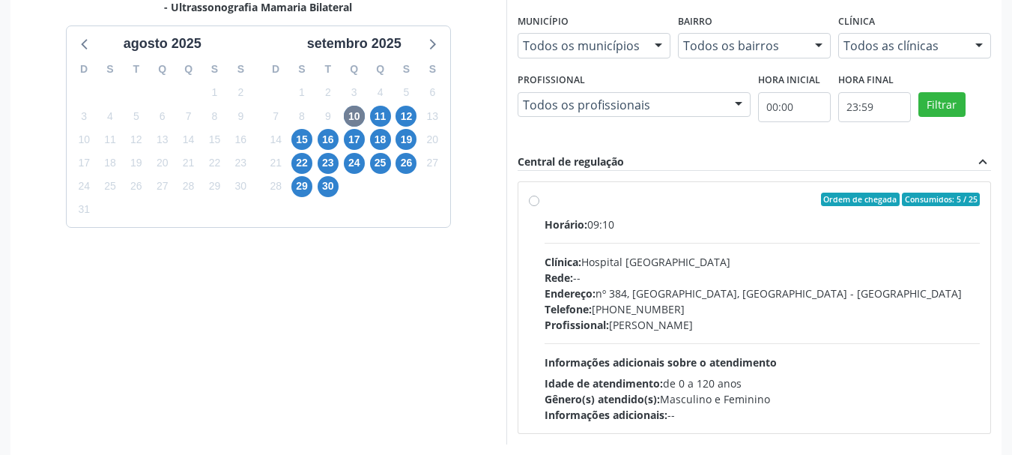
click at [577, 211] on label "Ordem de chegada Consumidos: 5 / 25 Horário: 09:10 Clínica: Hospital [GEOGRAPHI…" at bounding box center [763, 308] width 436 height 230
click at [539, 206] on input "Ordem de chegada Consumidos: 5 / 25 Horário: 09:10 Clínica: Hospital [GEOGRAPHI…" at bounding box center [534, 199] width 10 height 13
radio input "true"
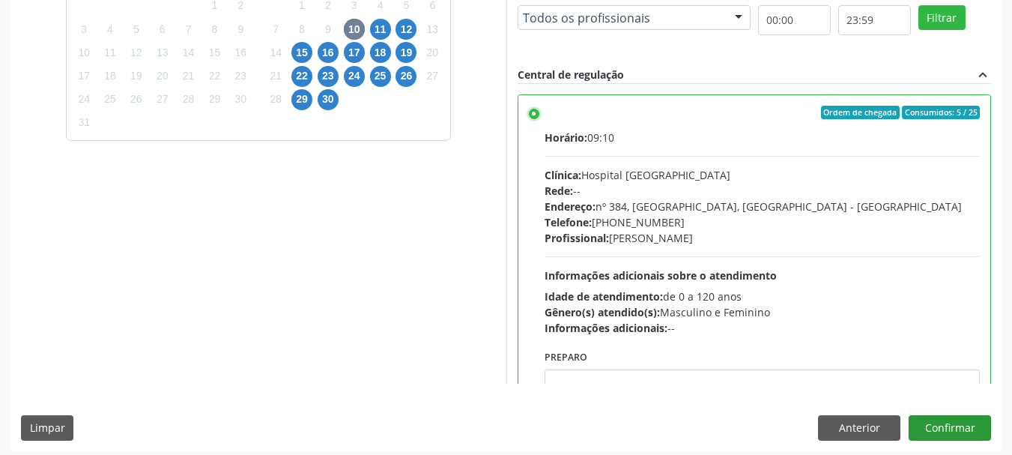
scroll to position [441, 0]
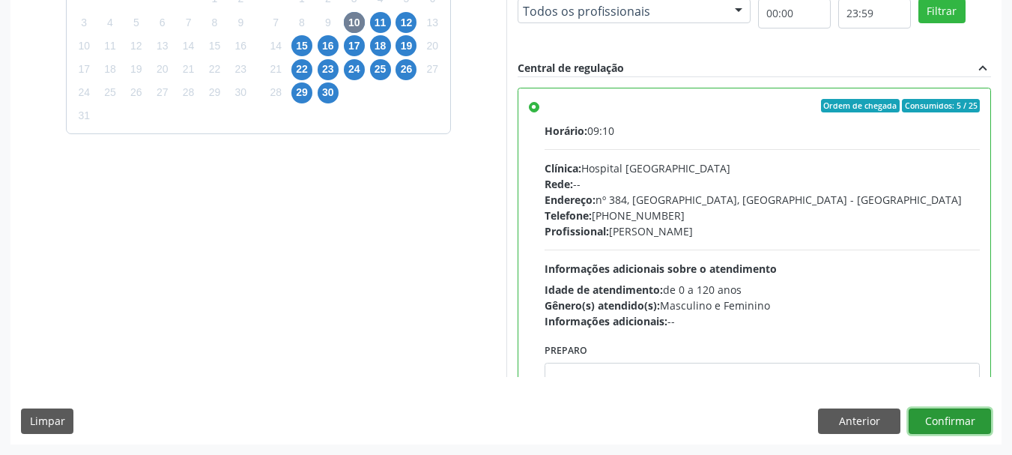
click at [956, 417] on button "Confirmar" at bounding box center [950, 420] width 82 height 25
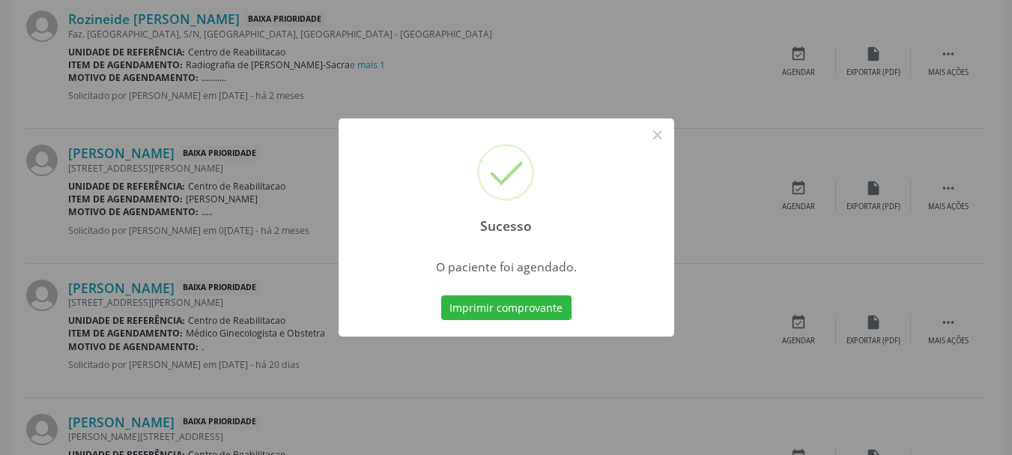
scroll to position [40, 0]
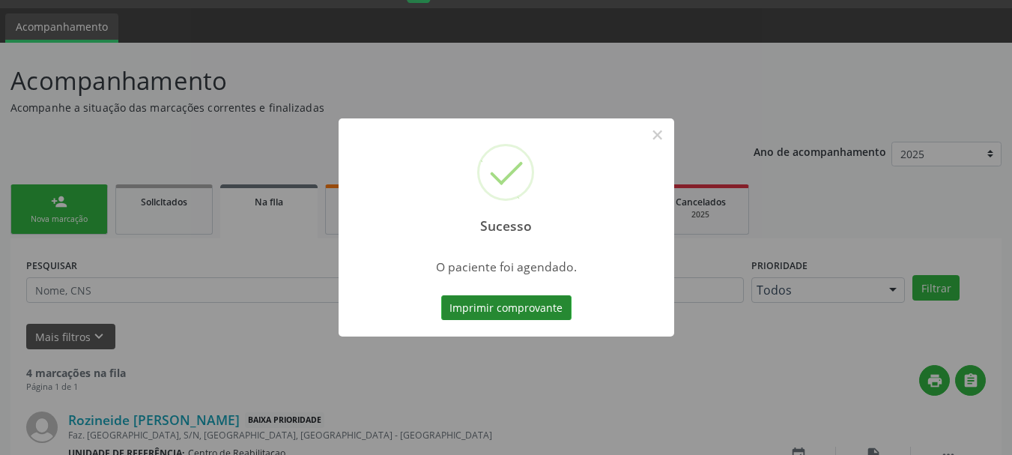
click at [518, 311] on button "Imprimir comprovante" at bounding box center [506, 307] width 130 height 25
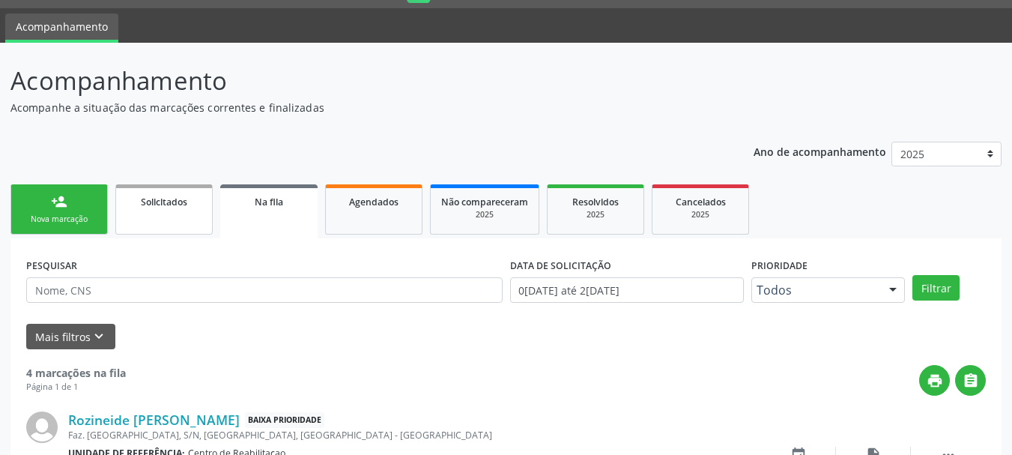
drag, startPoint x: 19, startPoint y: 214, endPoint x: 122, endPoint y: 229, distance: 104.6
click at [20, 214] on link "person_add Nova marcação" at bounding box center [58, 209] width 97 height 50
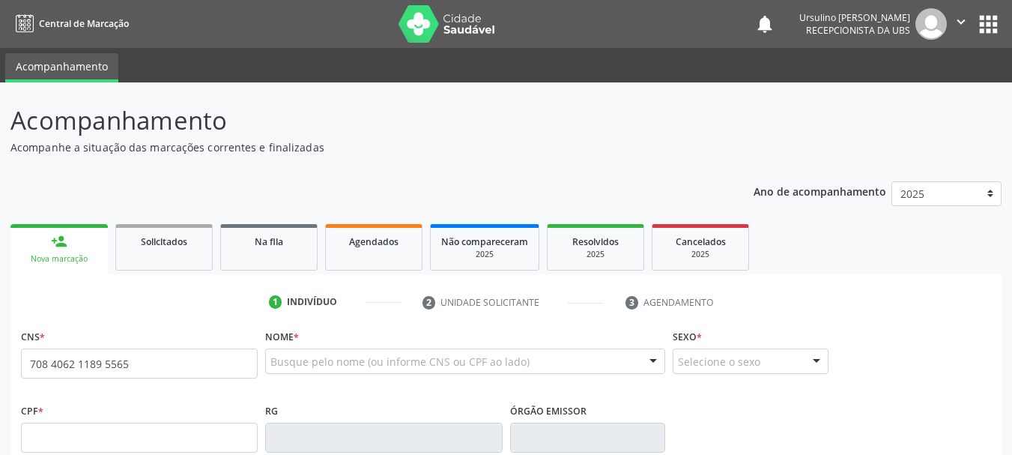
scroll to position [40, 0]
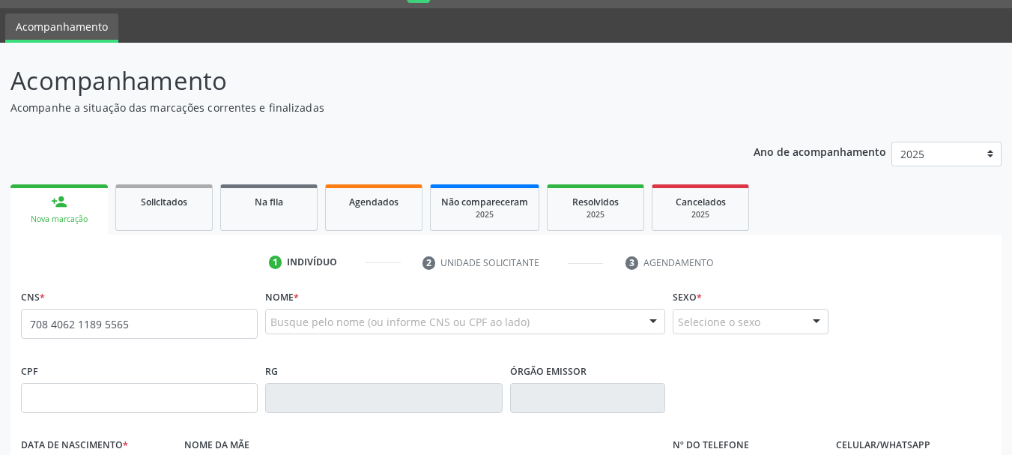
type input "708 4062 1189 5565"
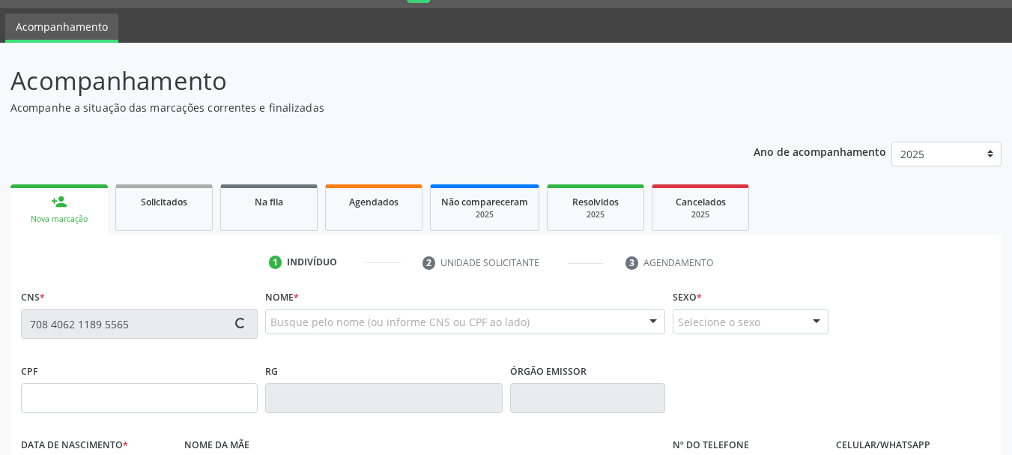
type input "2[DATE]"
type input "S/N"
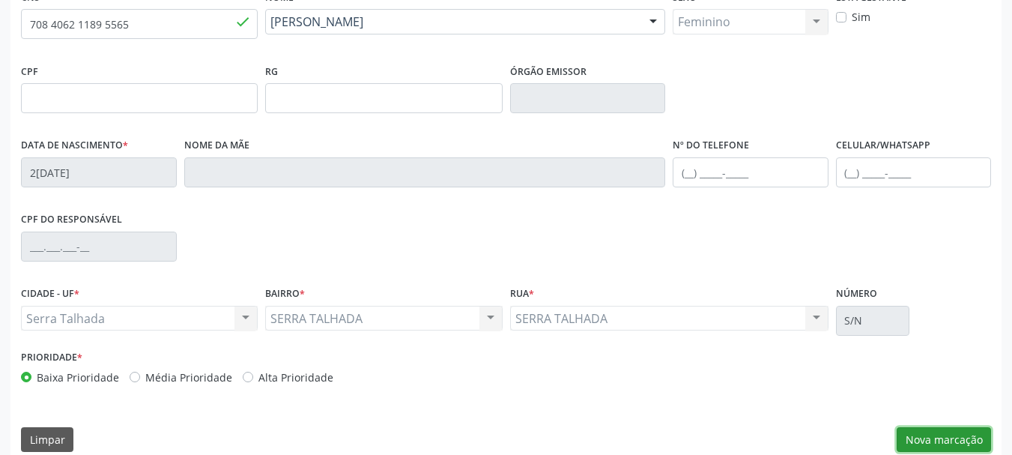
click at [950, 438] on button "Nova marcação" at bounding box center [944, 439] width 94 height 25
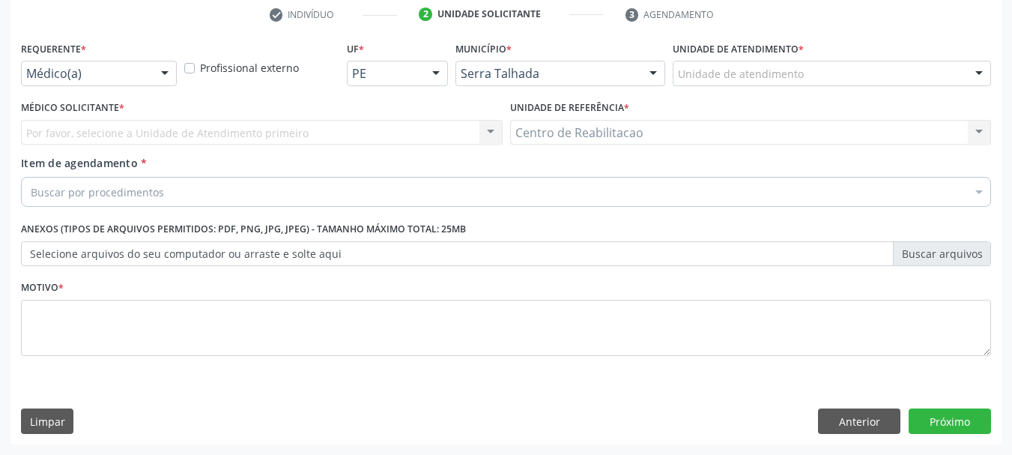
scroll to position [288, 0]
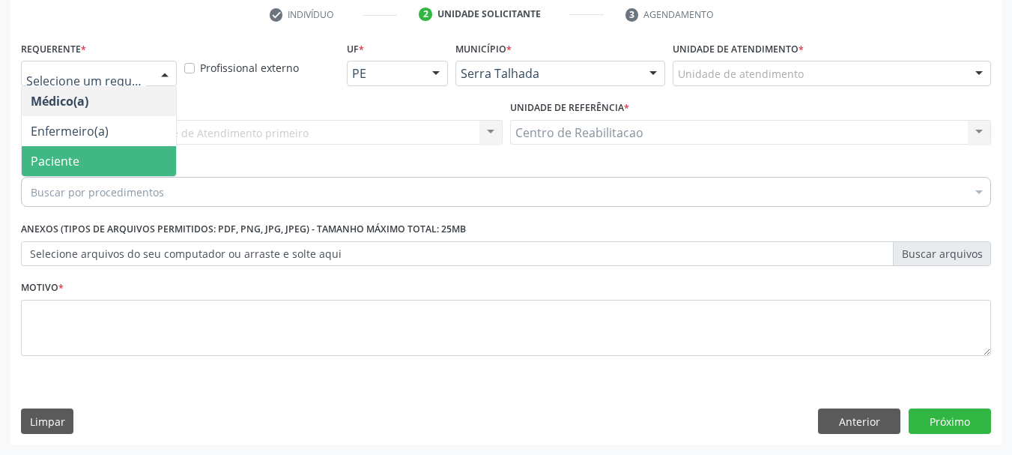
click at [80, 166] on span "Paciente" at bounding box center [99, 161] width 154 height 30
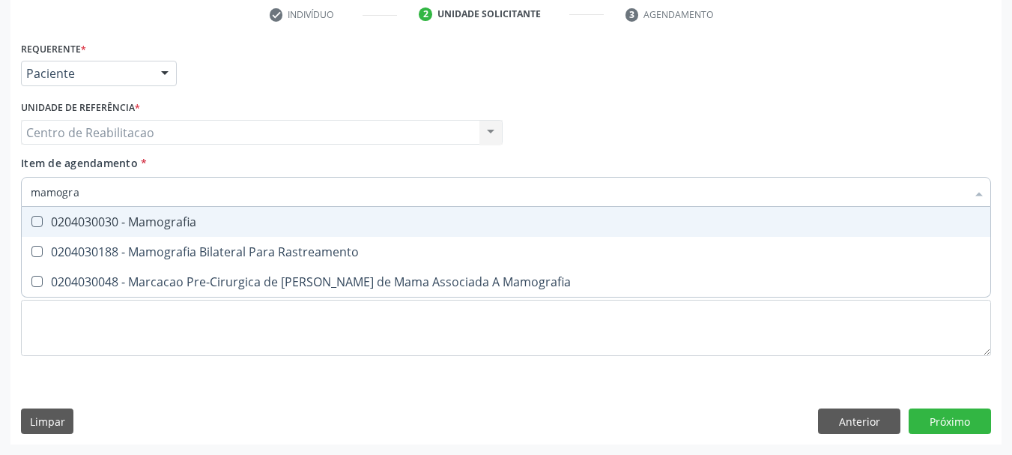
type input "mamograf"
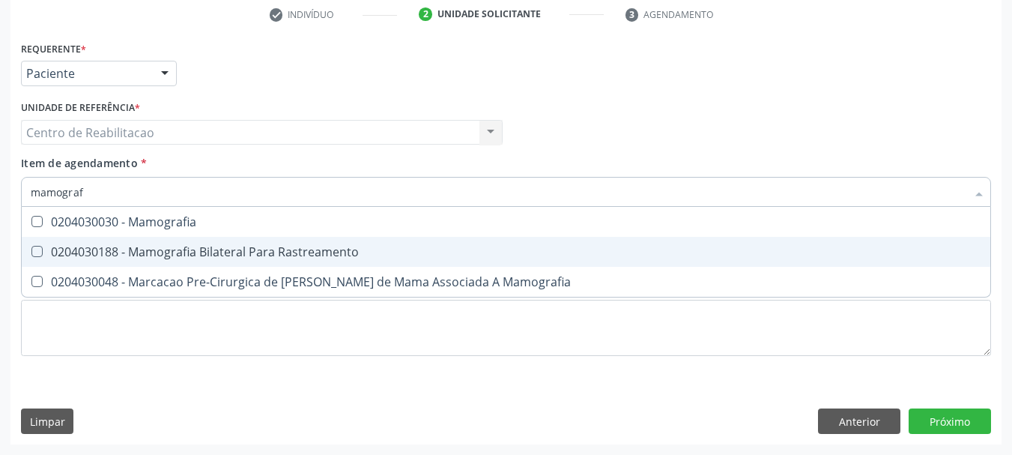
click at [208, 250] on div "0204030188 - Mamografia Bilateral Para Rastreamento" at bounding box center [506, 252] width 951 height 12
checkbox Rastreamento "true"
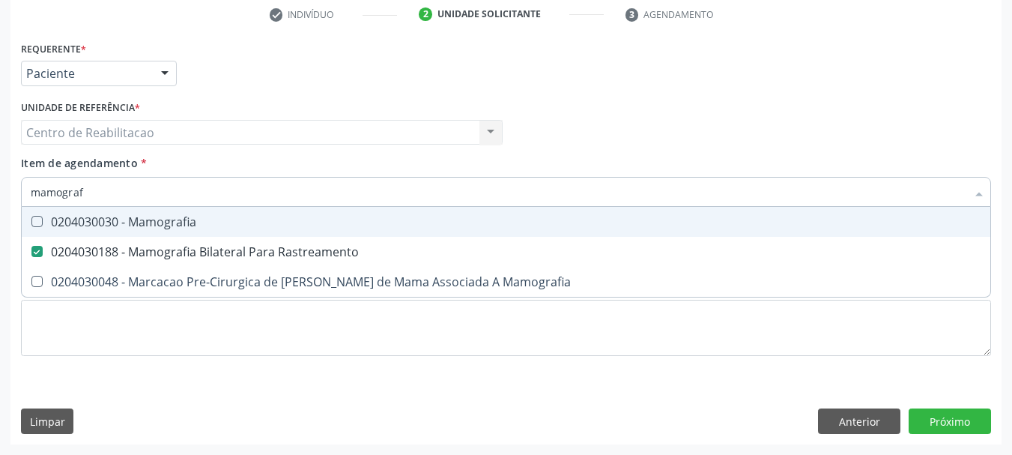
click at [236, 193] on input "mamograf" at bounding box center [499, 192] width 936 height 30
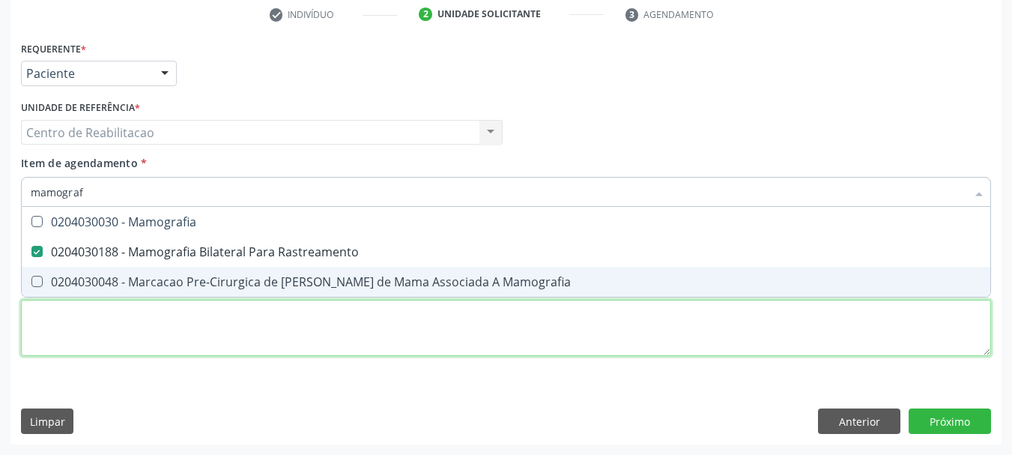
click at [139, 324] on div "Requerente * Paciente Médico(a) Enfermeiro(a) Paciente Nenhum resultado encontr…" at bounding box center [506, 206] width 970 height 339
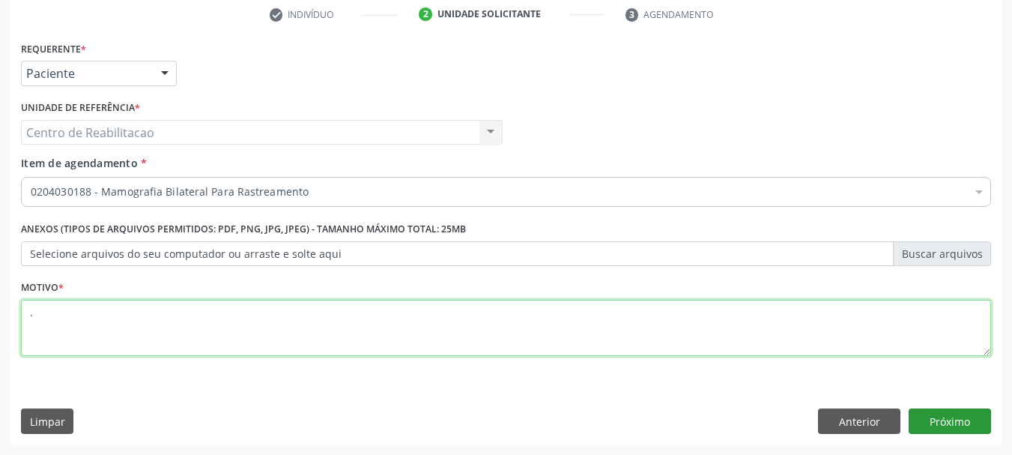
type textarea "."
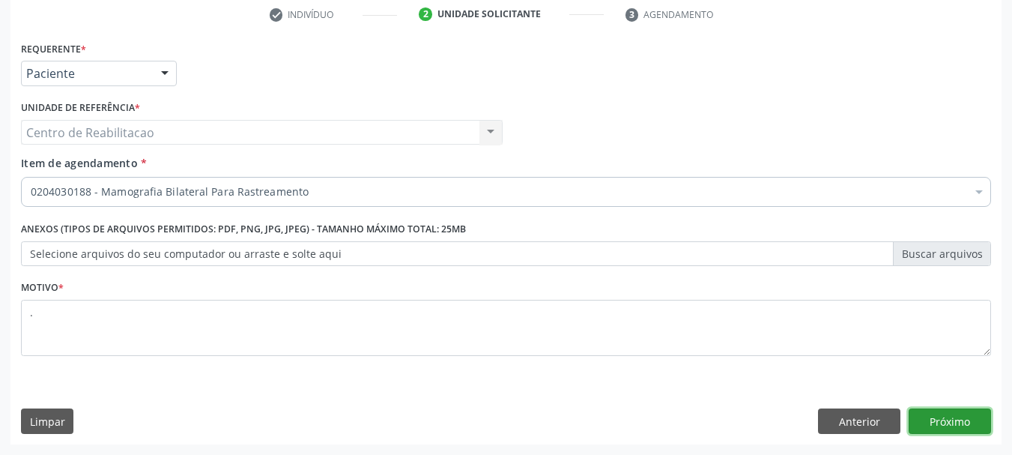
click at [967, 415] on button "Próximo" at bounding box center [950, 420] width 82 height 25
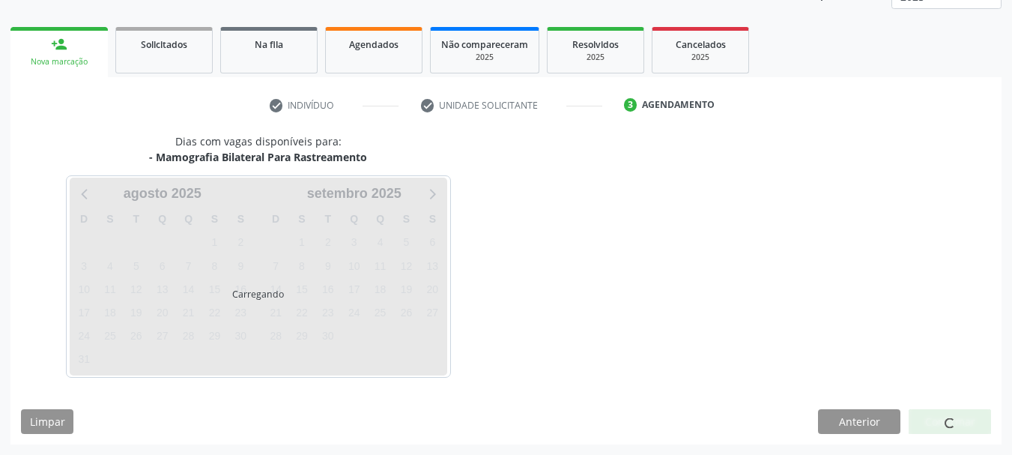
scroll to position [197, 0]
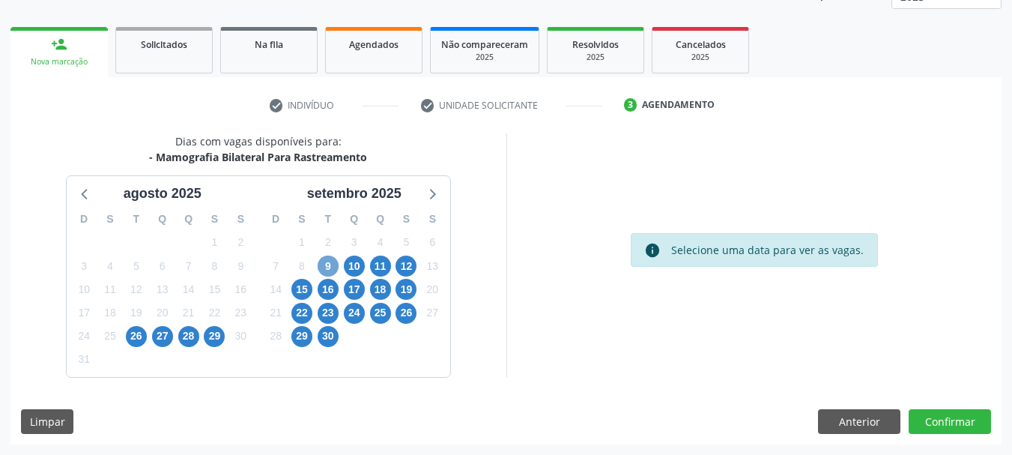
click at [333, 266] on span "9" at bounding box center [328, 266] width 21 height 21
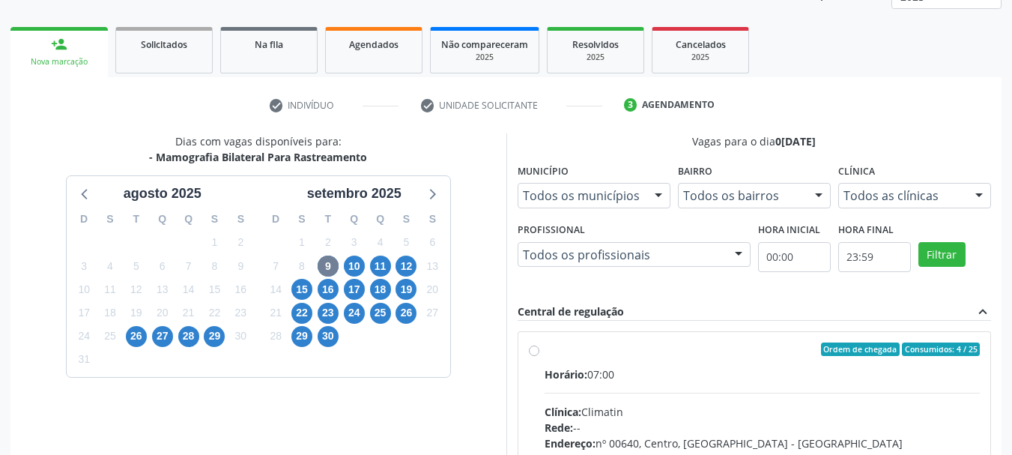
click at [647, 354] on div "Ordem de chegada Consumidos: 4 / 25" at bounding box center [763, 348] width 436 height 13
click at [539, 354] on input "Ordem de chegada Consumidos: 4 / 25 Horário: 07:00 Clínica: Climatin Rede: -- E…" at bounding box center [534, 348] width 10 height 13
radio input "true"
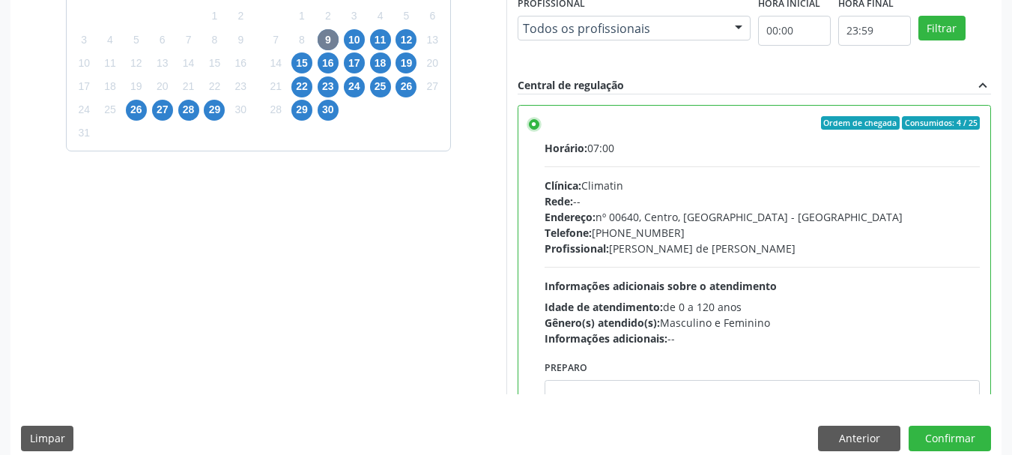
scroll to position [441, 0]
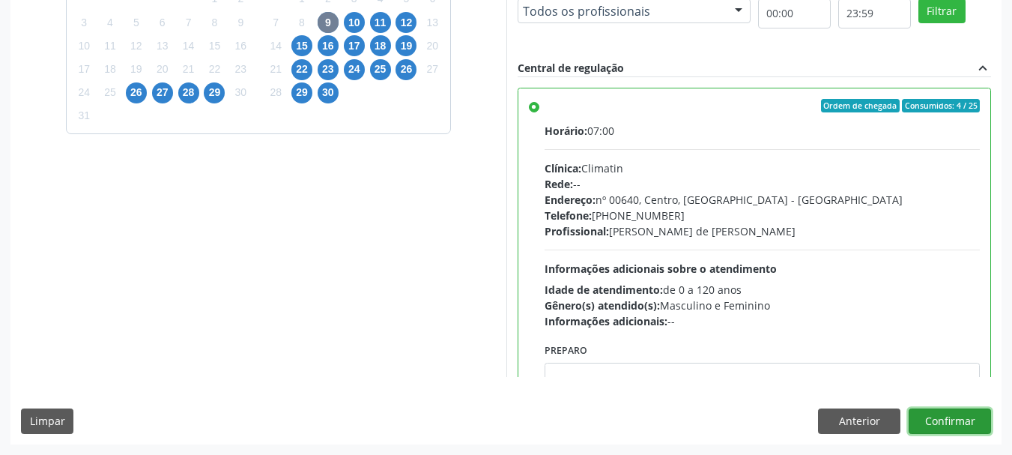
click at [959, 414] on button "Confirmar" at bounding box center [950, 420] width 82 height 25
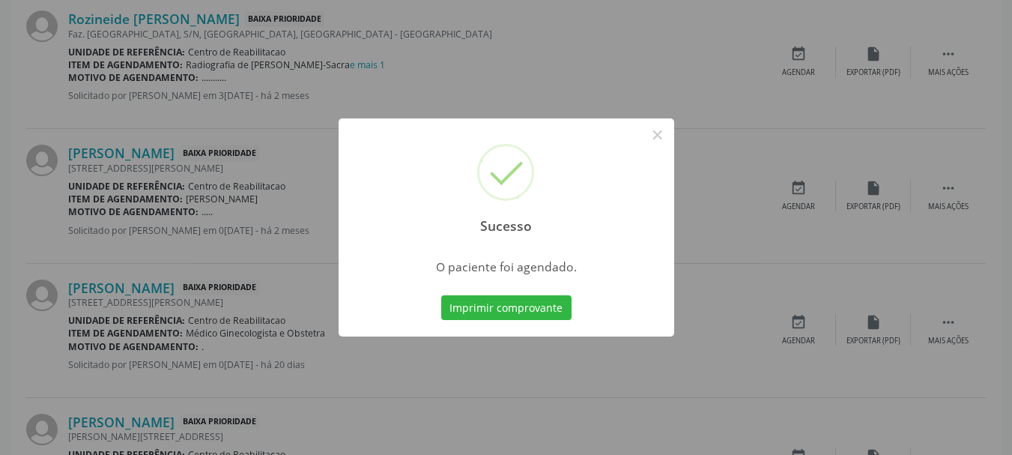
scroll to position [40, 0]
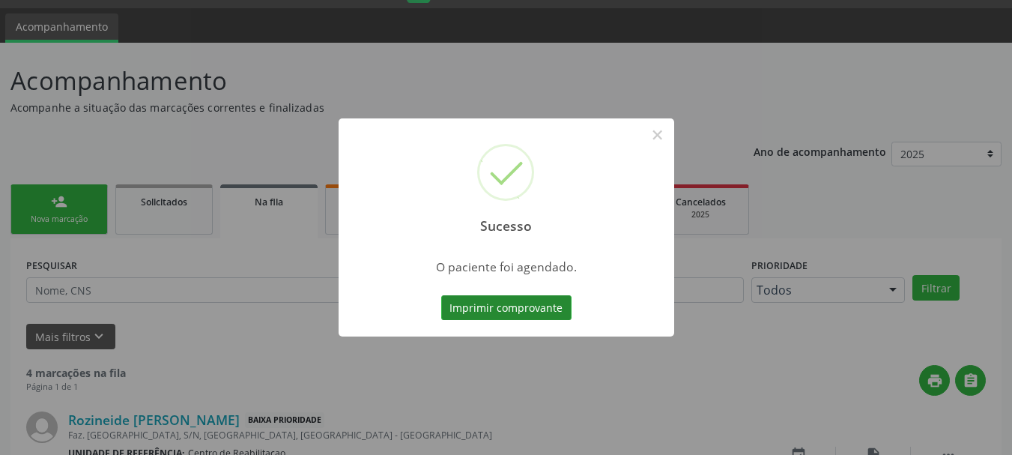
click at [485, 311] on button "Imprimir comprovante" at bounding box center [506, 307] width 130 height 25
